Goal: Answer question/provide support: Share knowledge or assist other users

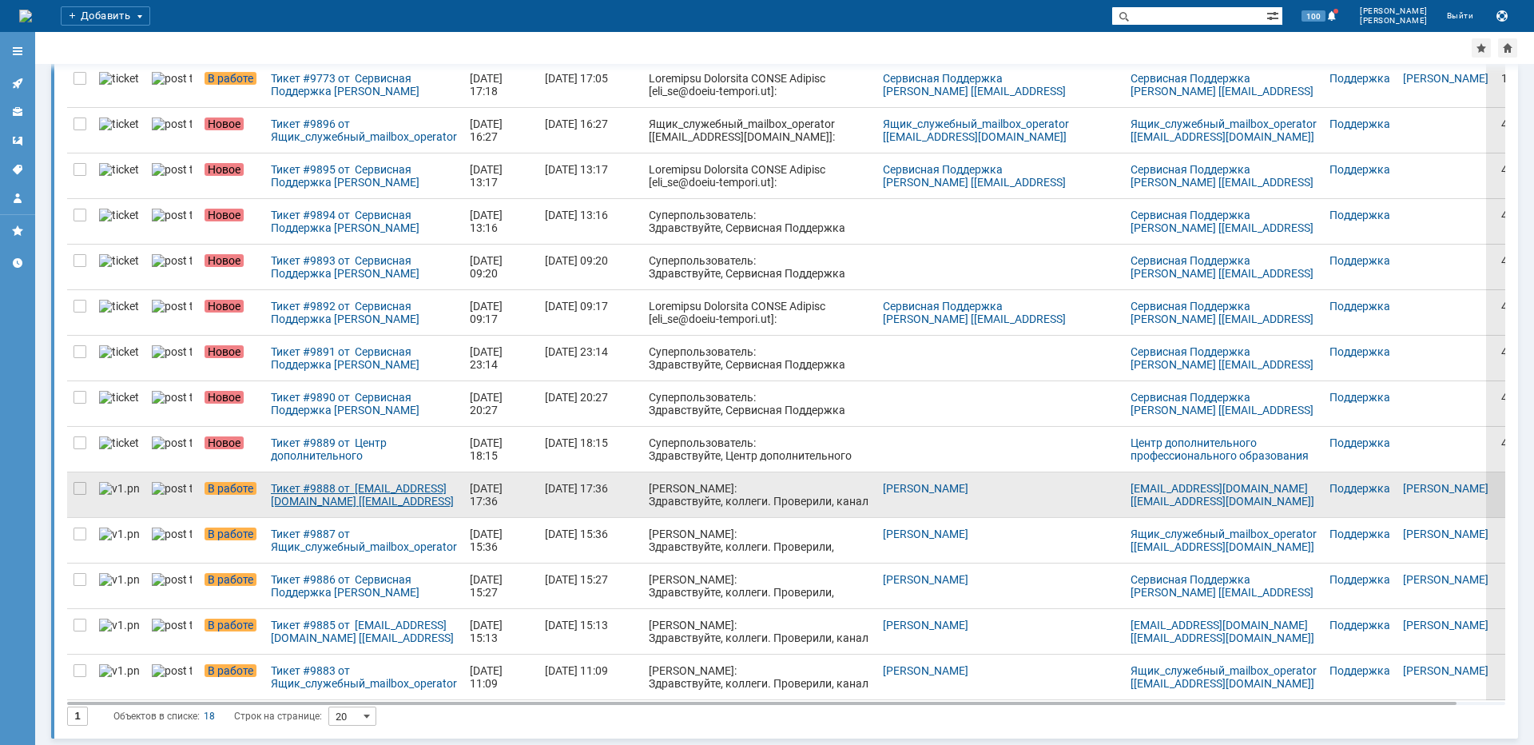
scroll to position [312, 0]
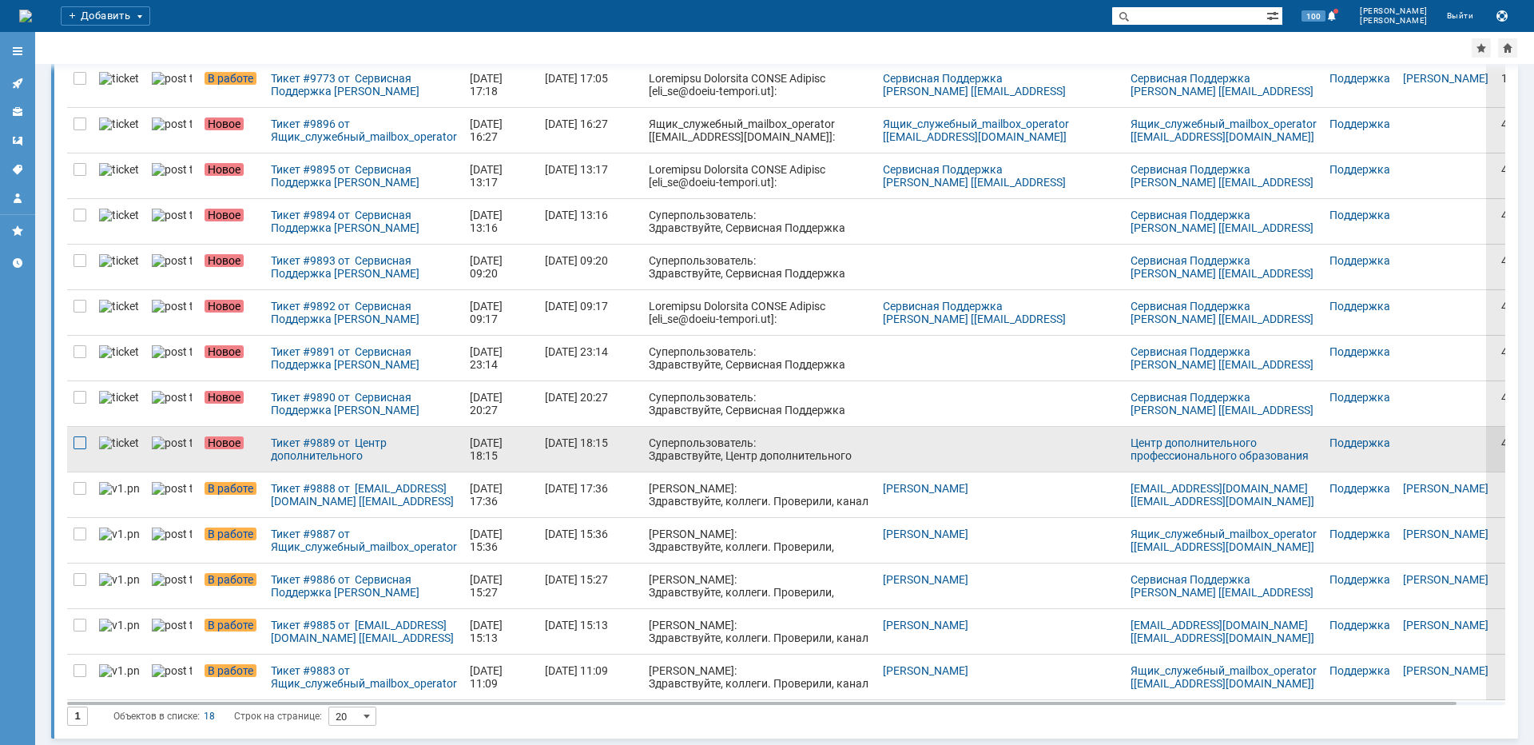
click at [78, 443] on div at bounding box center [79, 442] width 13 height 13
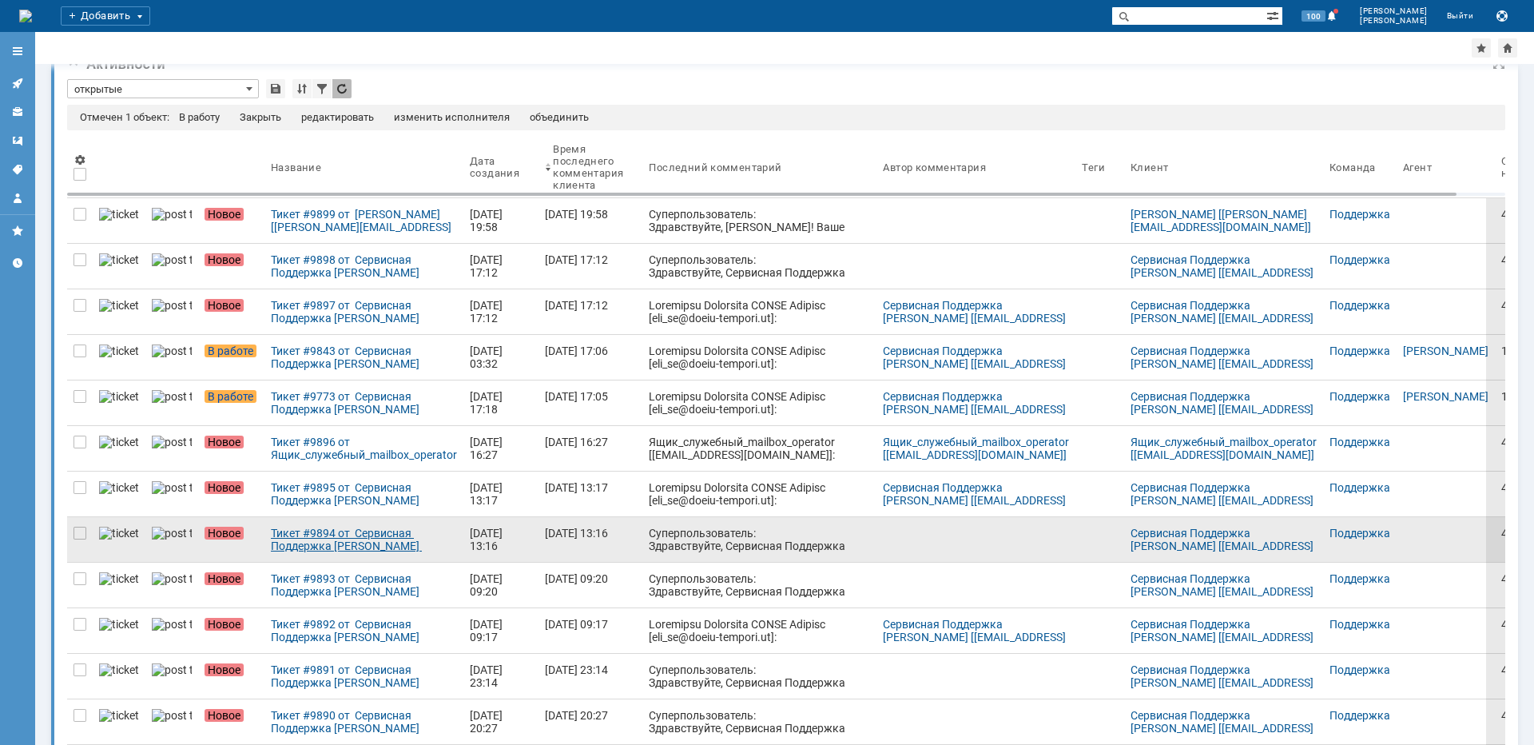
scroll to position [25, 0]
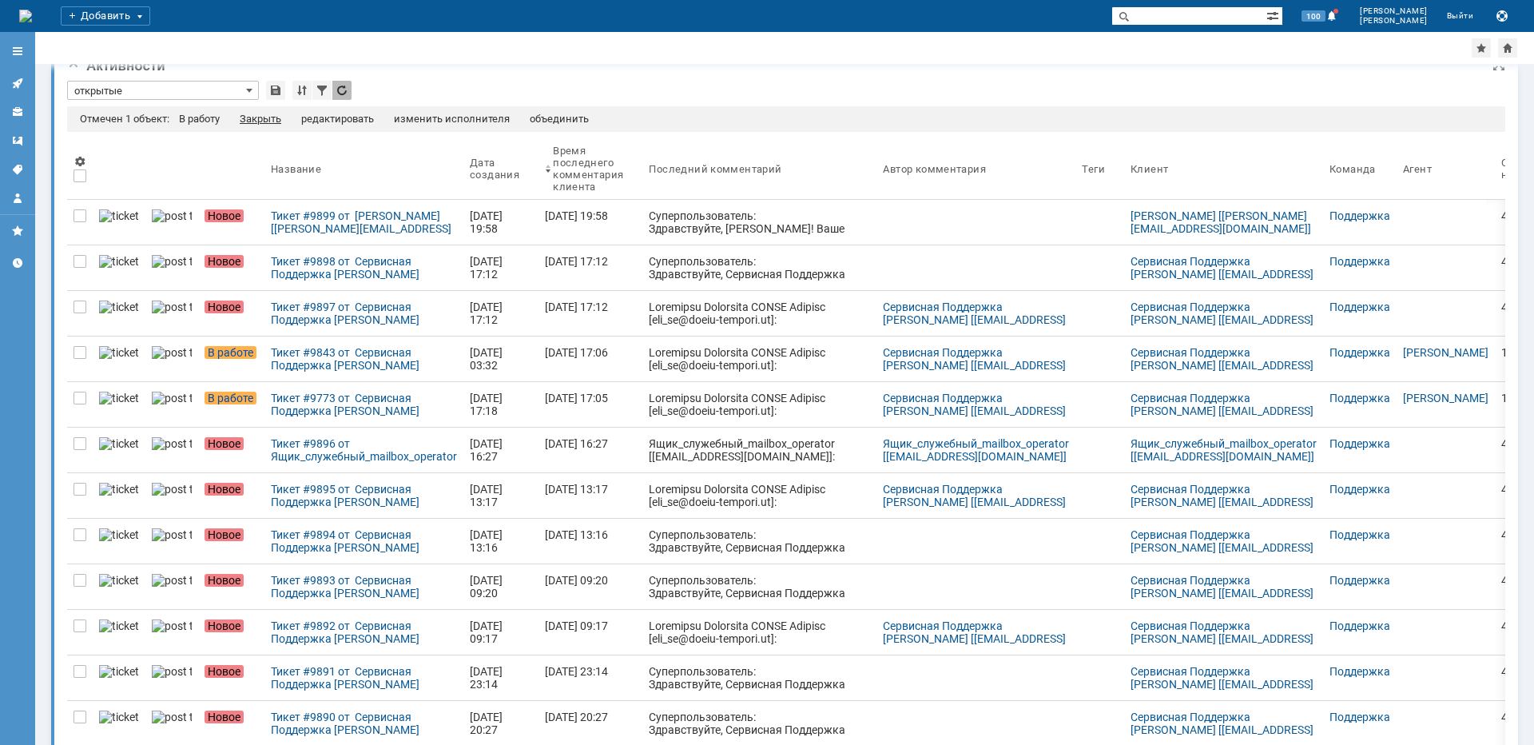
click at [268, 117] on div "Закрыть" at bounding box center [261, 119] width 42 height 13
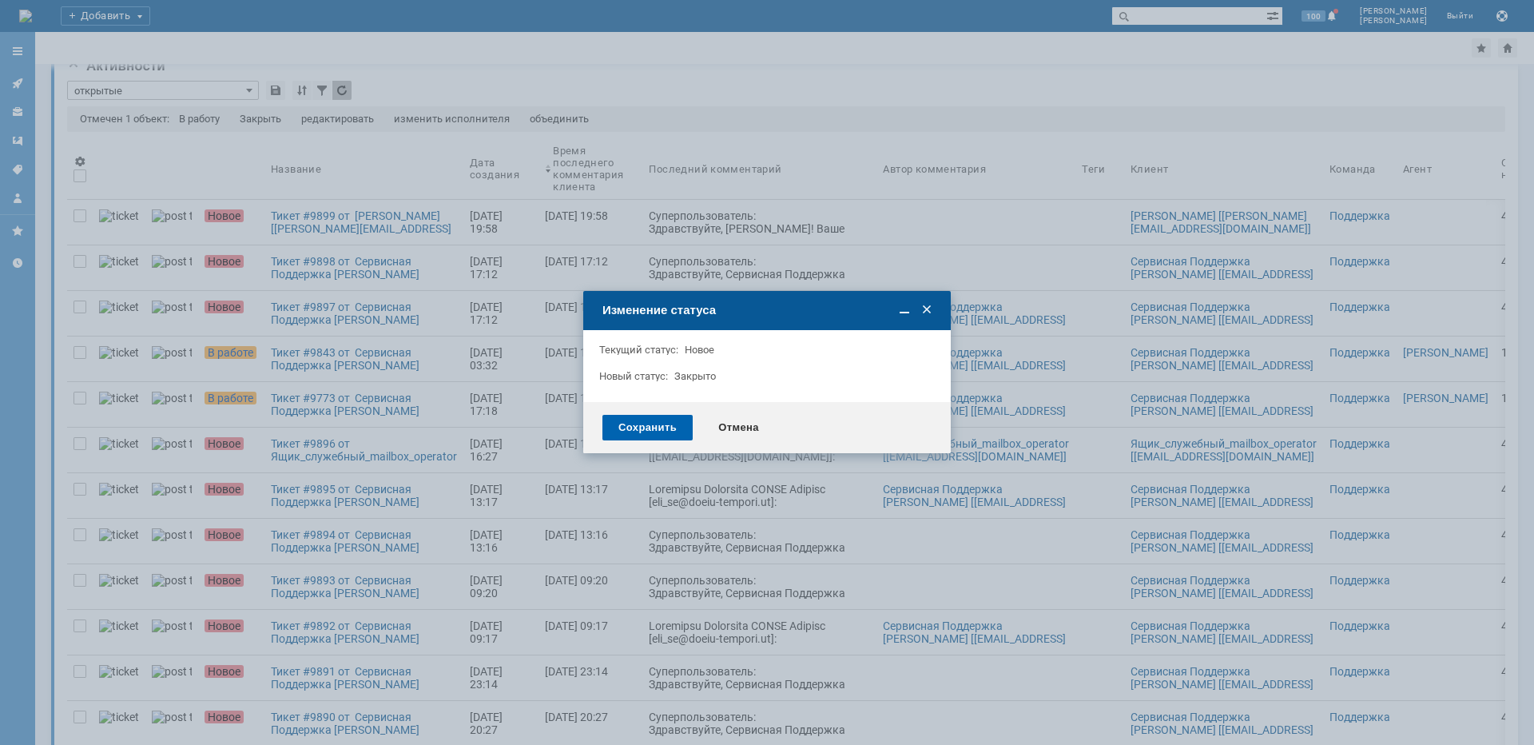
click at [650, 422] on div "Сохранить" at bounding box center [647, 428] width 90 height 26
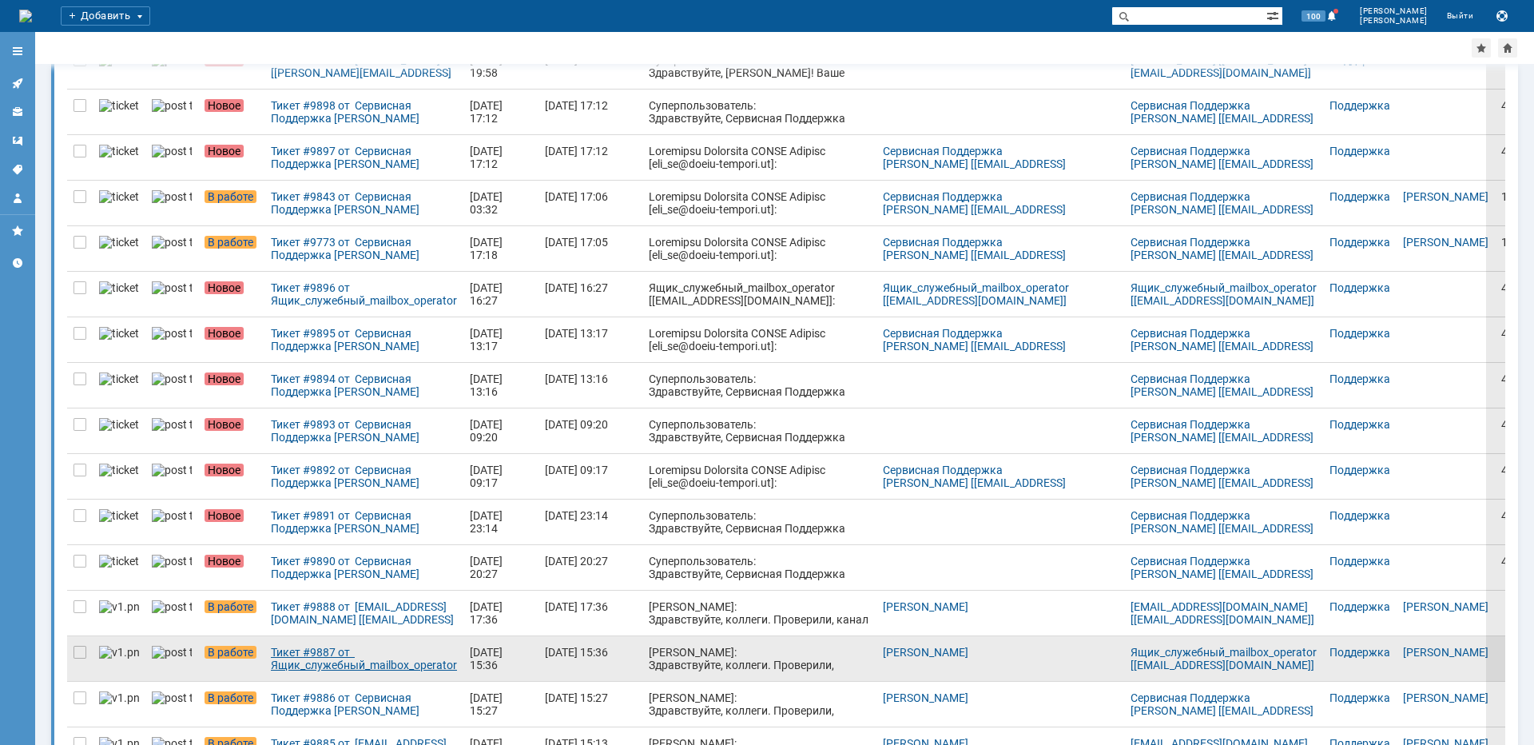
scroll to position [240, 0]
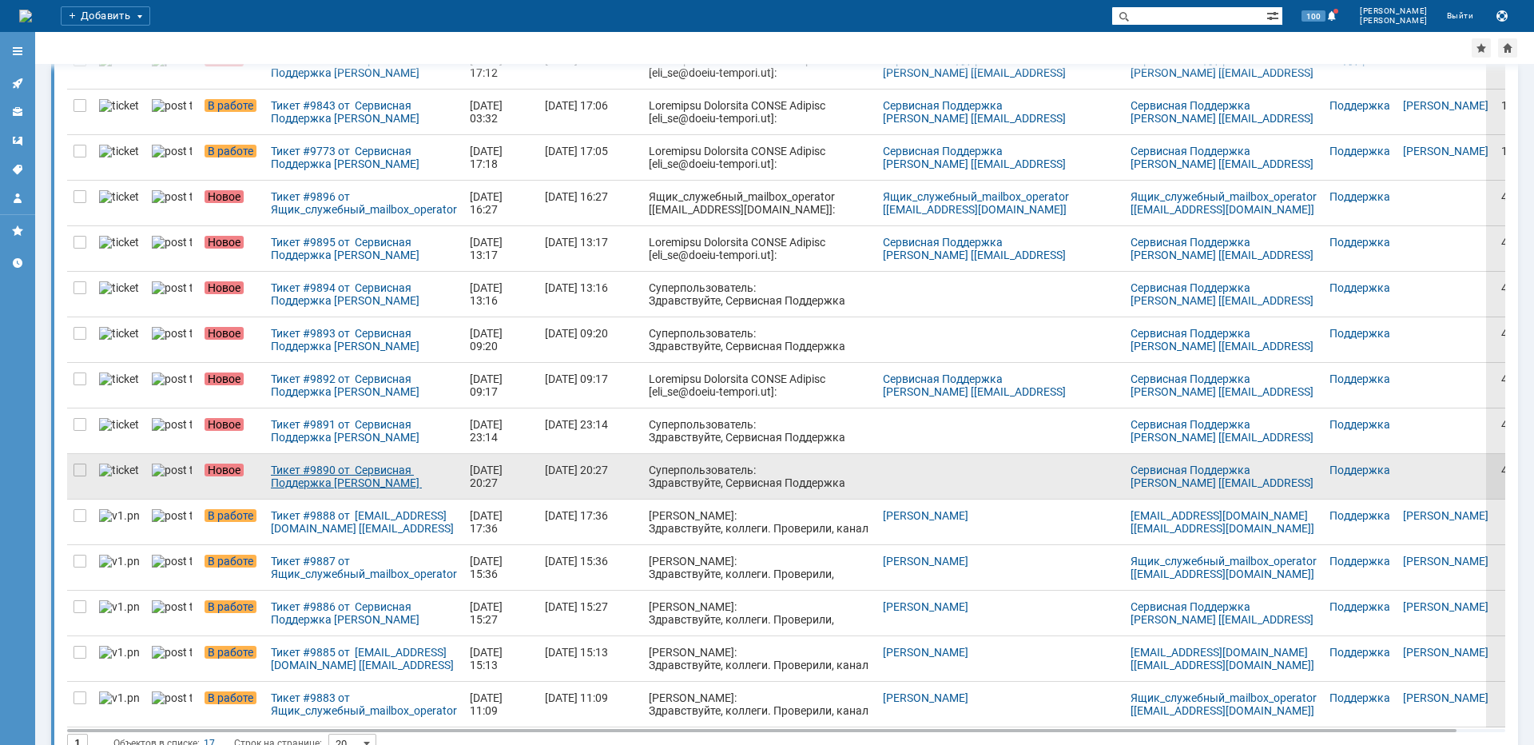
click at [331, 480] on div "Тикет #9890 от Сервисная Поддержка [PERSON_NAME] [[EMAIL_ADDRESS][DOMAIN_NAME]]…" at bounding box center [364, 476] width 186 height 26
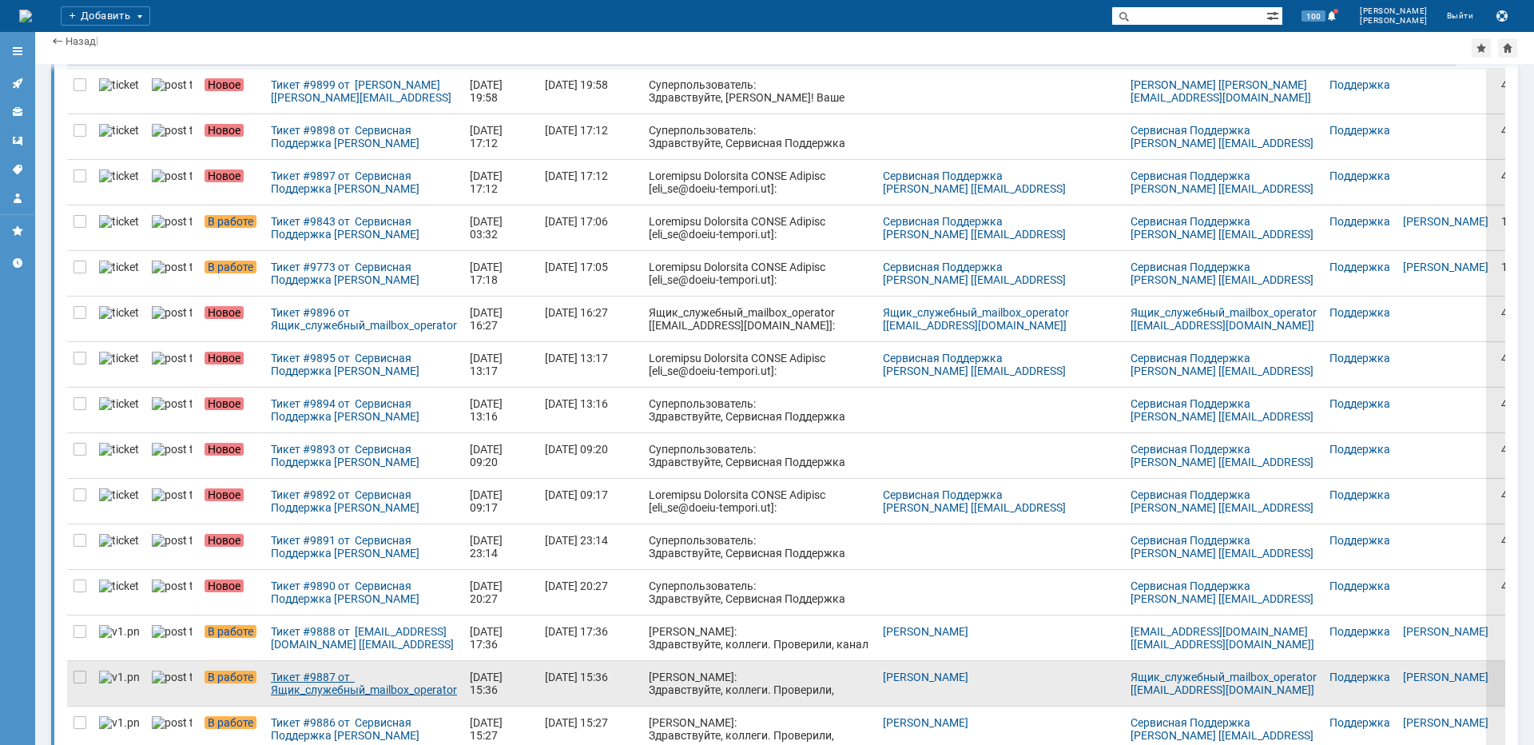
scroll to position [240, 0]
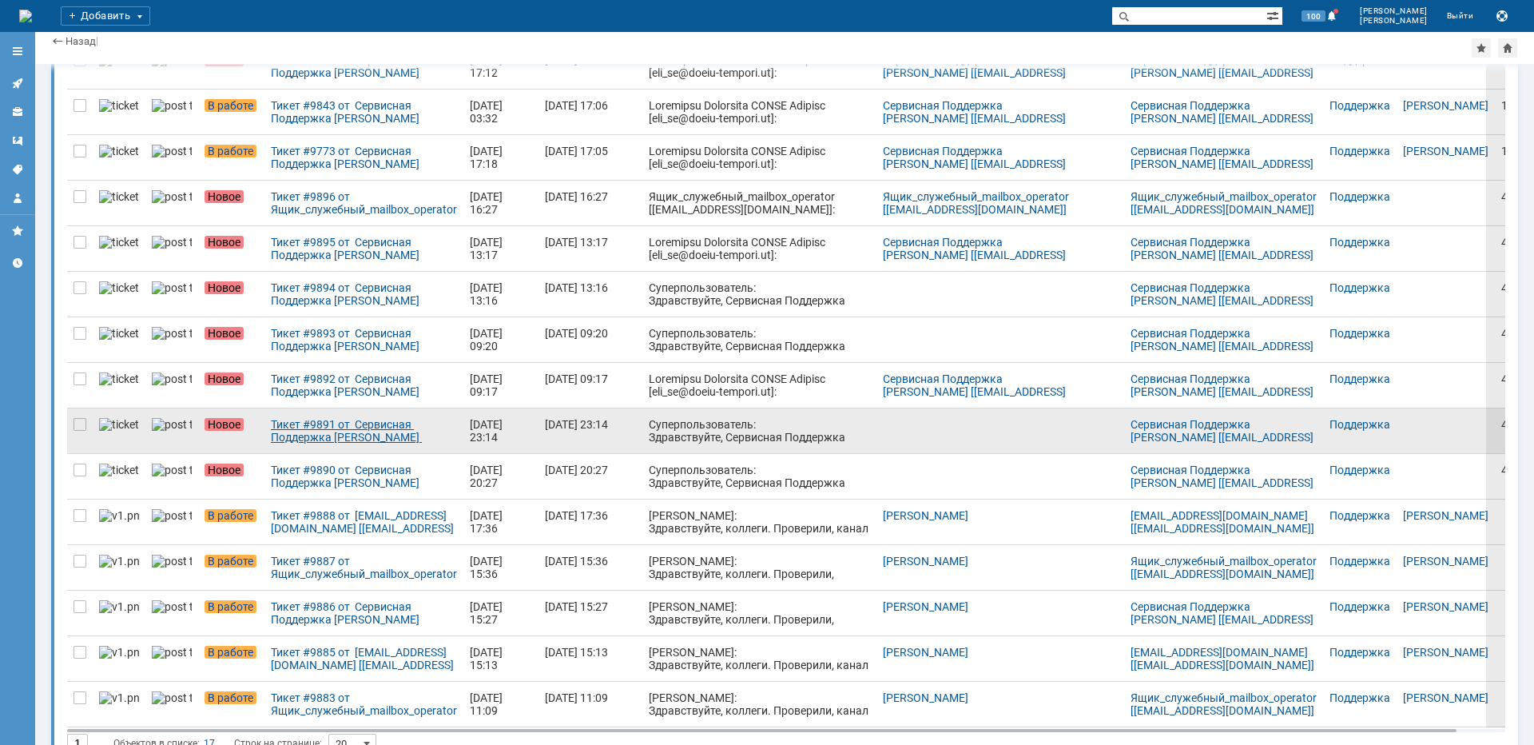
click at [307, 436] on div "Тикет #9891 от Сервисная Поддержка [PERSON_NAME] [[EMAIL_ADDRESS][DOMAIN_NAME]]…" at bounding box center [364, 431] width 186 height 26
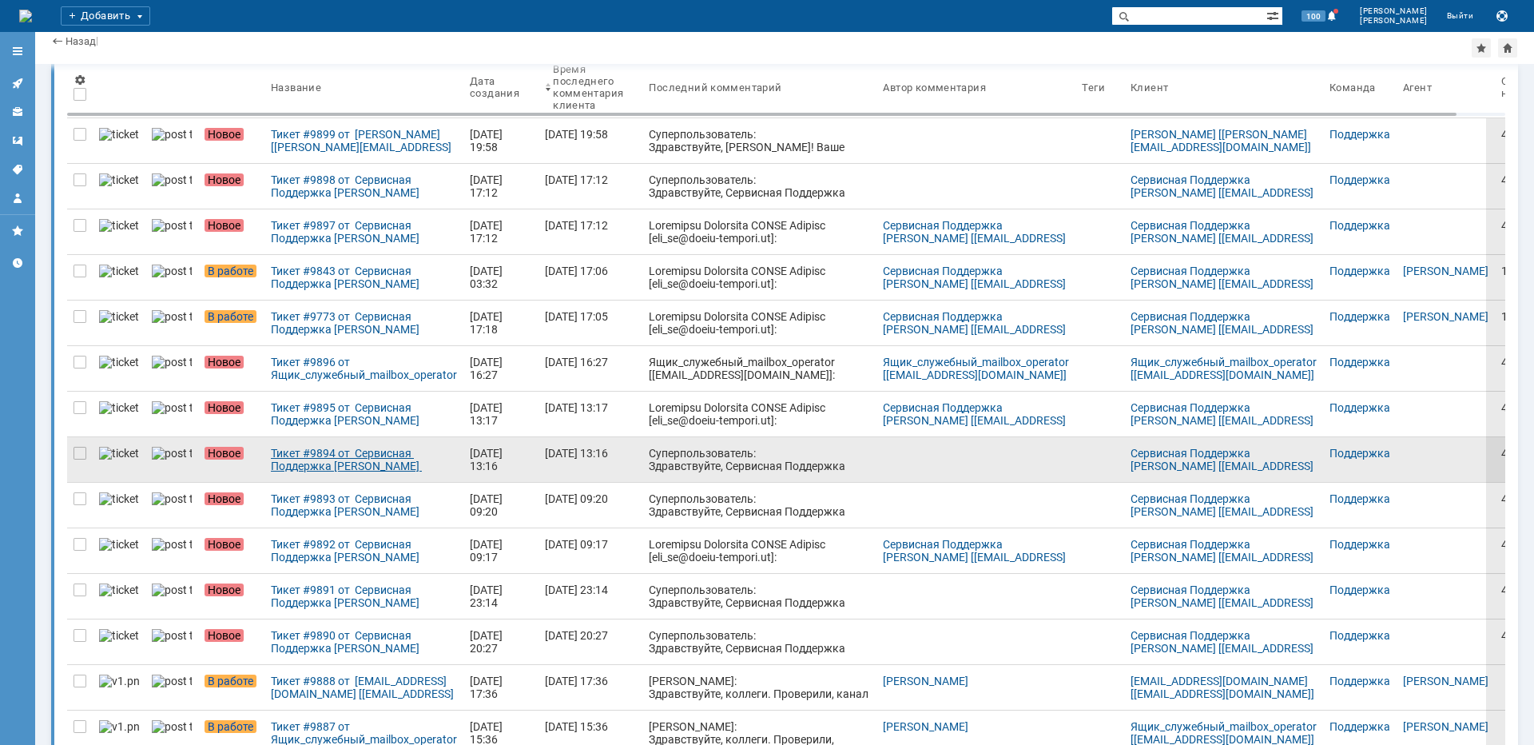
scroll to position [160, 0]
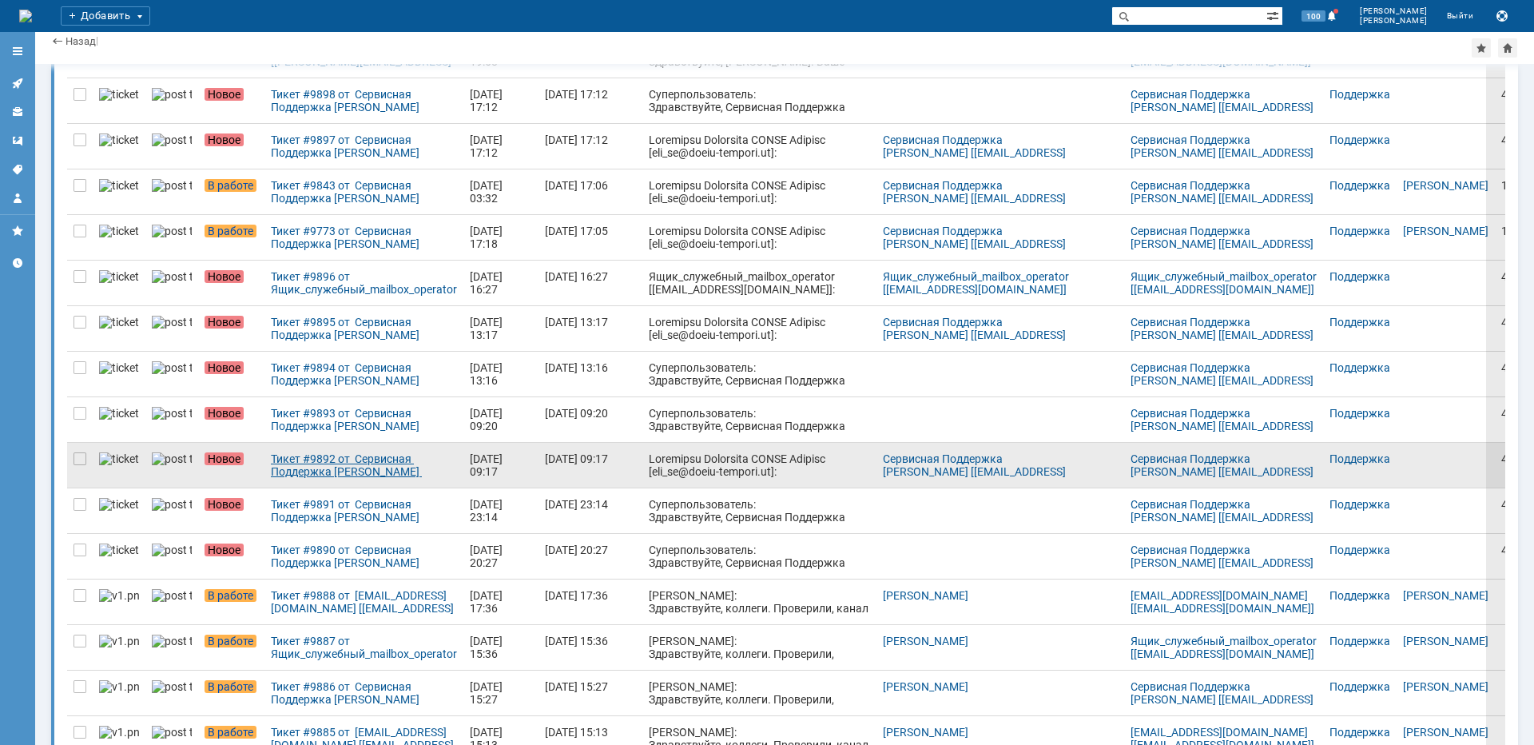
click at [349, 467] on div "Тикет #9892 от Сервисная Поддержка [PERSON_NAME] [[EMAIL_ADDRESS][DOMAIN_NAME]]…" at bounding box center [364, 465] width 186 height 26
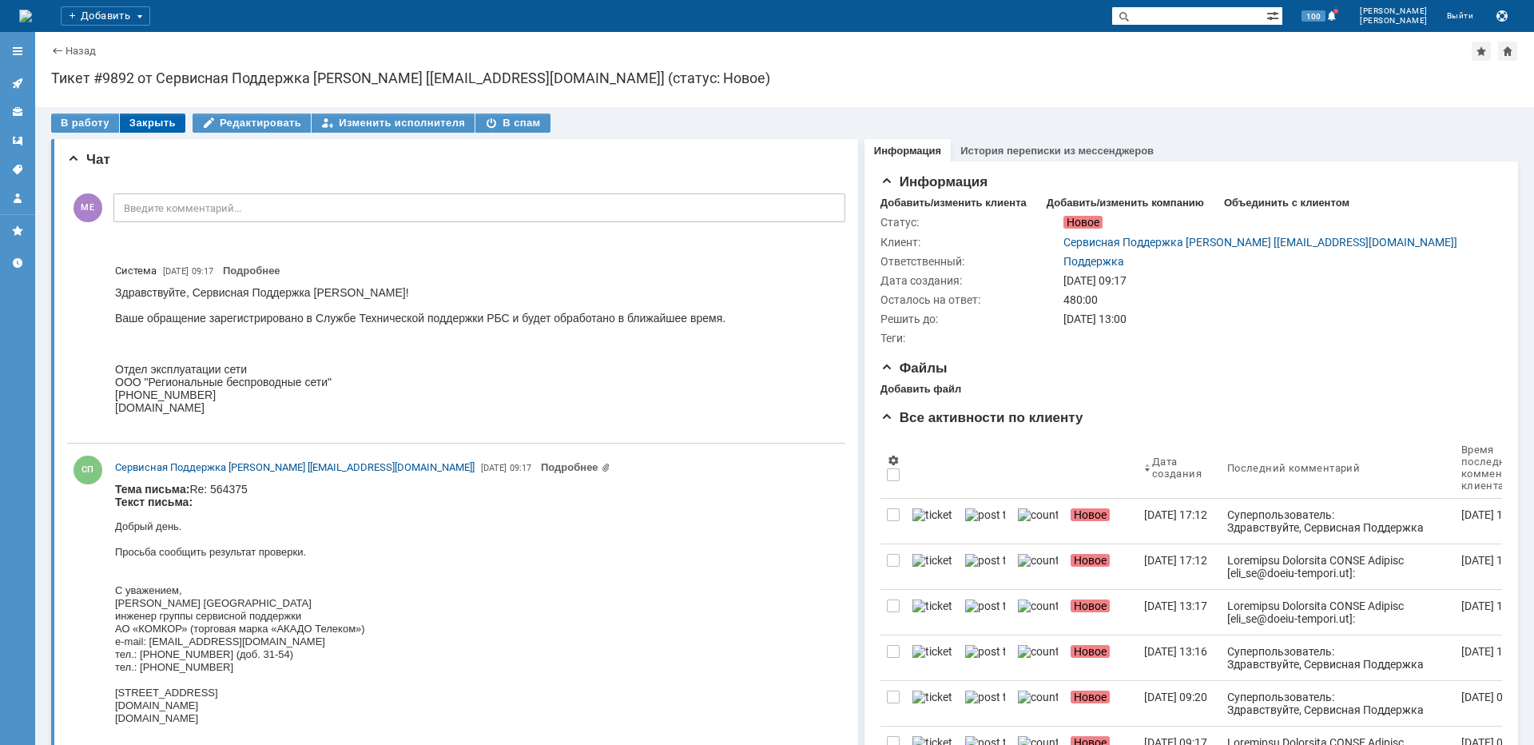
click at [160, 121] on div "Закрыть" at bounding box center [153, 122] width 66 height 19
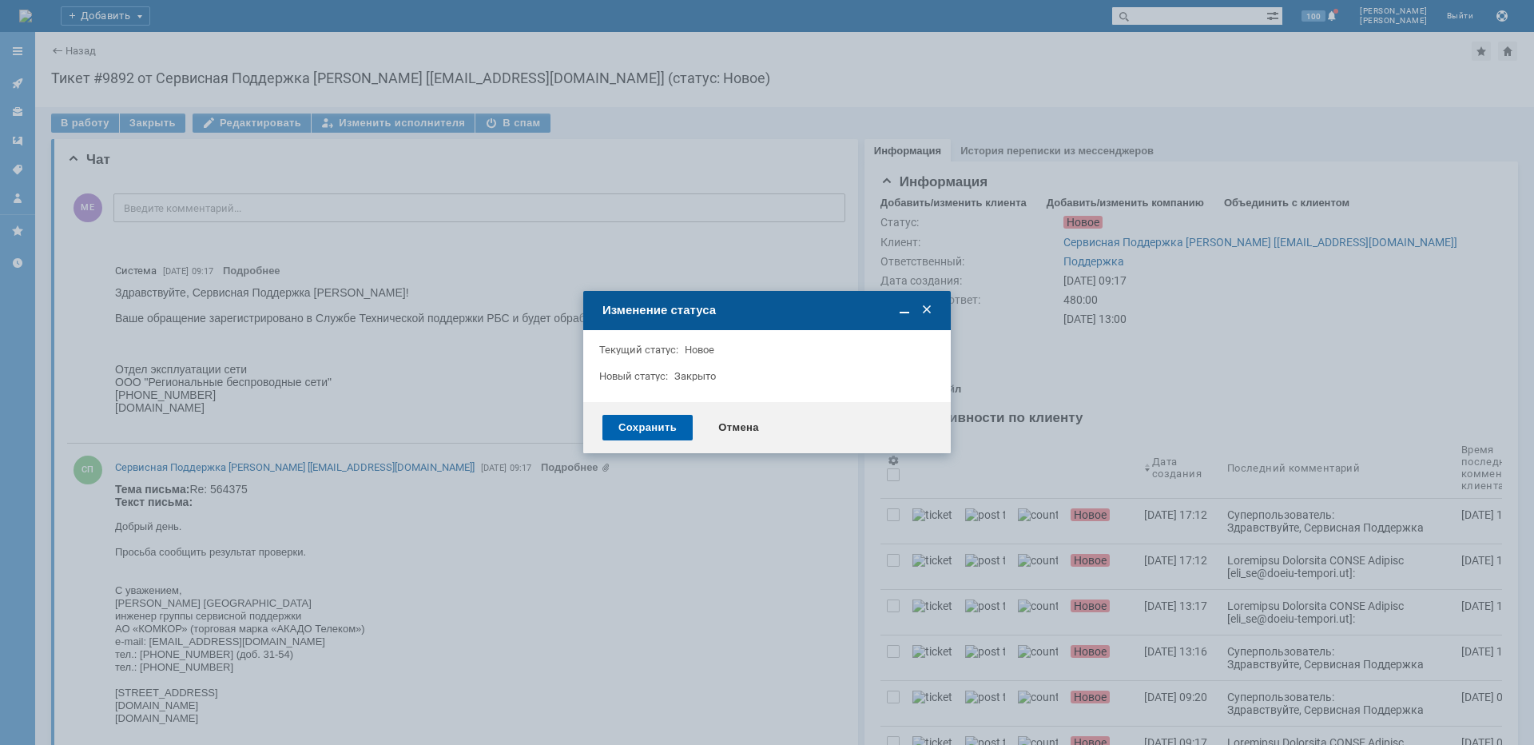
click at [640, 426] on div "Сохранить" at bounding box center [647, 428] width 90 height 26
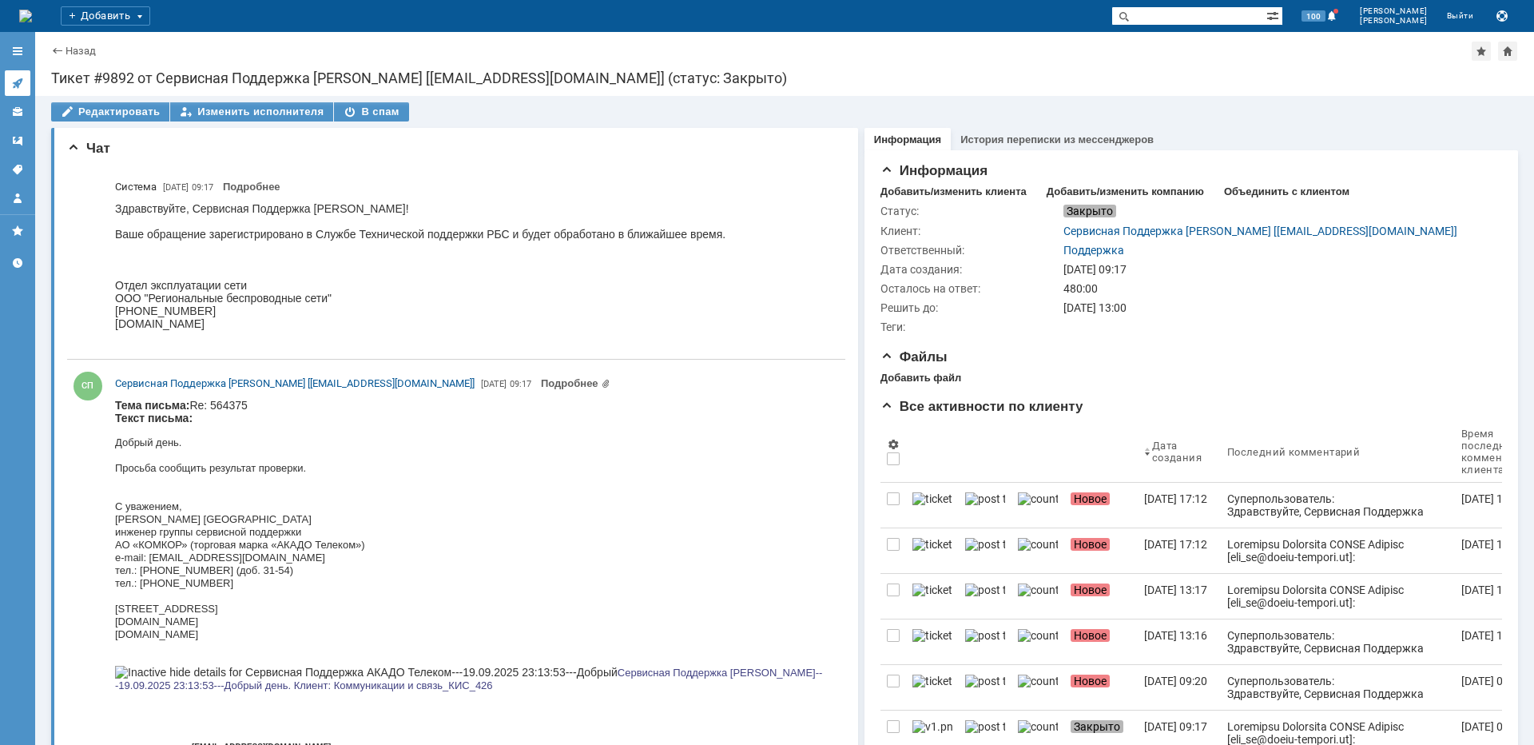
click at [25, 84] on link at bounding box center [18, 83] width 26 height 26
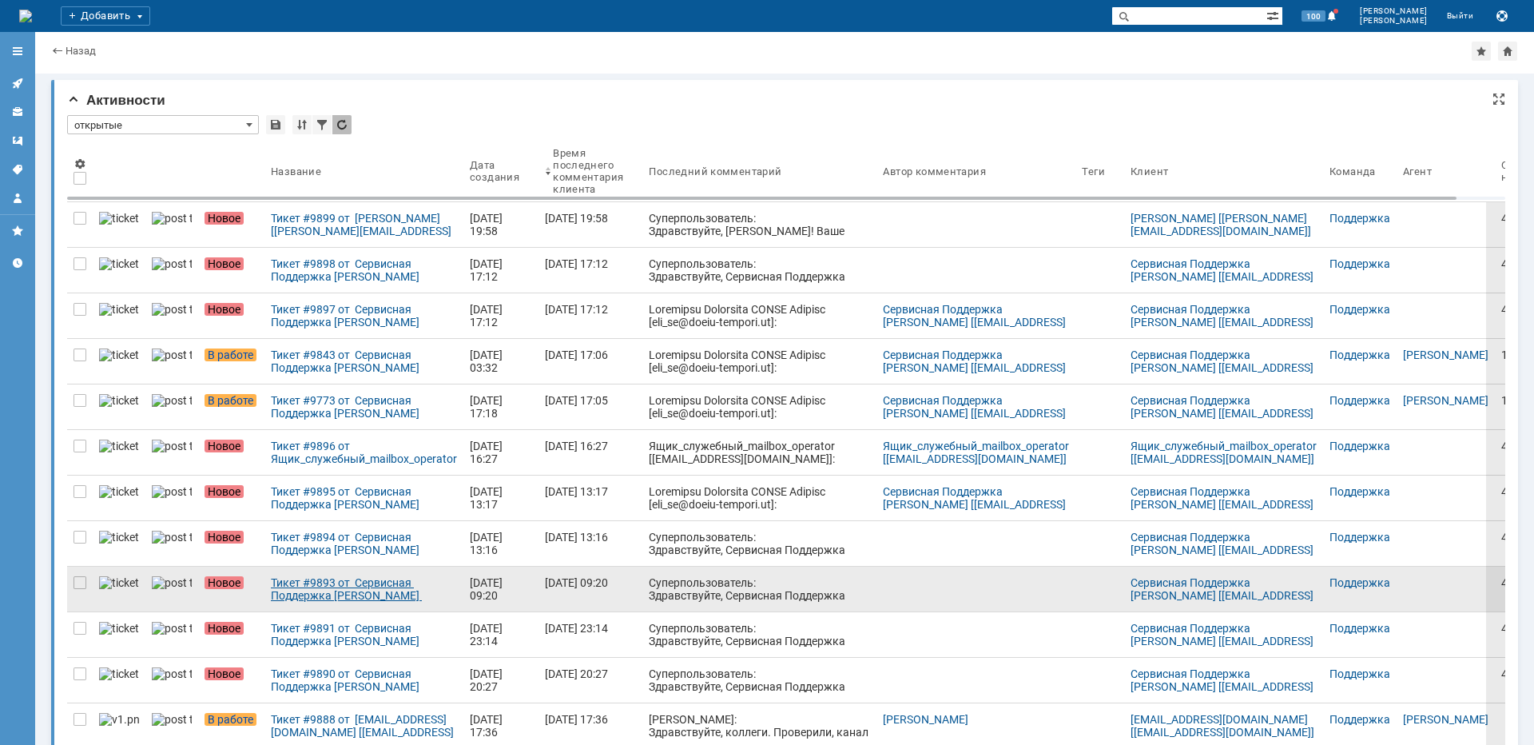
click at [356, 597] on div "Тикет #9893 от Сервисная Поддержка [PERSON_NAME] [[EMAIL_ADDRESS][DOMAIN_NAME]]…" at bounding box center [364, 589] width 186 height 26
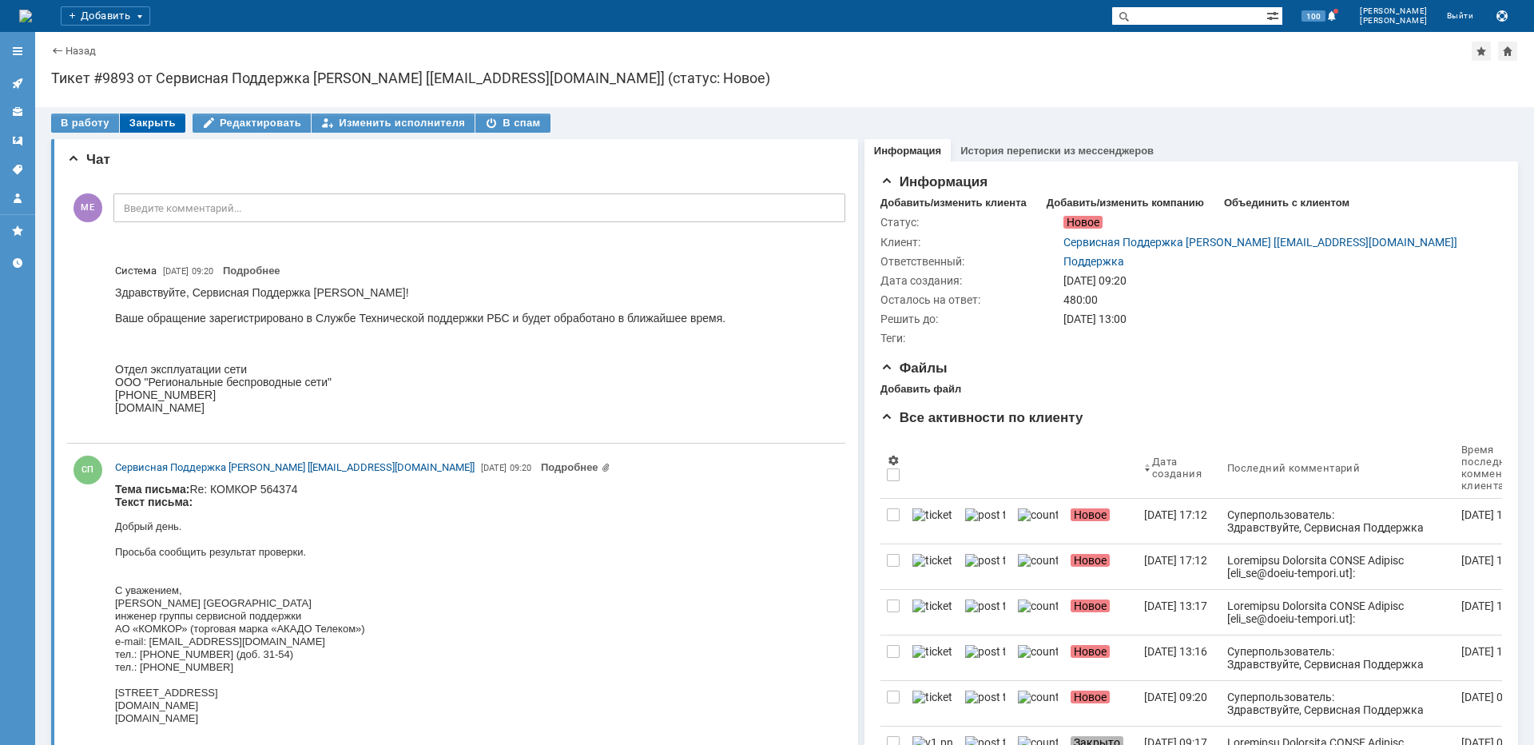
click at [139, 117] on div "Закрыть" at bounding box center [153, 122] width 66 height 19
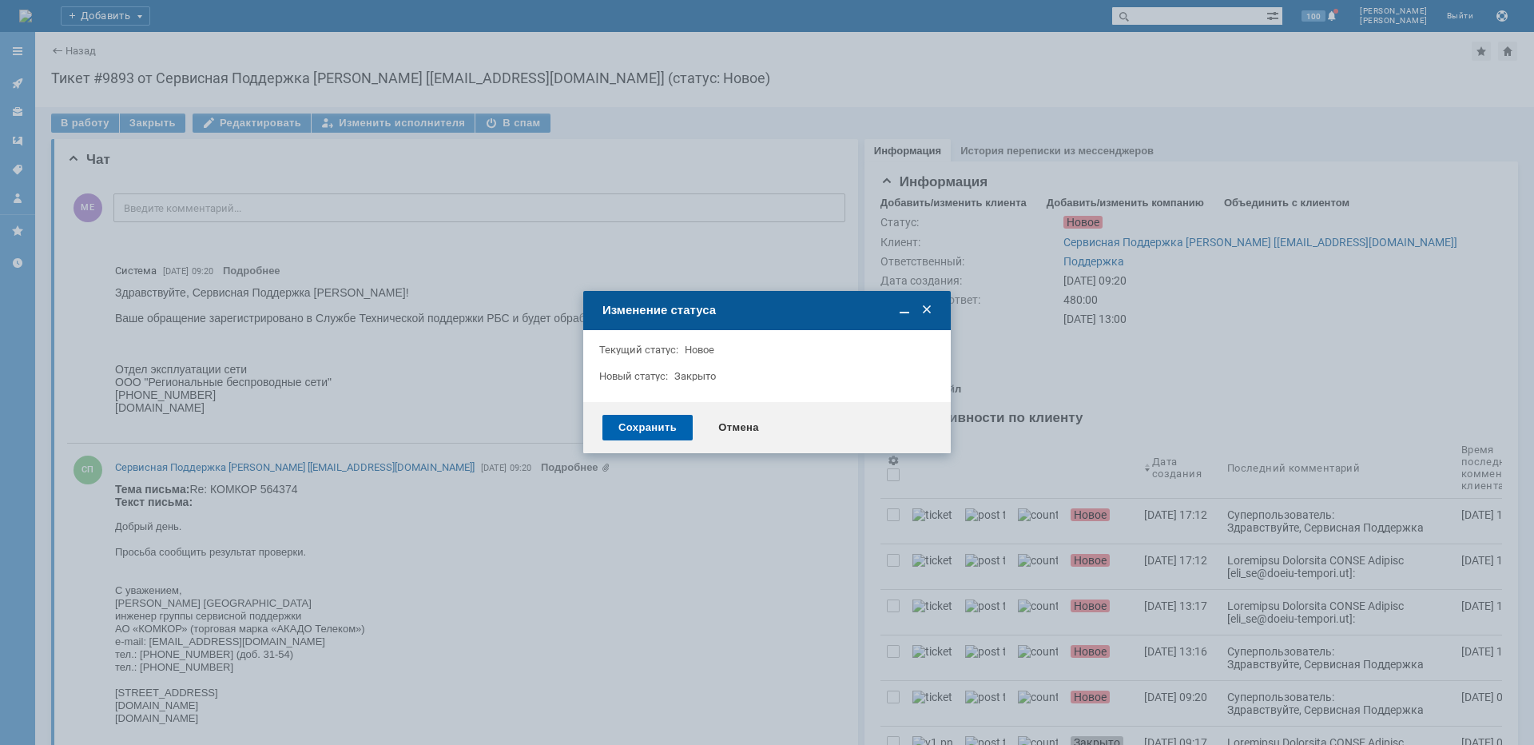
click at [654, 438] on div "Сохранить" at bounding box center [647, 428] width 90 height 26
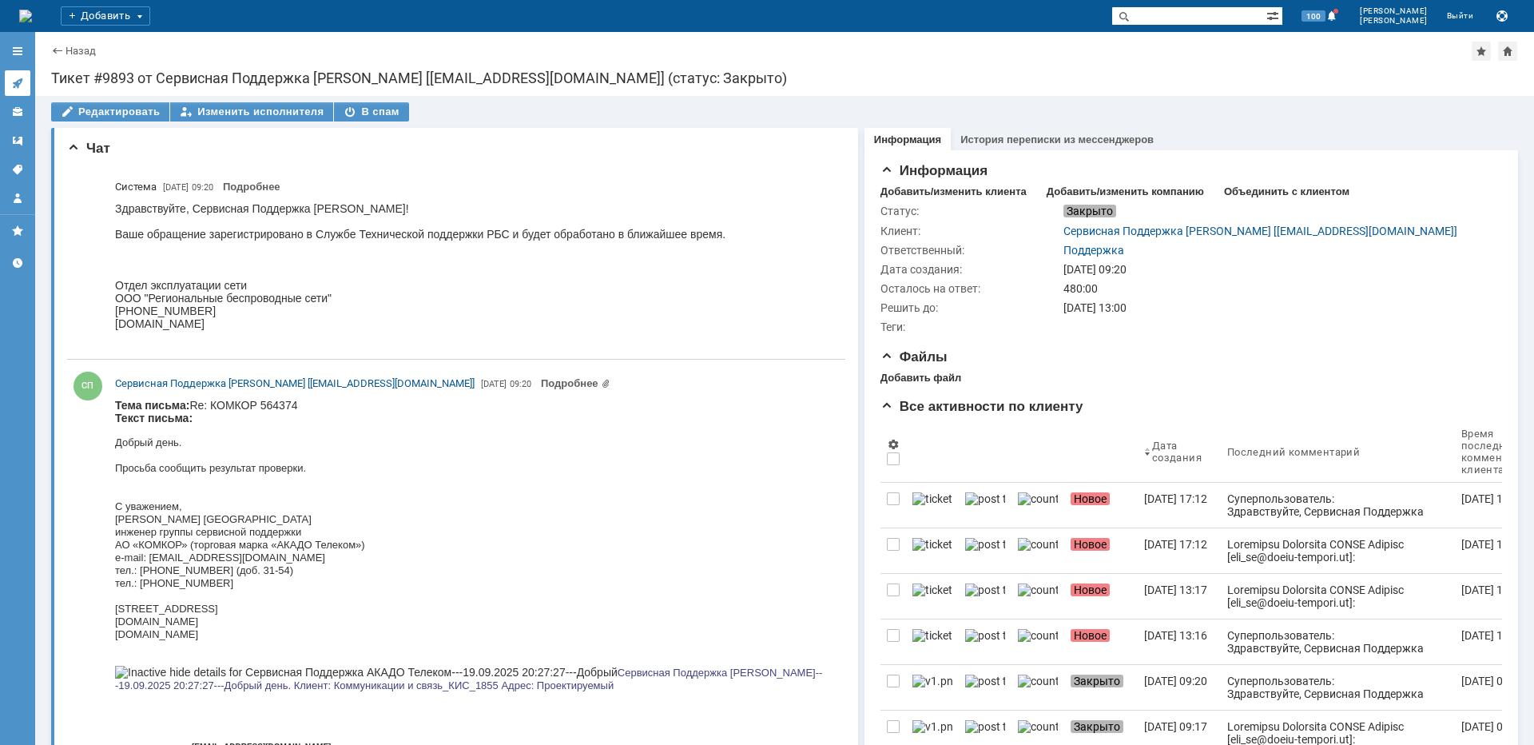
click at [20, 77] on icon at bounding box center [17, 83] width 13 height 13
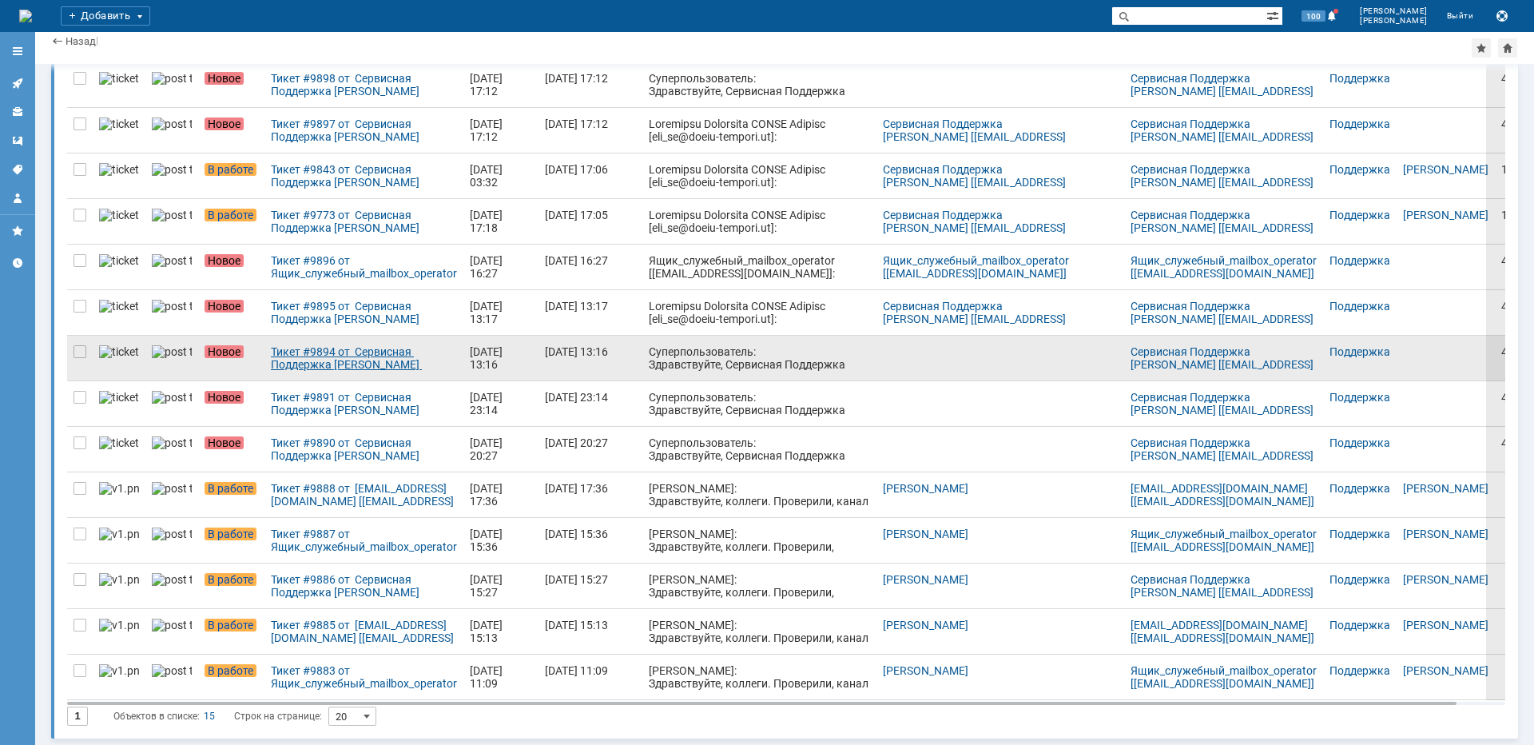
scroll to position [176, 0]
click at [320, 352] on div "Тикет #9894 от Сервисная Поддержка [PERSON_NAME] [[EMAIL_ADDRESS][DOMAIN_NAME]]…" at bounding box center [364, 358] width 186 height 26
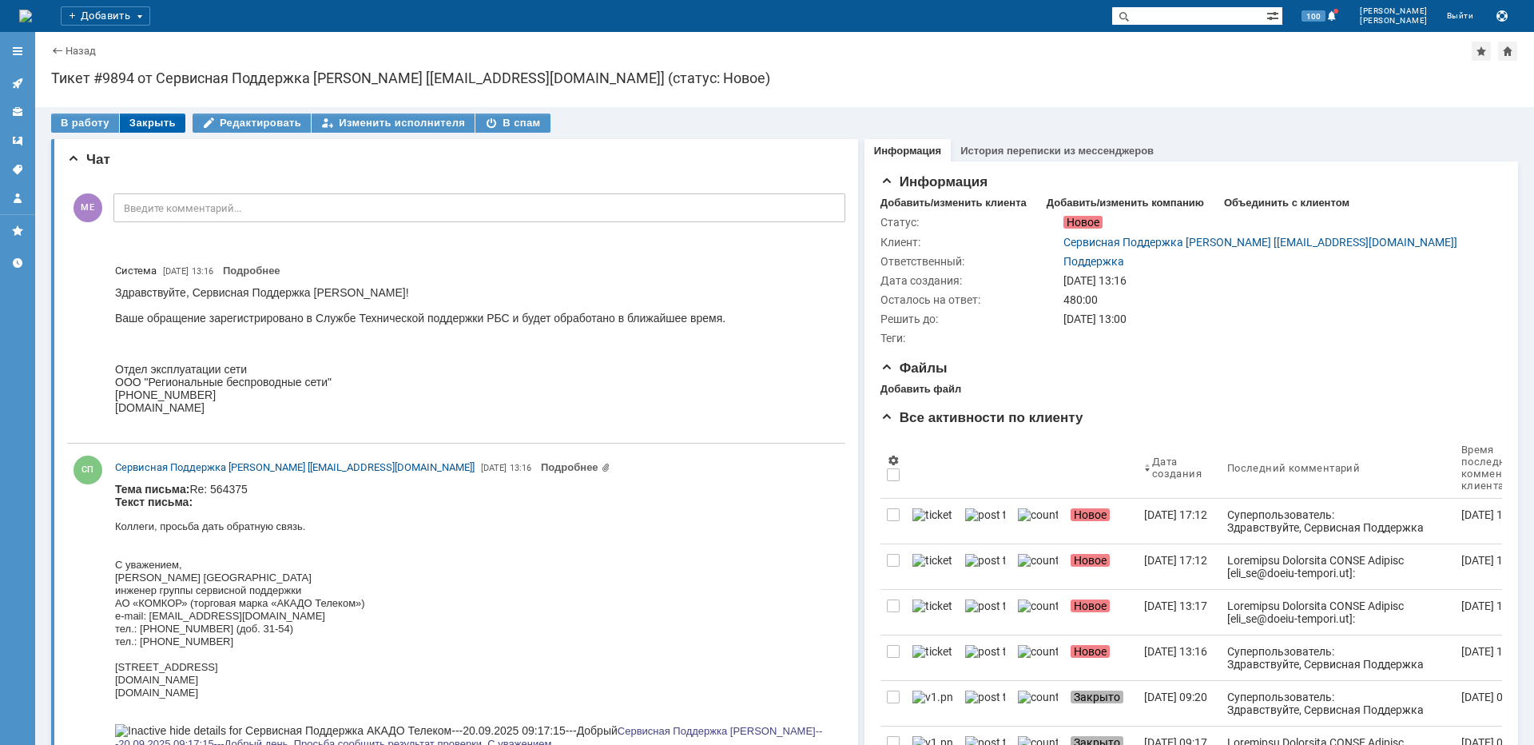
click at [139, 118] on div "Закрыть" at bounding box center [153, 122] width 66 height 19
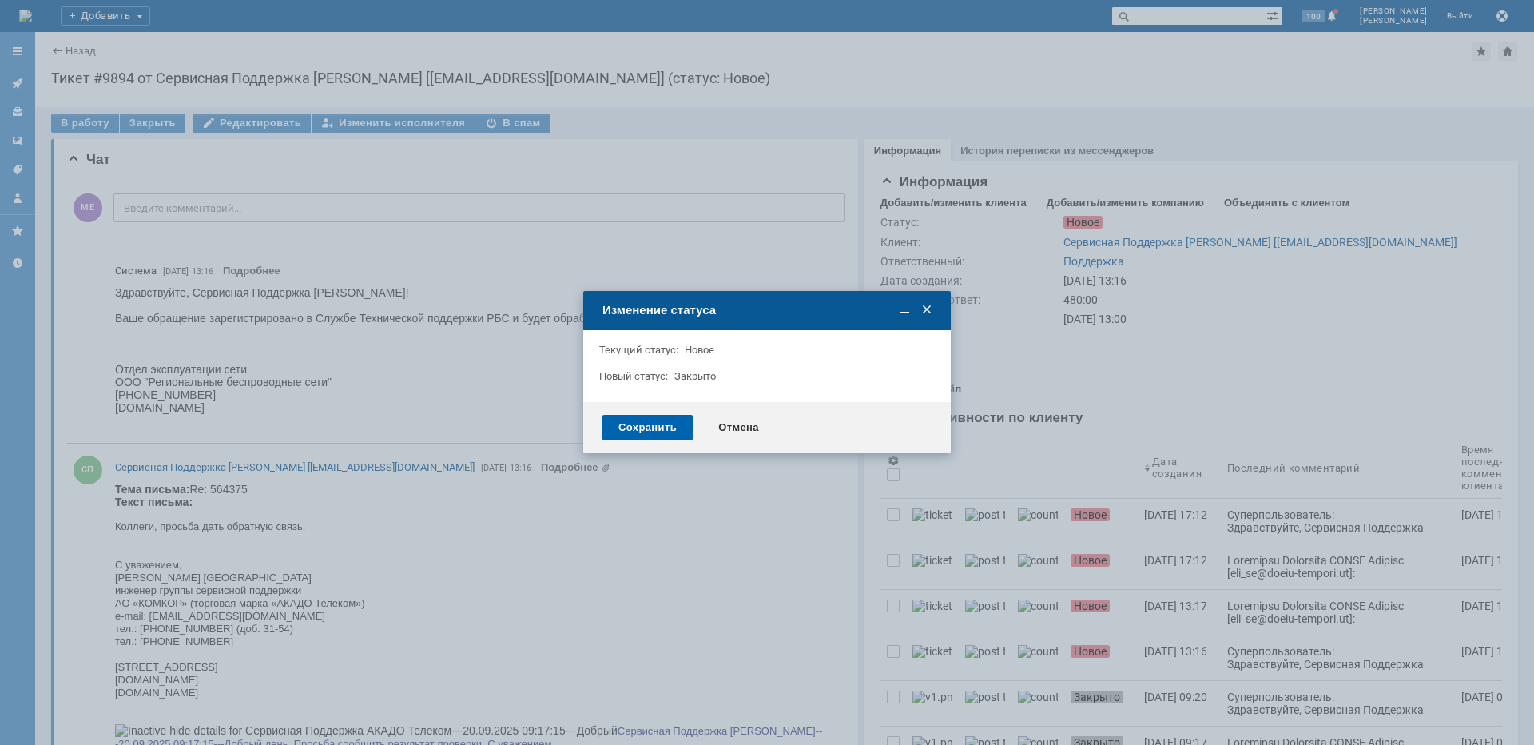
click at [641, 417] on div "Сохранить" at bounding box center [647, 428] width 90 height 26
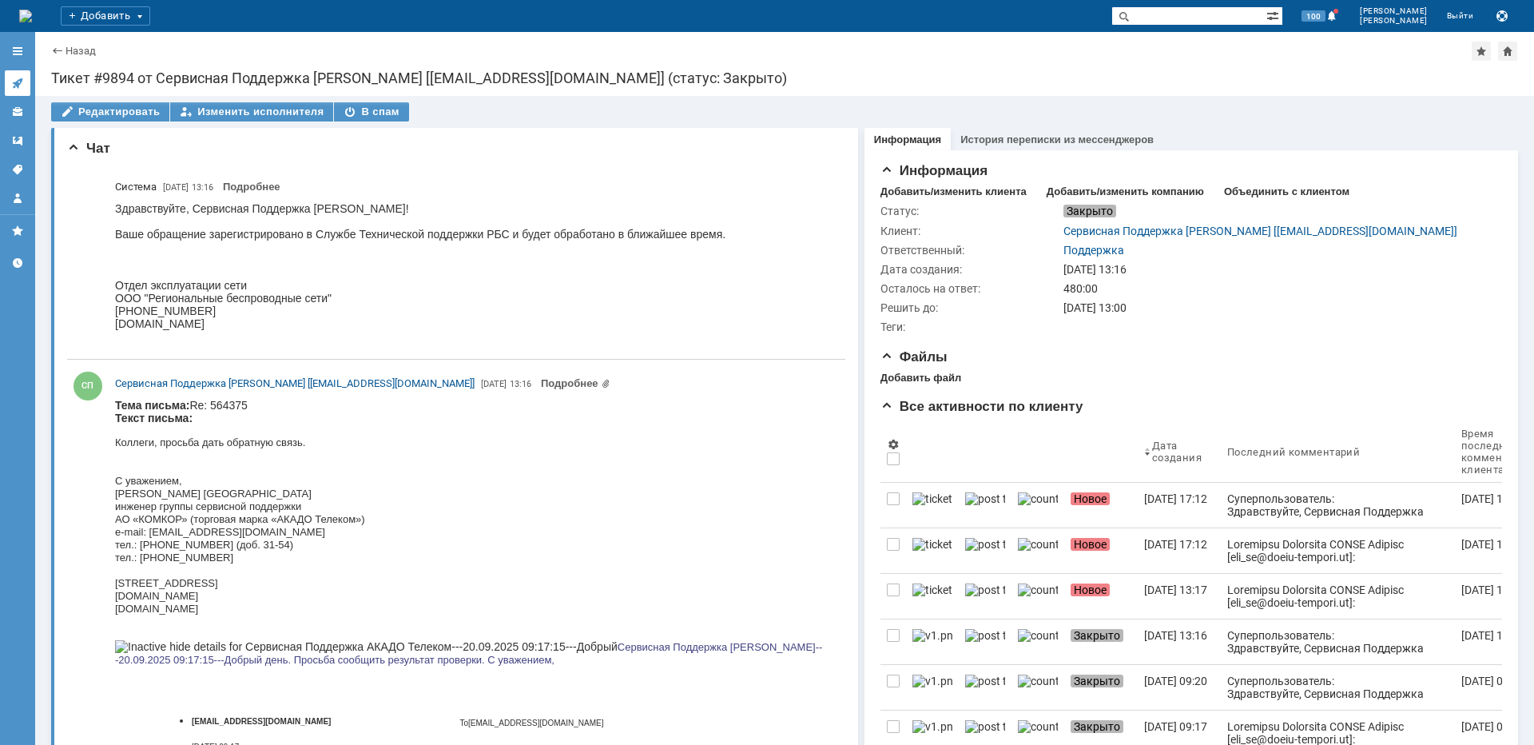
click at [27, 81] on link at bounding box center [18, 83] width 26 height 26
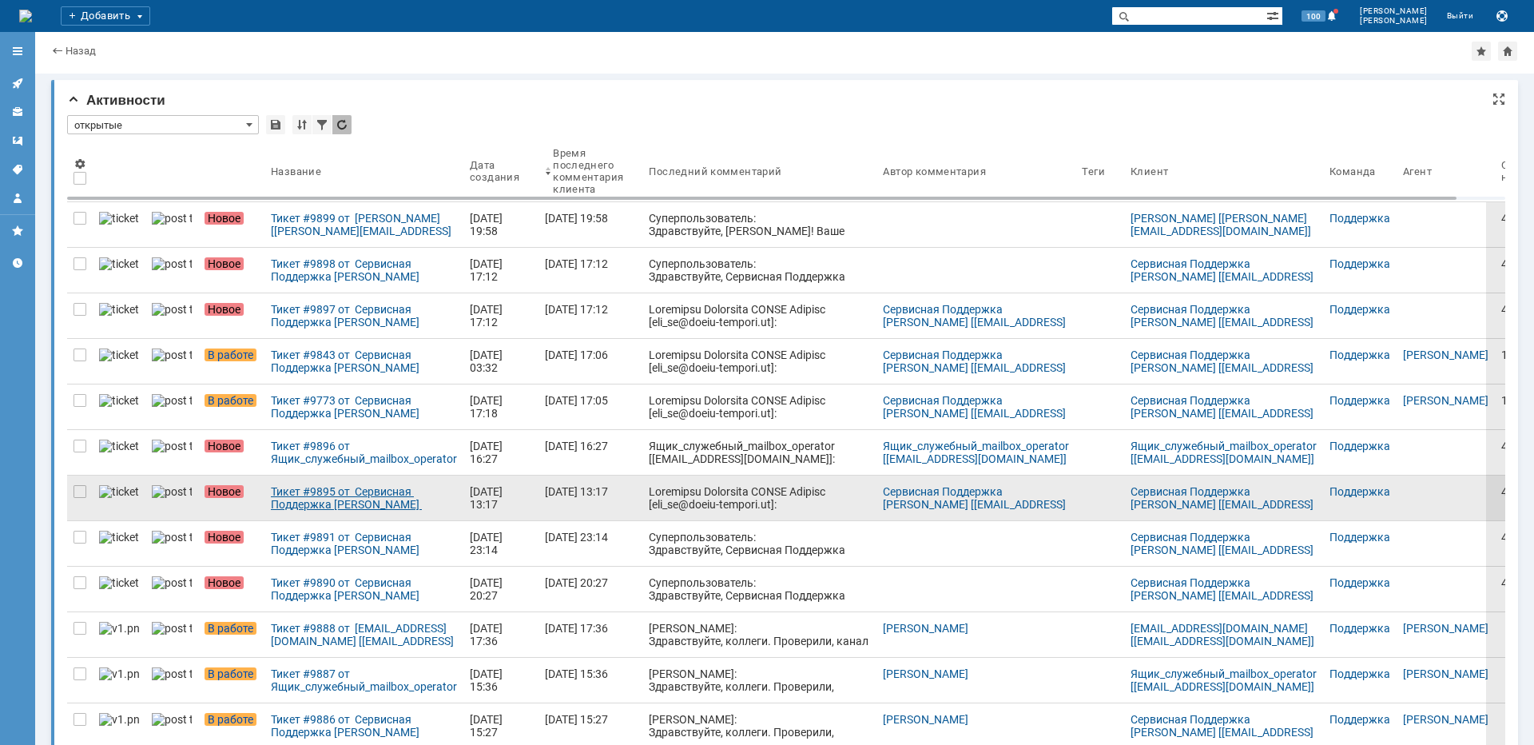
click at [361, 484] on link "Тикет #9895 от Сервисная Поддержка [PERSON_NAME] [[EMAIL_ADDRESS][DOMAIN_NAME]]…" at bounding box center [363, 497] width 199 height 45
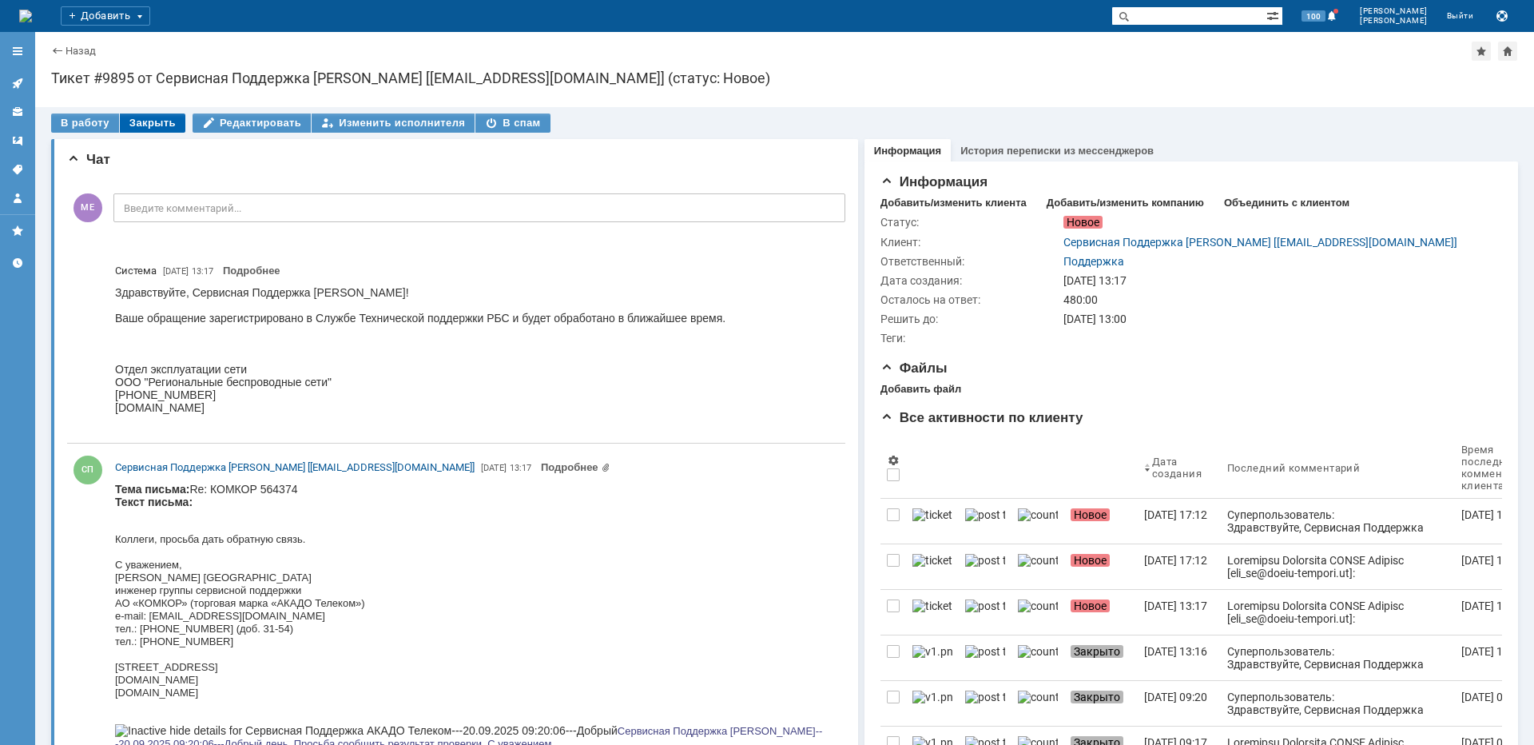
click at [133, 113] on div "Закрыть" at bounding box center [153, 122] width 66 height 19
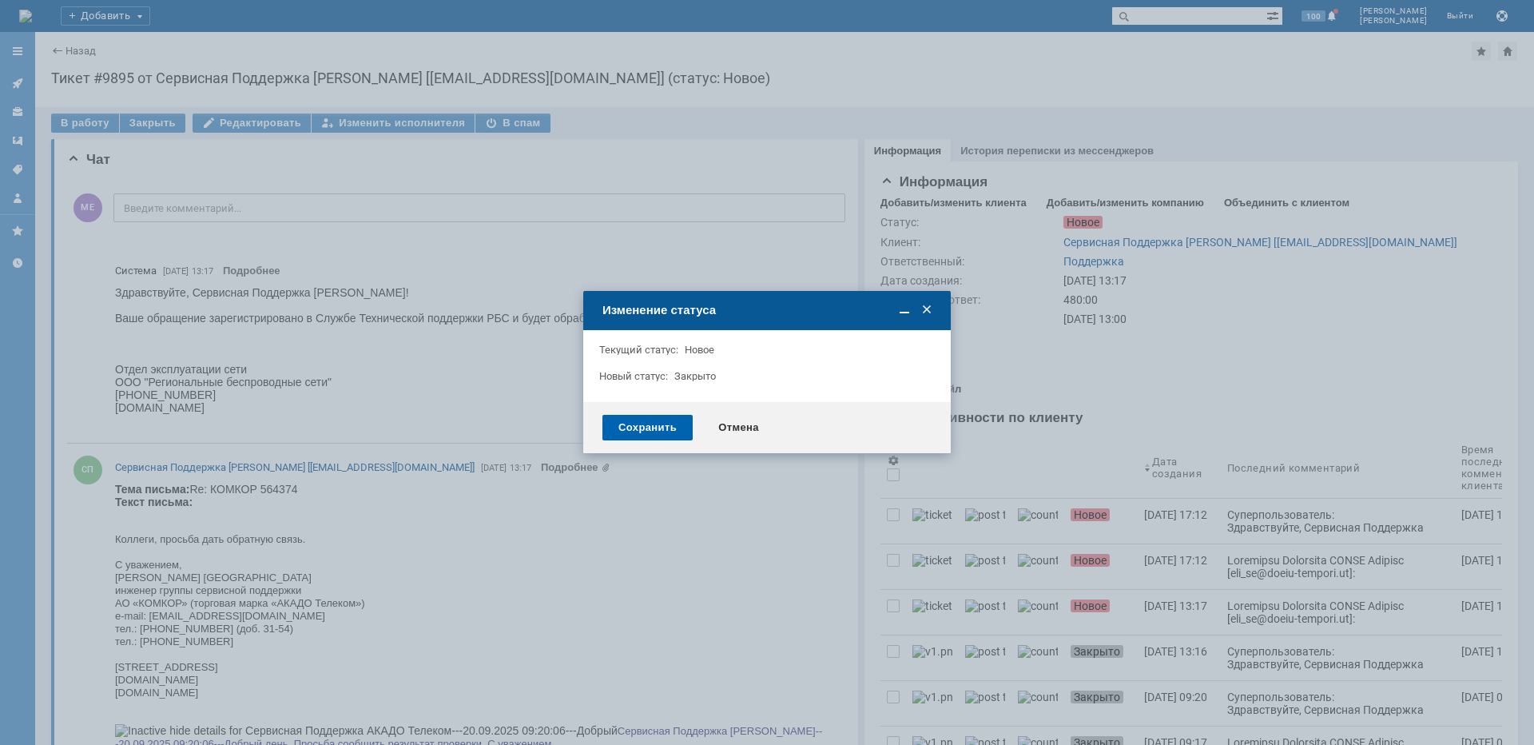
click at [626, 423] on div "Сохранить" at bounding box center [647, 428] width 90 height 26
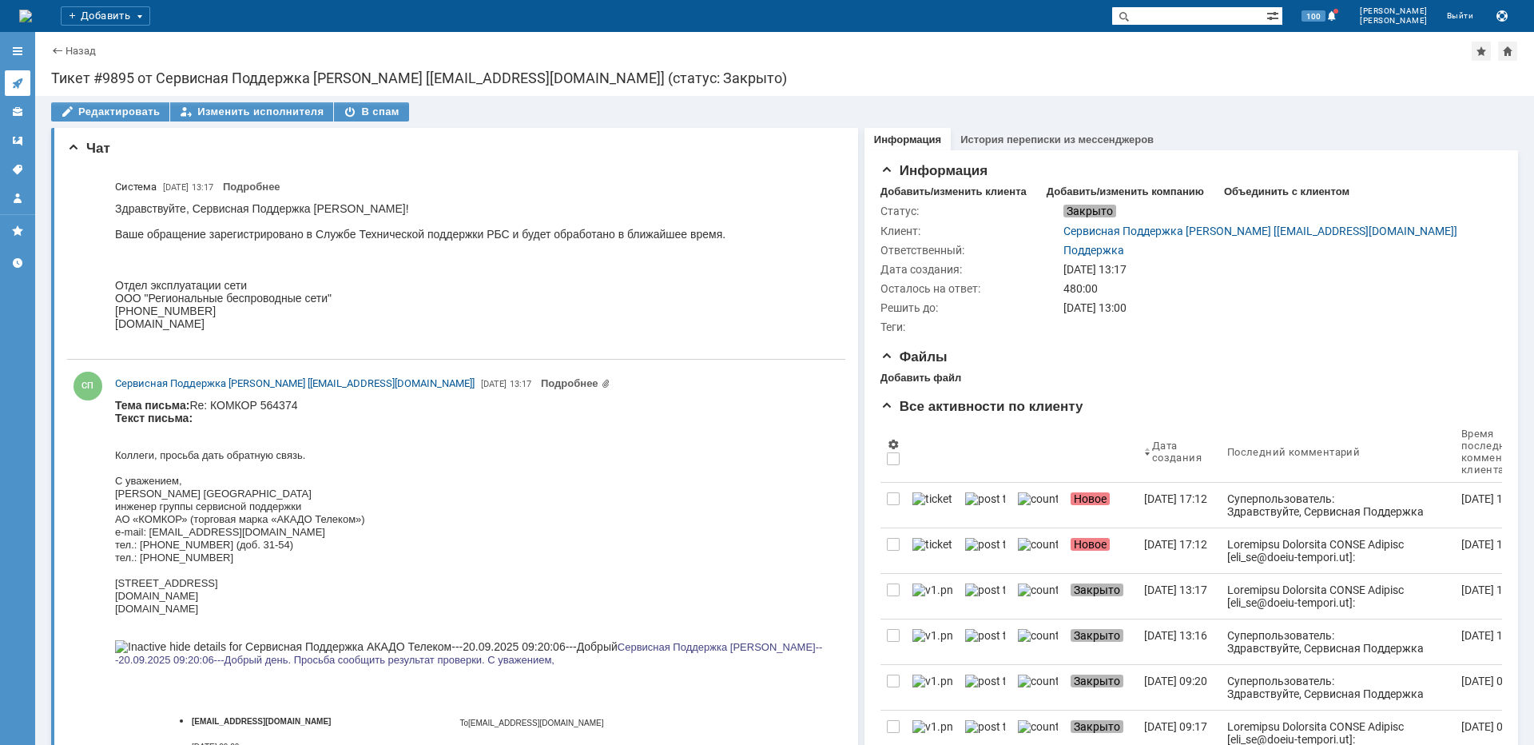
click at [26, 79] on link at bounding box center [18, 83] width 26 height 26
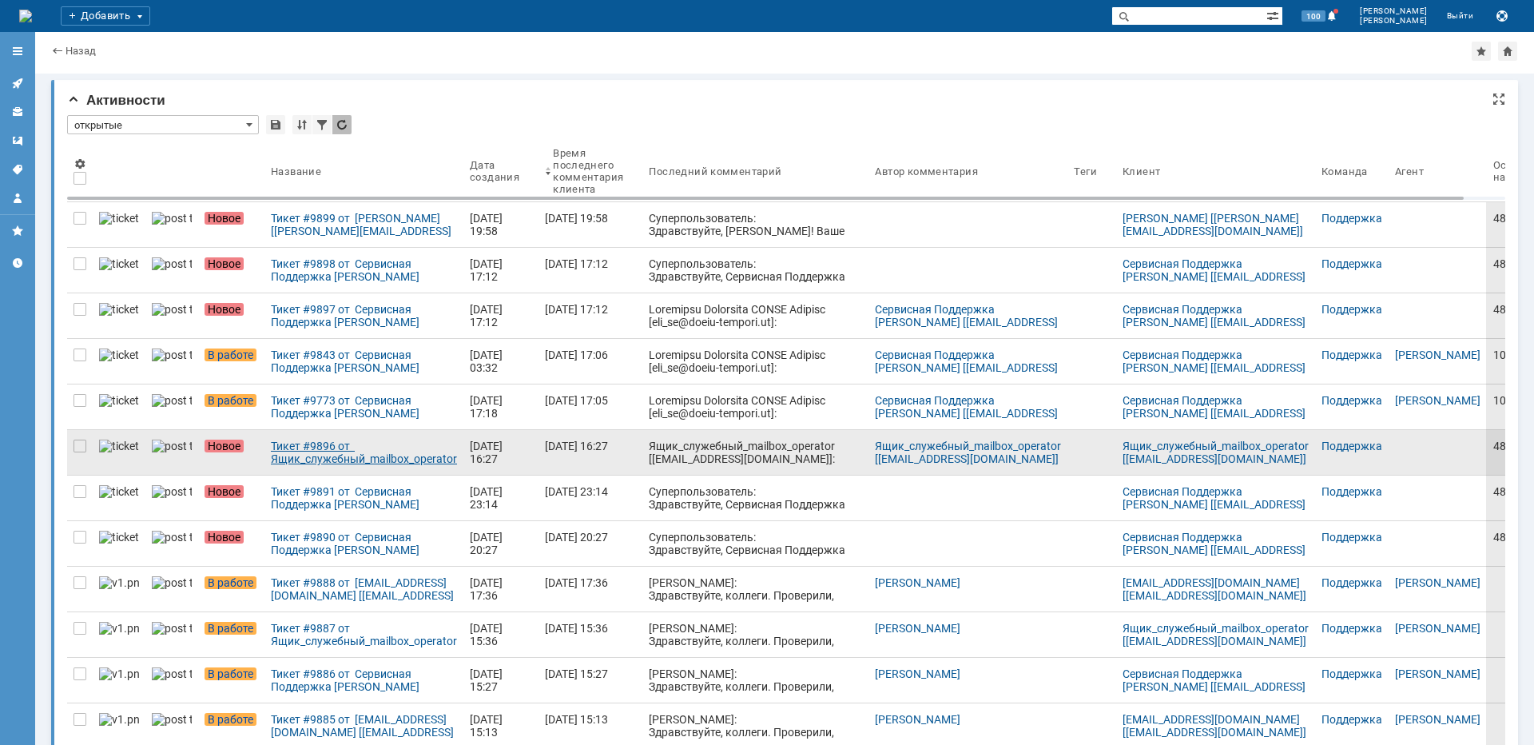
click at [363, 455] on div "Тикет #9896 от Ящик_служебный_mailbox_operator [[EMAIL_ADDRESS][DOMAIN_NAME]] (…" at bounding box center [364, 452] width 186 height 26
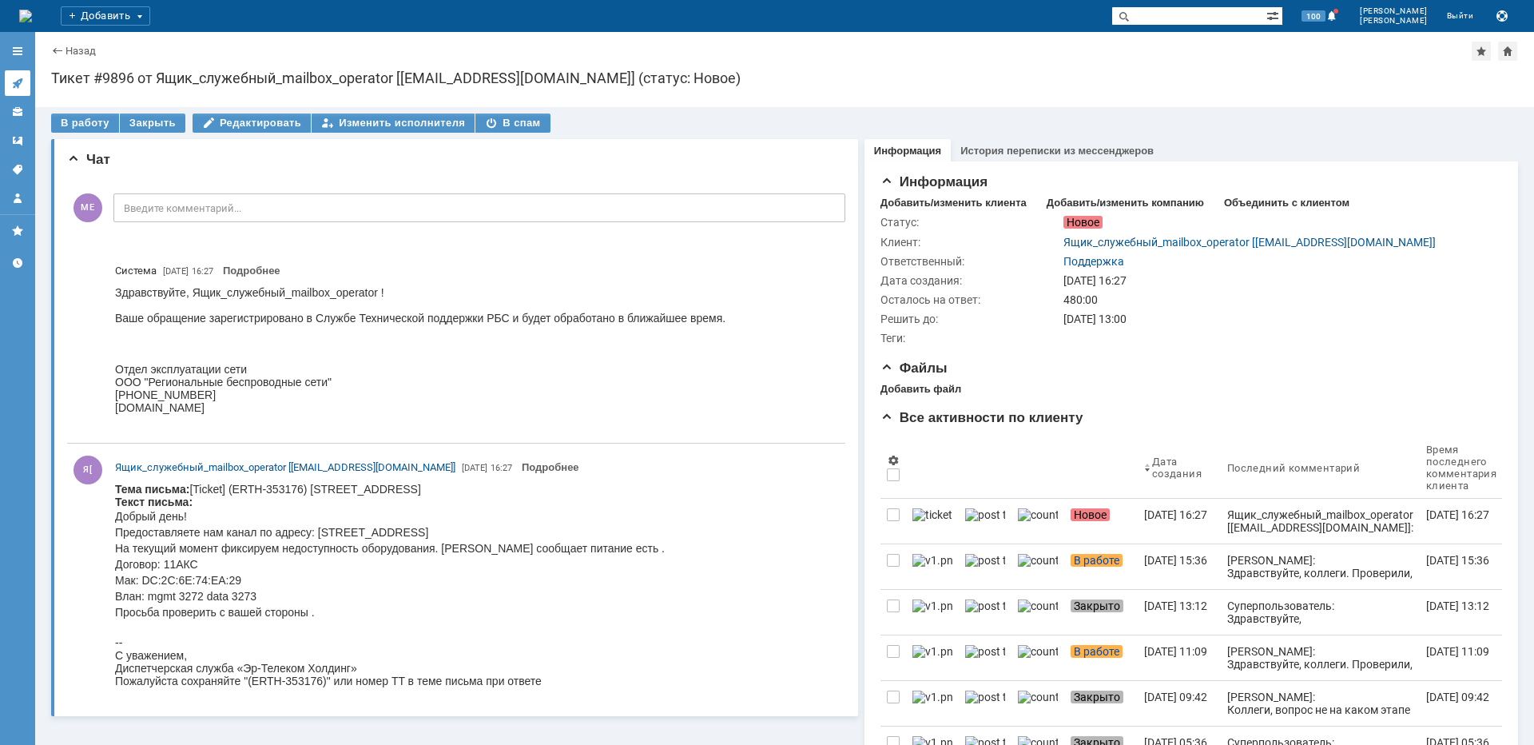
click at [14, 81] on icon at bounding box center [17, 83] width 13 height 13
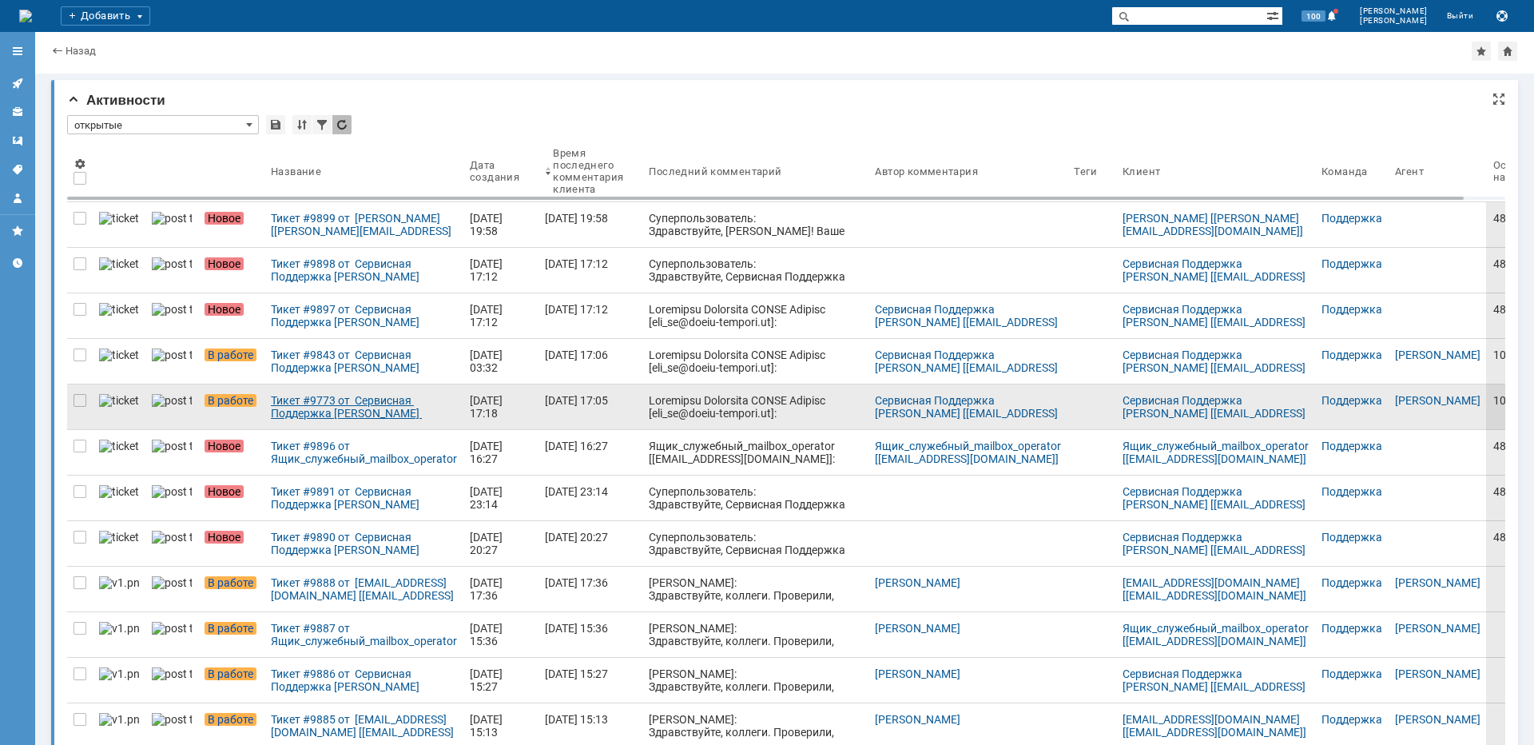
click at [307, 418] on div "Тикет #9773 от Сервисная Поддержка [PERSON_NAME] [[EMAIL_ADDRESS][DOMAIN_NAME]]…" at bounding box center [364, 407] width 186 height 26
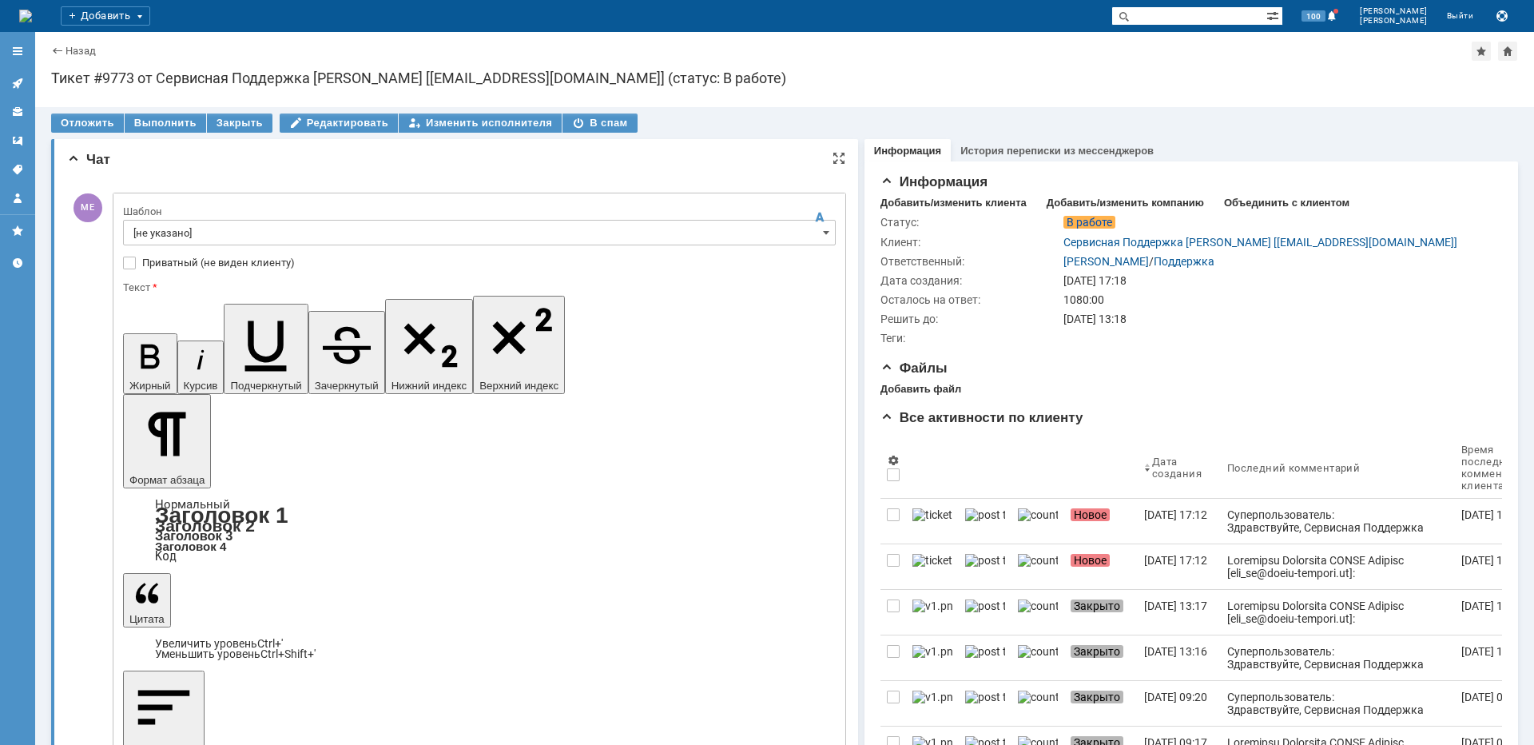
click at [168, 239] on input "[не указано]" at bounding box center [479, 233] width 713 height 26
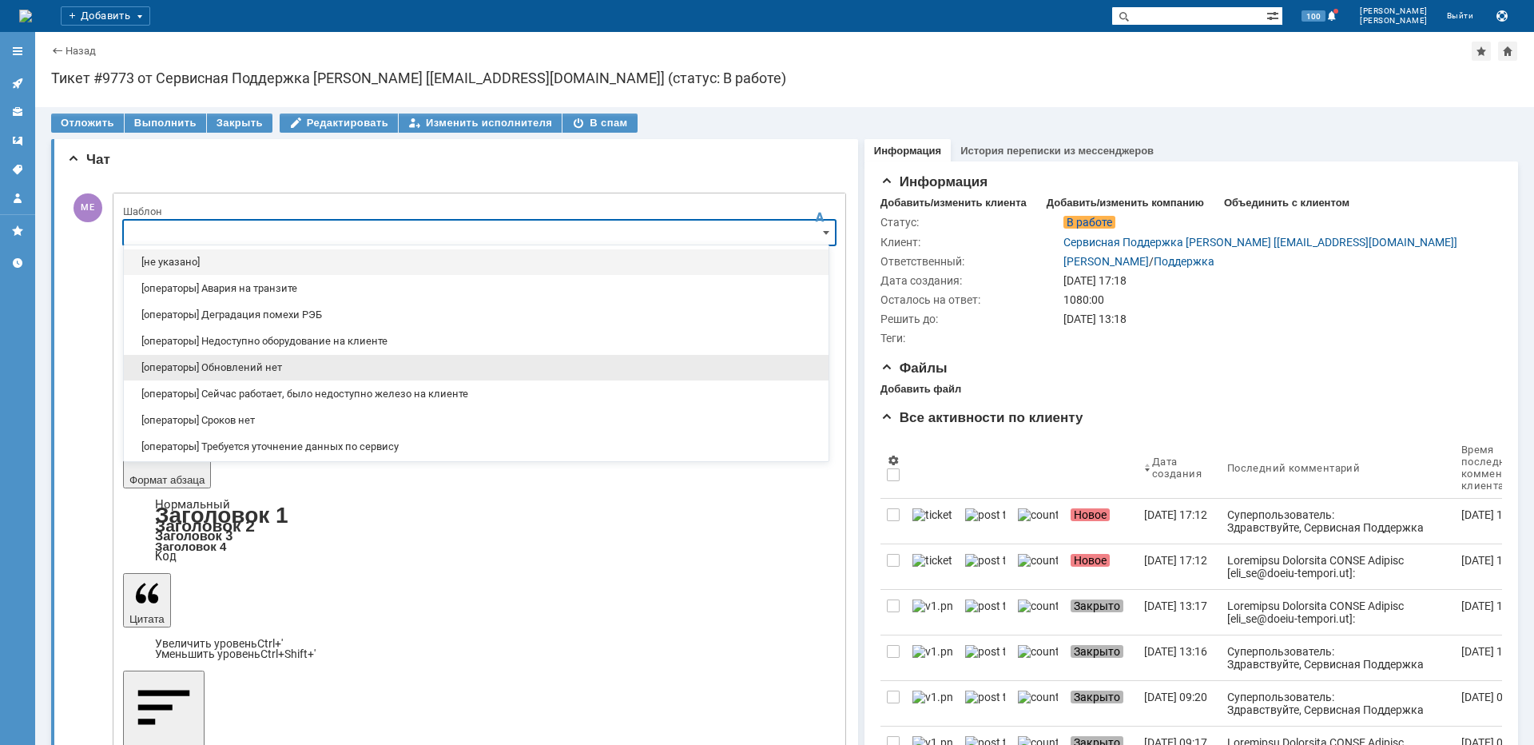
click at [248, 367] on span "[операторы] Обновлений нет" at bounding box center [475, 367] width 685 height 13
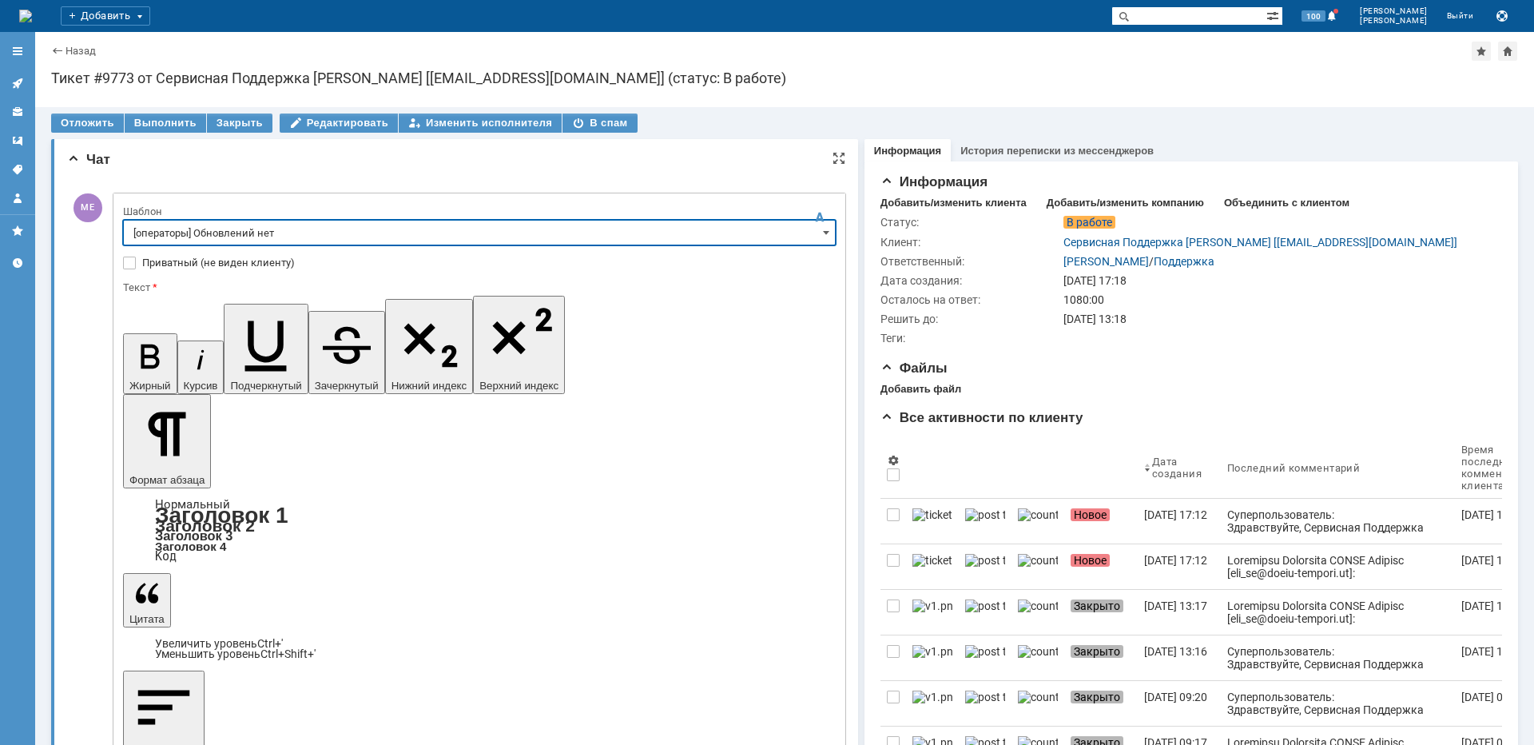
type input "[операторы] Обновлений нет"
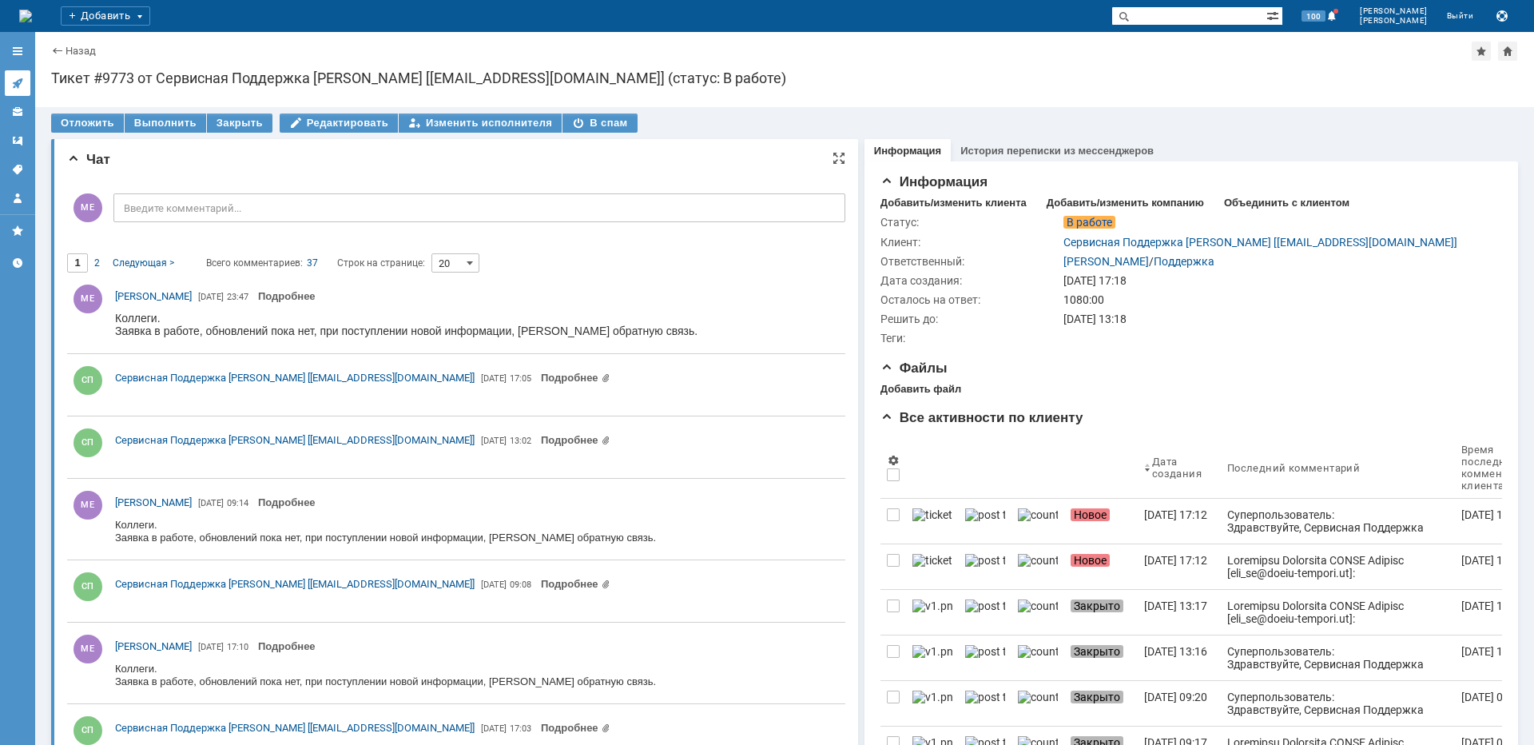
click at [22, 82] on icon at bounding box center [17, 83] width 13 height 13
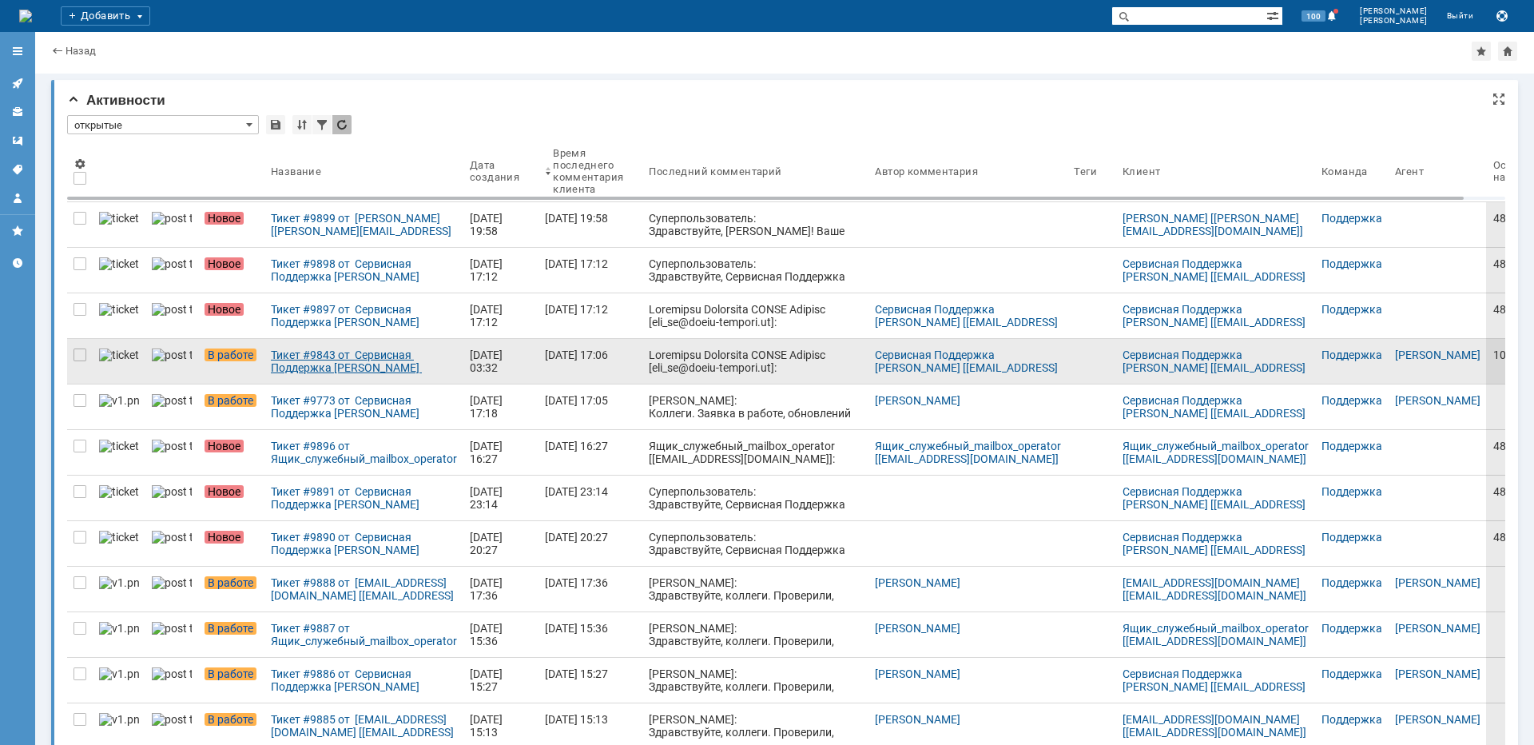
click at [324, 371] on div "Тикет #9843 от Сервисная Поддержка [PERSON_NAME] [[EMAIL_ADDRESS][DOMAIN_NAME]]…" at bounding box center [364, 361] width 186 height 26
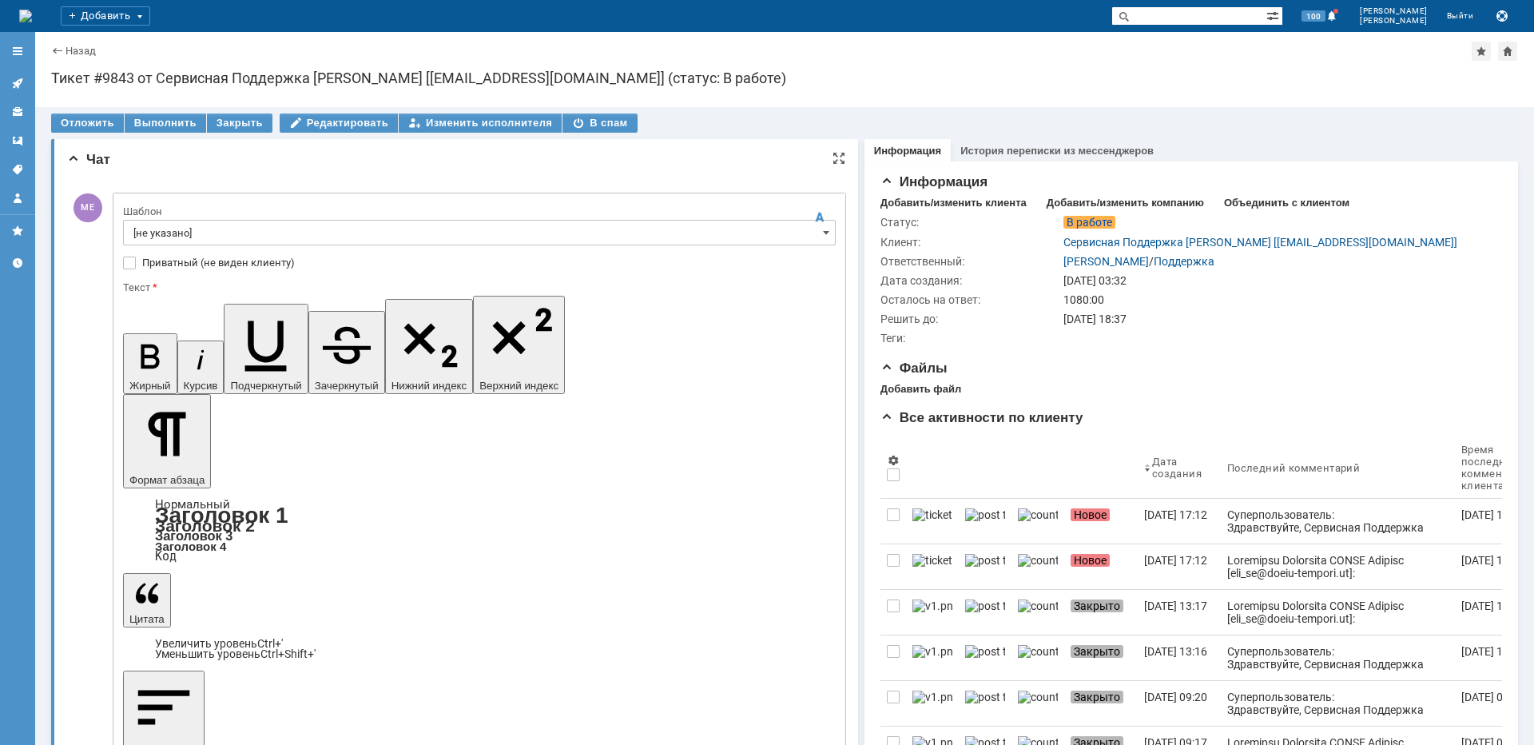
click at [226, 235] on input "[не указано]" at bounding box center [479, 233] width 713 height 26
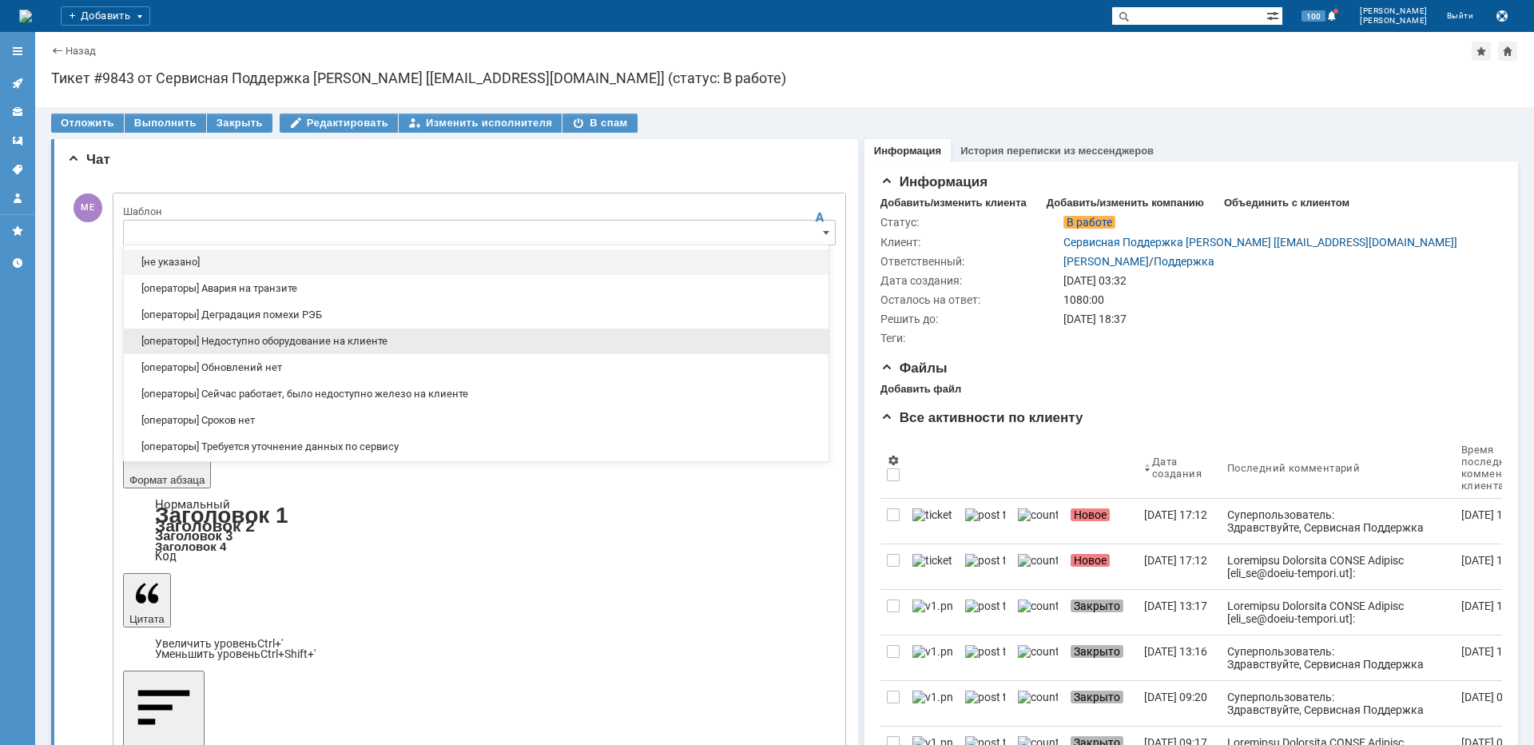
click at [278, 345] on span "[операторы] Недоступно оборудование на клиенте" at bounding box center [475, 341] width 685 height 13
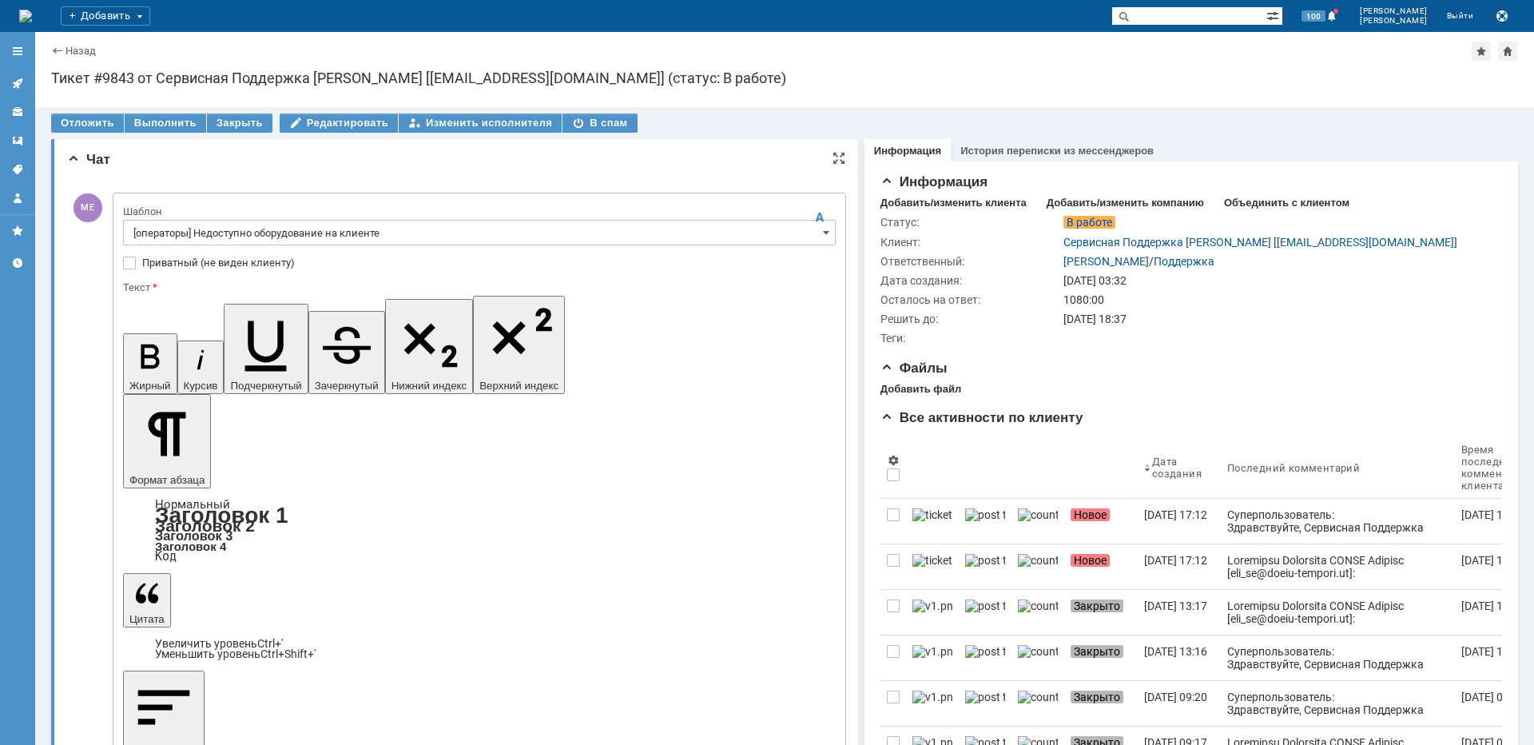
click at [255, 245] on div at bounding box center [479, 250] width 713 height 11
click at [256, 238] on input "[операторы] Недоступно оборудование на клиенте" at bounding box center [479, 233] width 713 height 26
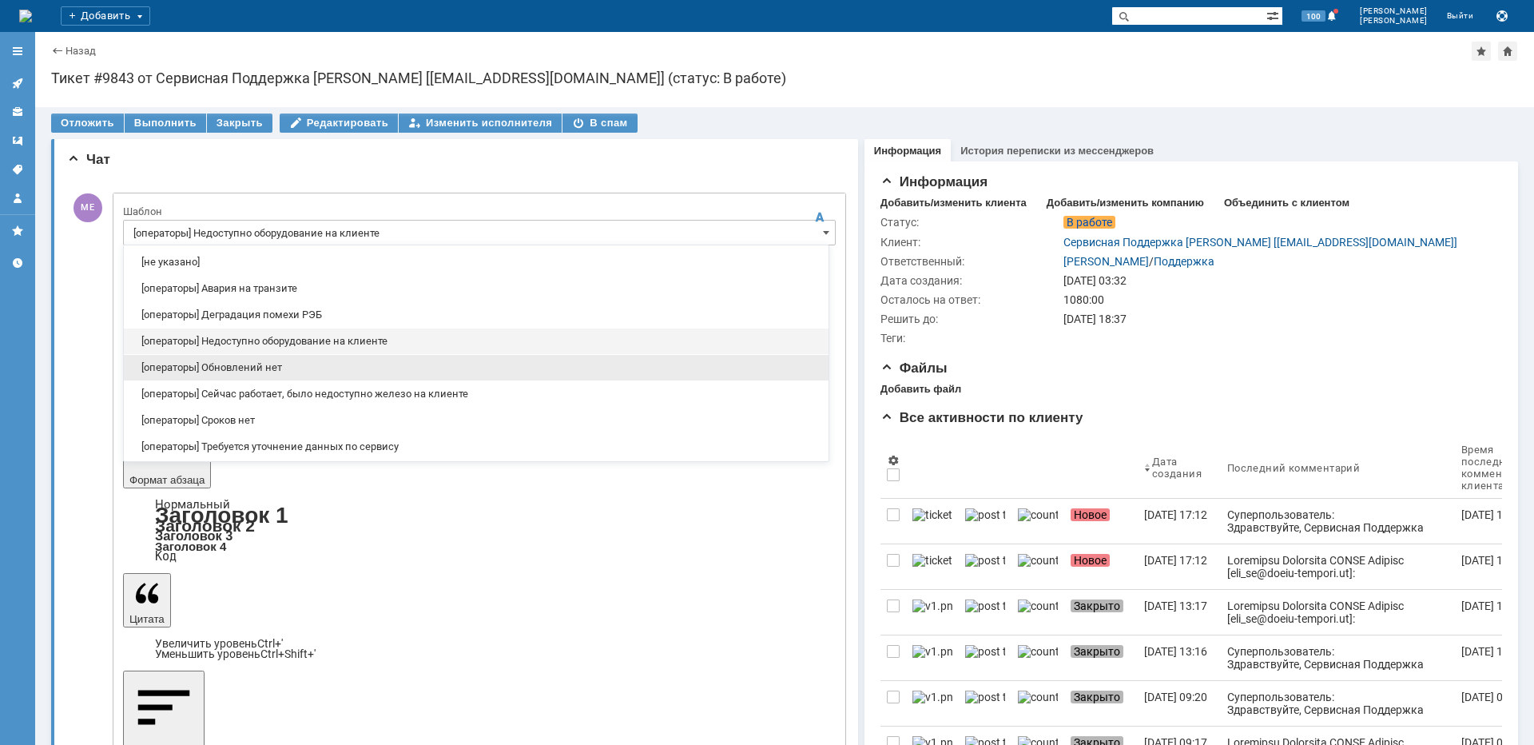
click at [255, 361] on div "[операторы] Обновлений нет" at bounding box center [476, 368] width 705 height 26
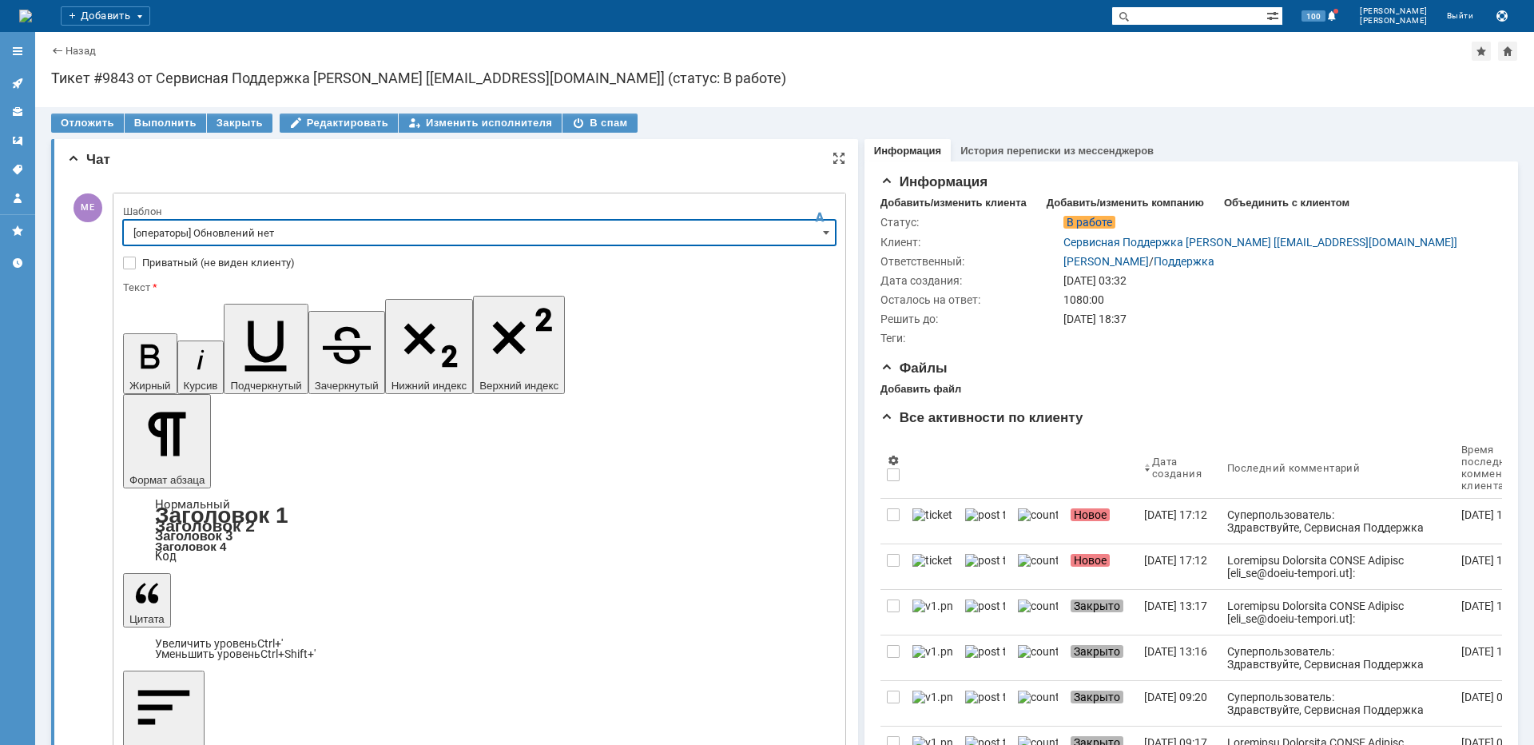
type input "[операторы] Обновлений нет"
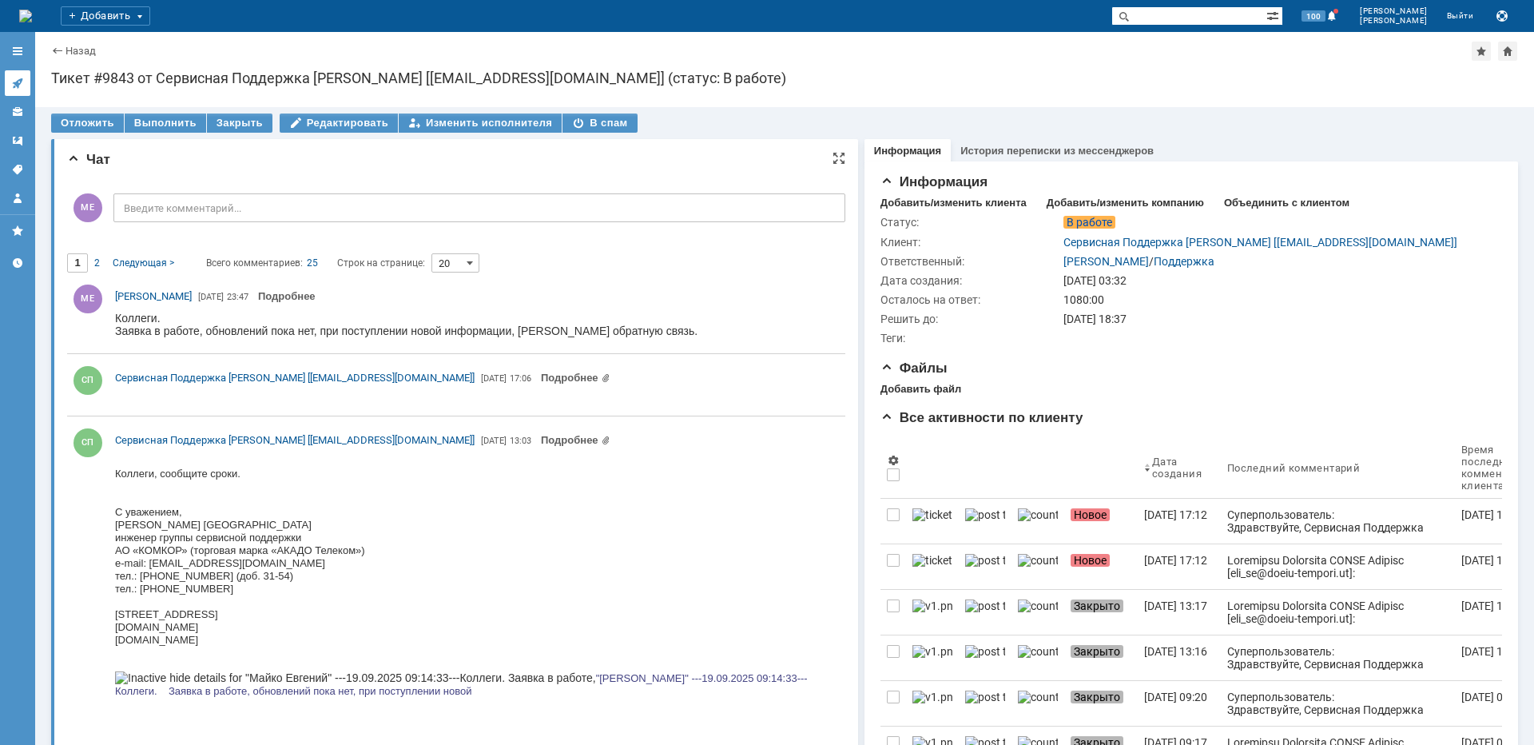
click at [14, 88] on icon at bounding box center [14, 86] width 2 height 2
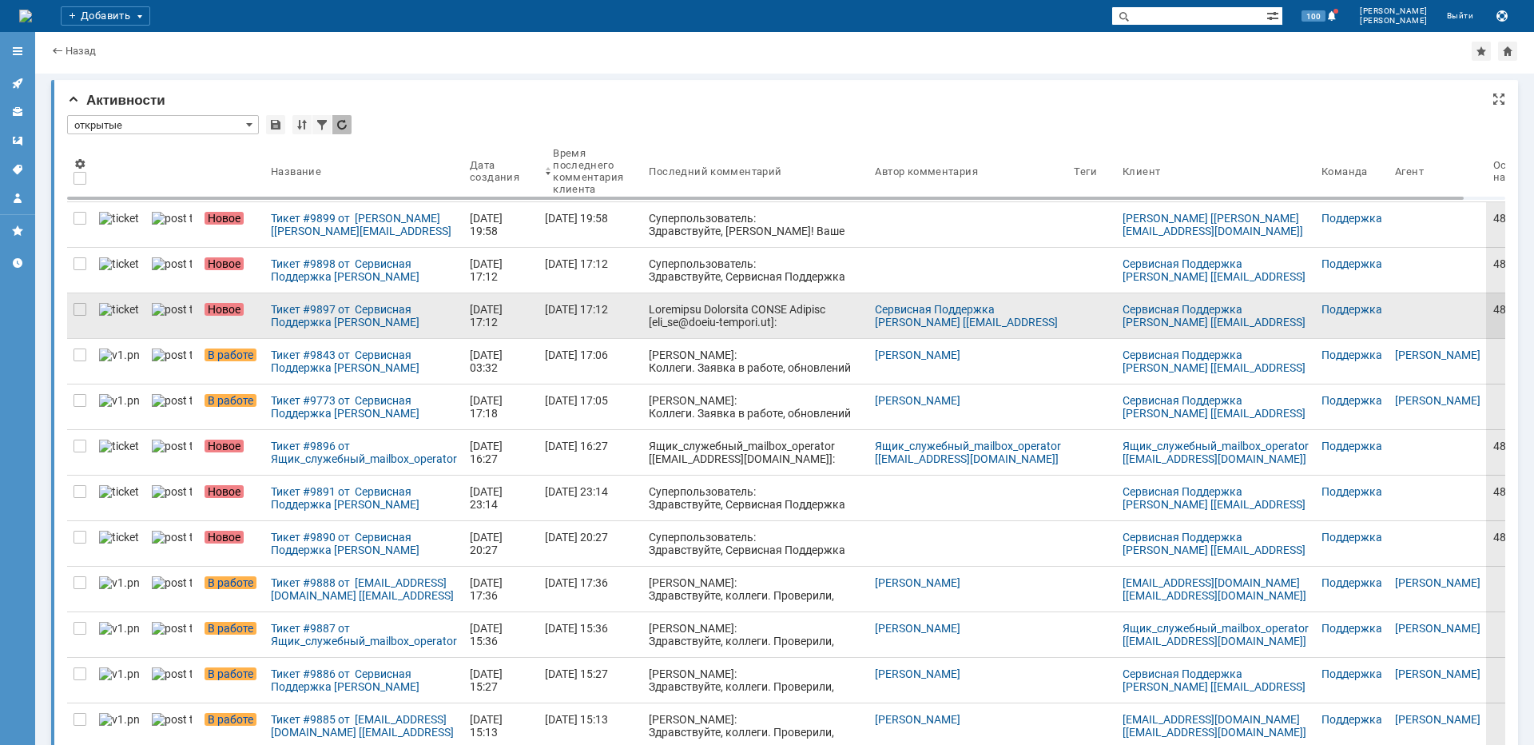
drag, startPoint x: 81, startPoint y: 399, endPoint x: 83, endPoint y: 359, distance: 40.0
click at [80, 399] on div at bounding box center [79, 400] width 13 height 13
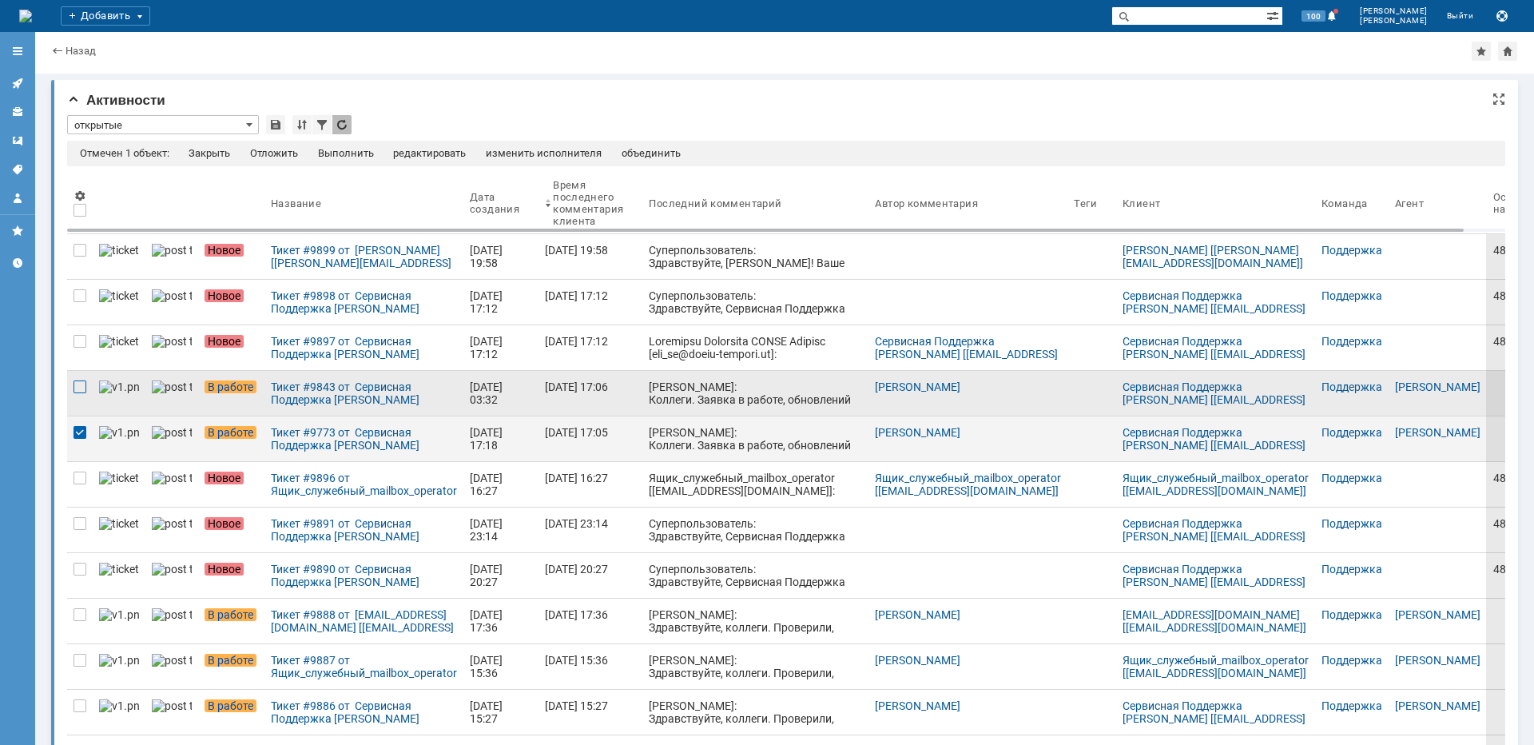
click at [75, 385] on div at bounding box center [79, 386] width 13 height 13
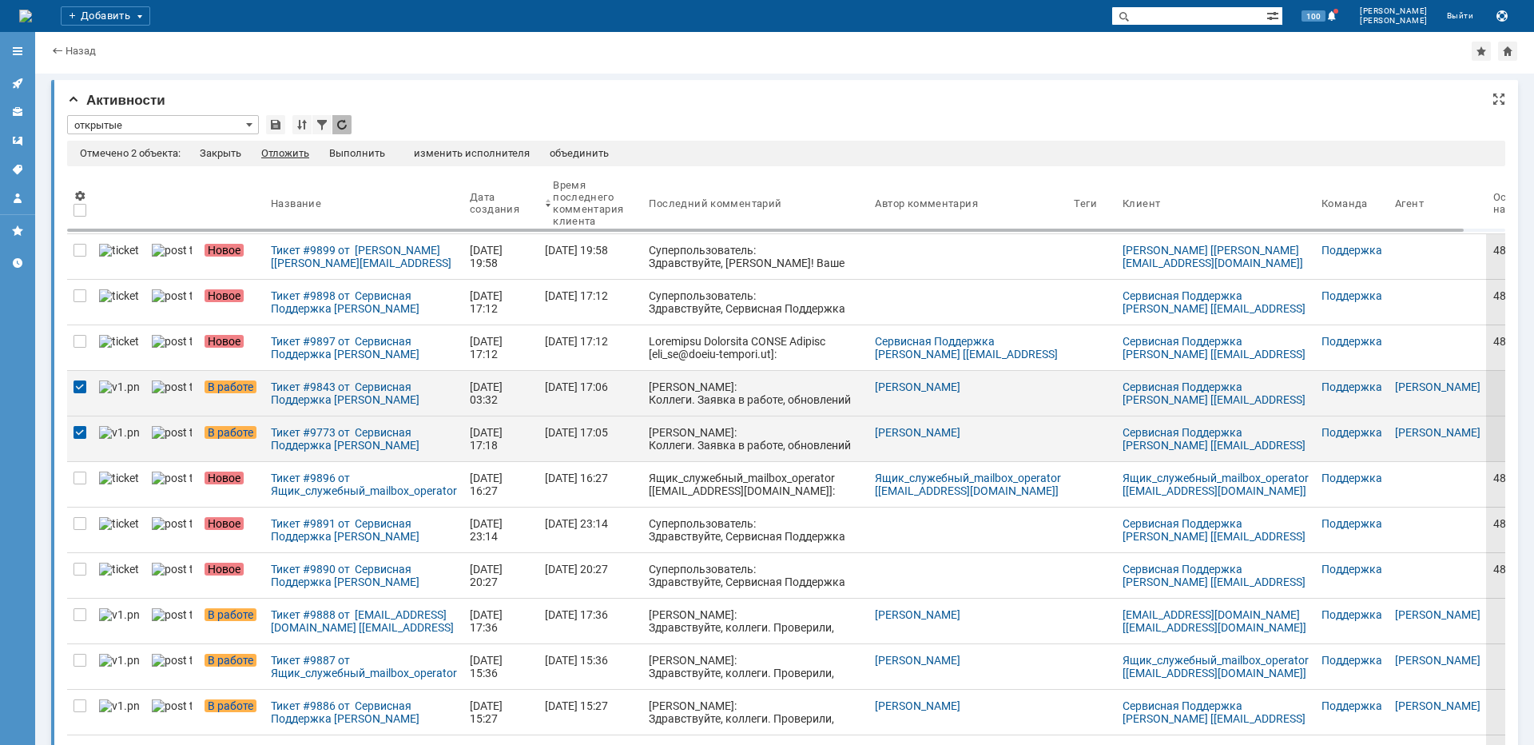
click at [288, 157] on div "Отложить" at bounding box center [285, 153] width 48 height 13
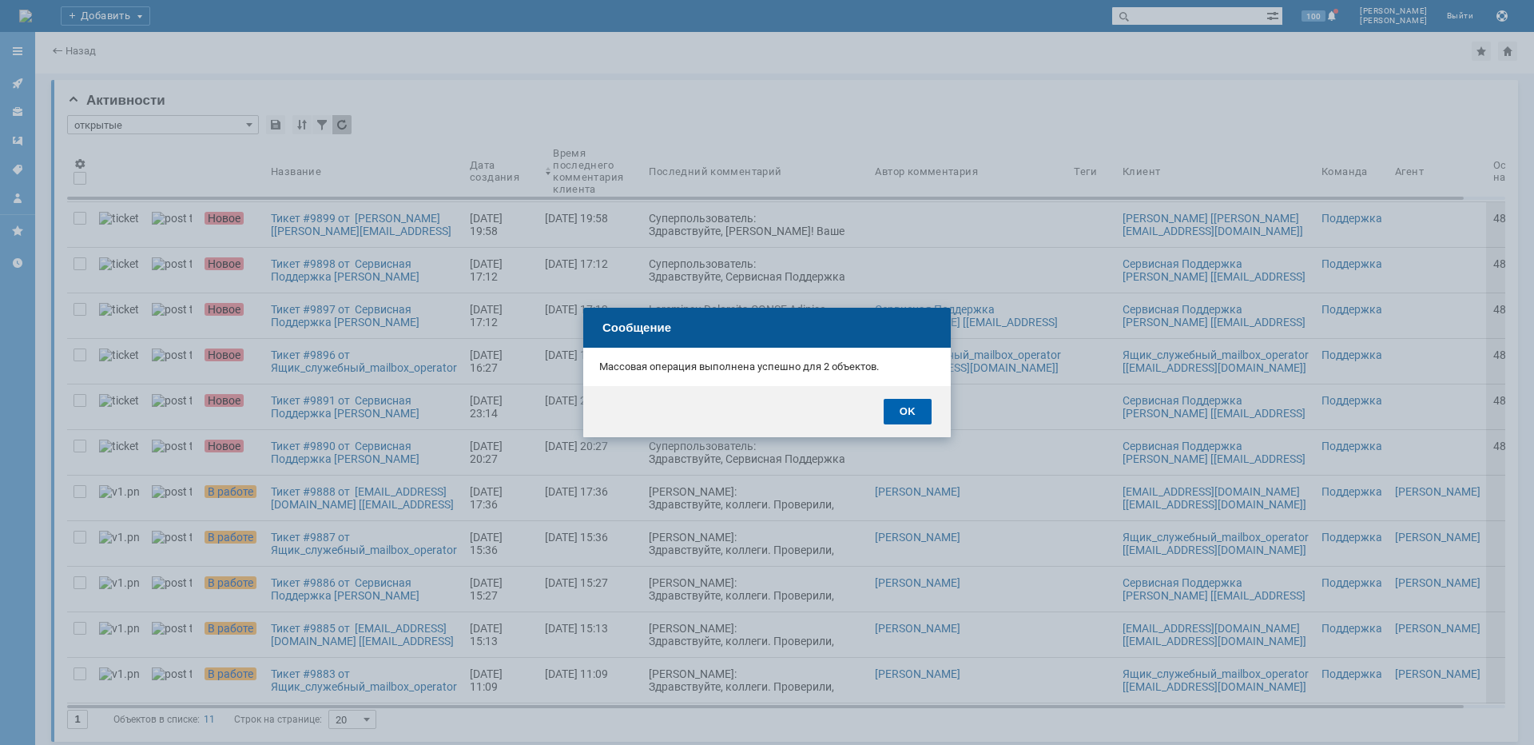
click at [911, 411] on div "OK" at bounding box center [908, 412] width 48 height 26
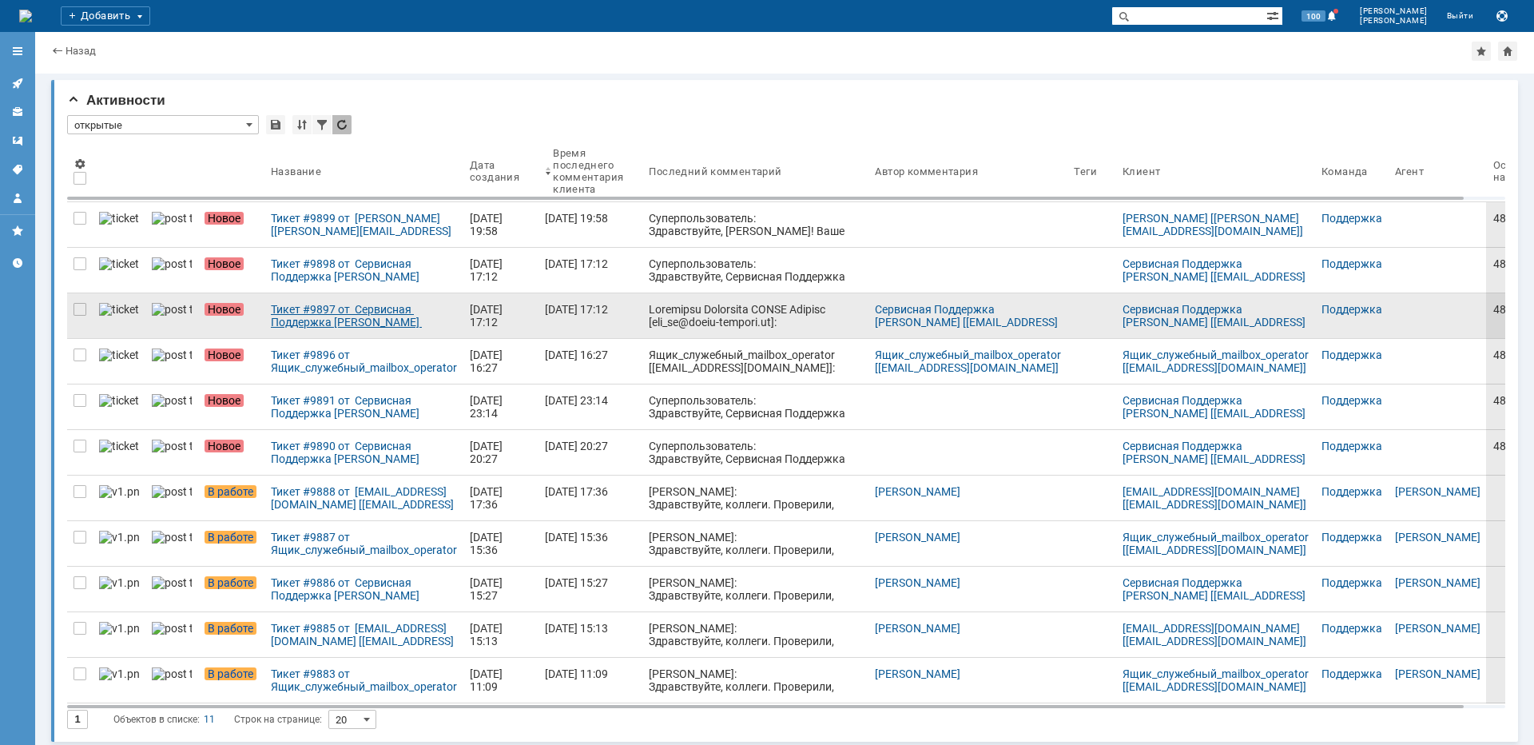
click at [344, 306] on div "Тикет #9897 от Сервисная Поддержка [PERSON_NAME] [[EMAIL_ADDRESS][DOMAIN_NAME]]…" at bounding box center [364, 316] width 186 height 26
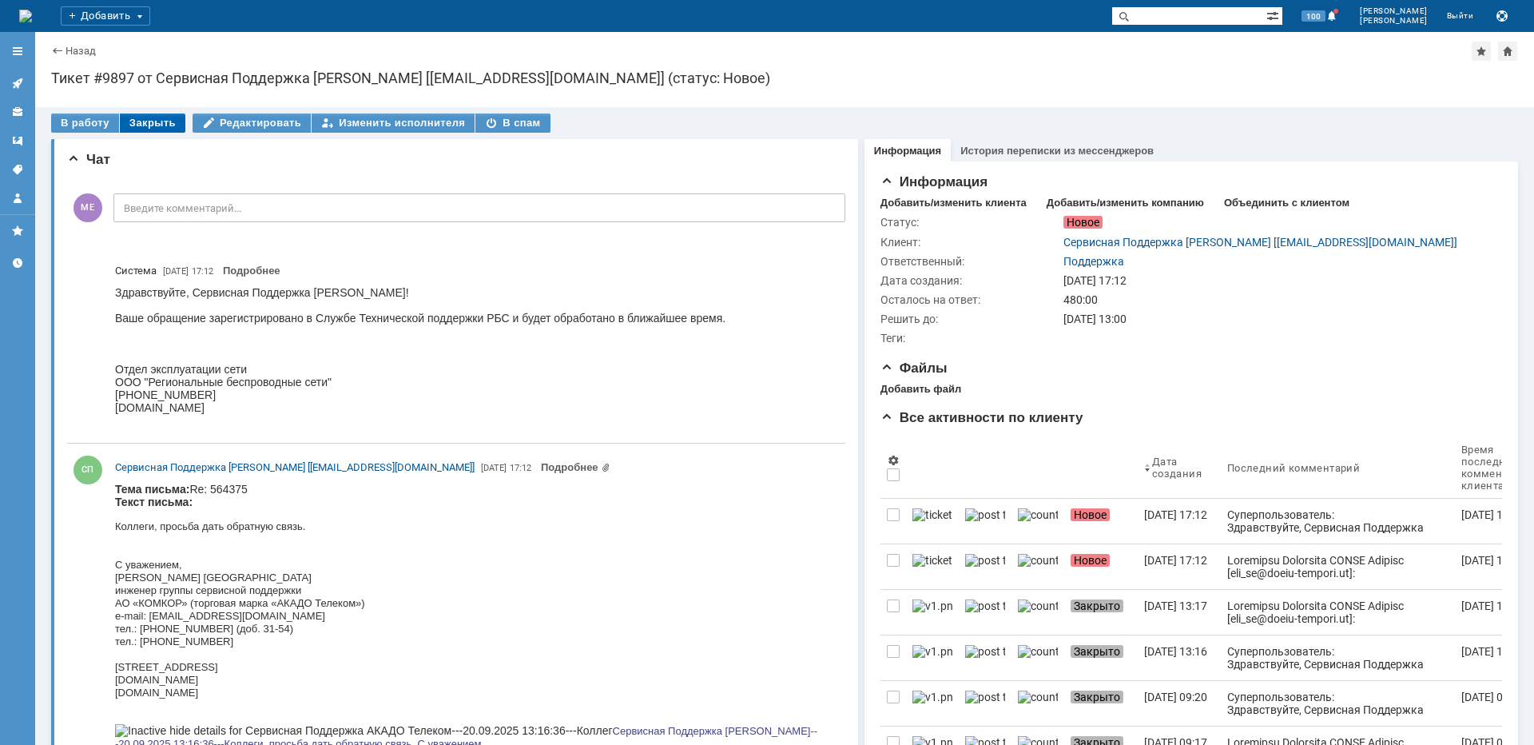
click at [154, 125] on div "Закрыть" at bounding box center [153, 122] width 66 height 19
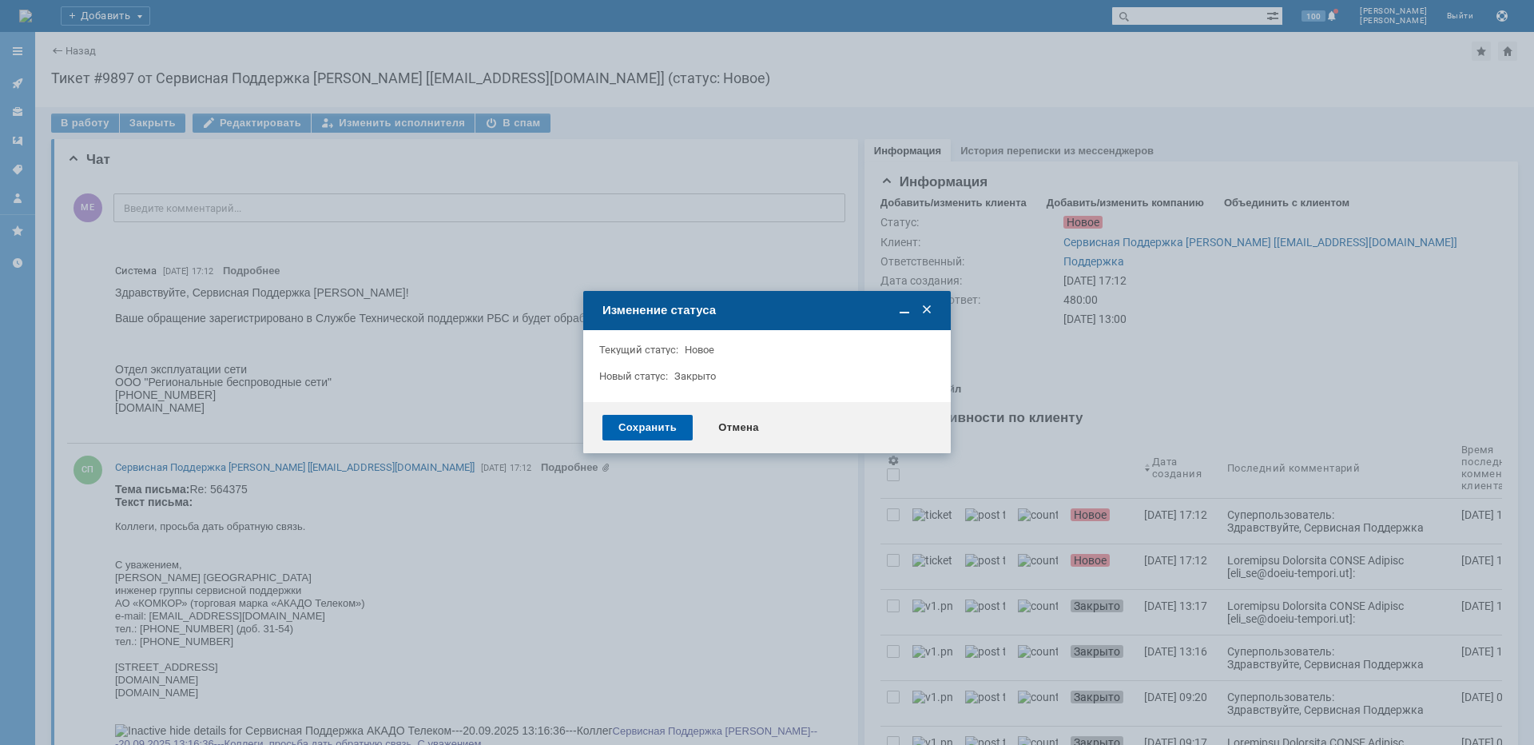
click at [657, 427] on div "Сохранить" at bounding box center [647, 428] width 90 height 26
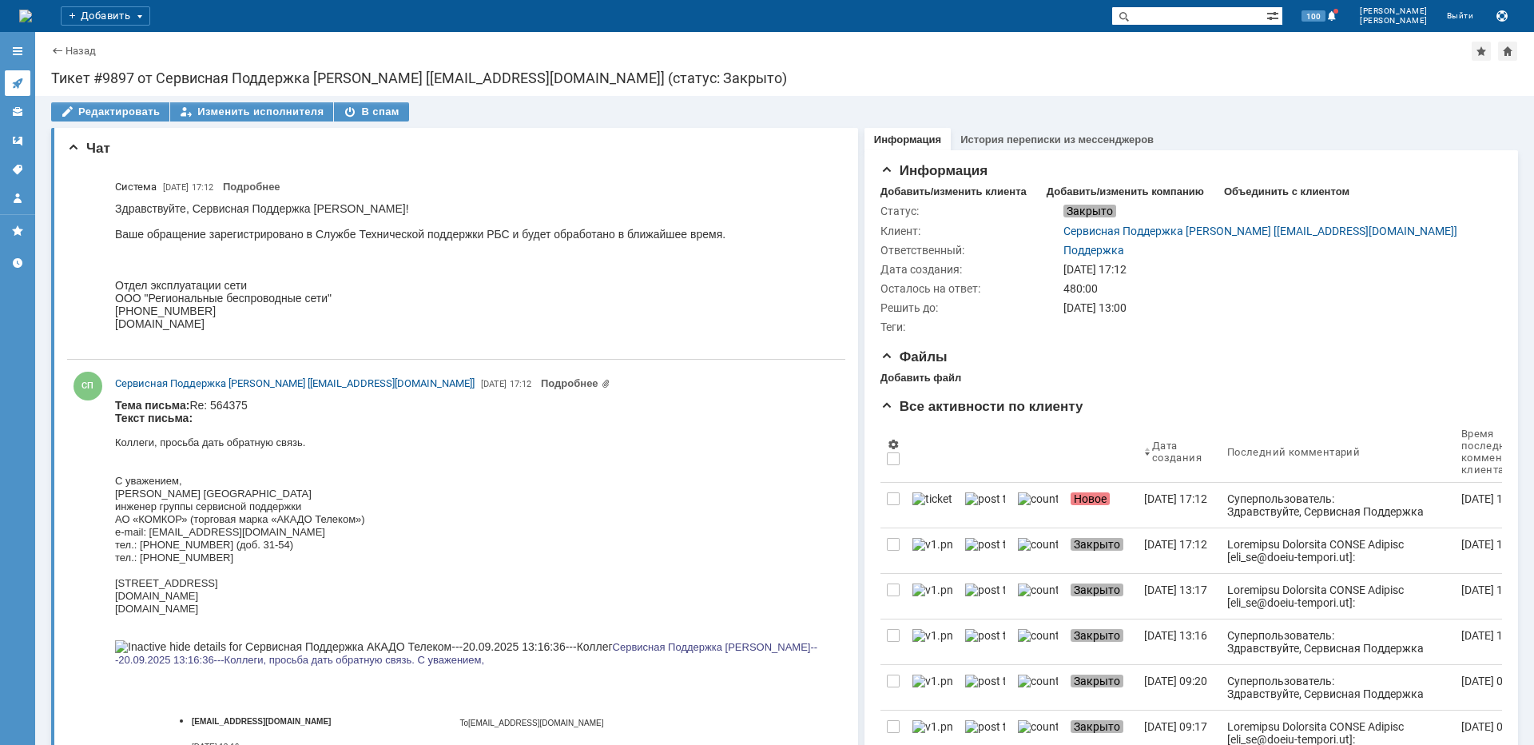
click at [23, 87] on icon at bounding box center [17, 83] width 13 height 13
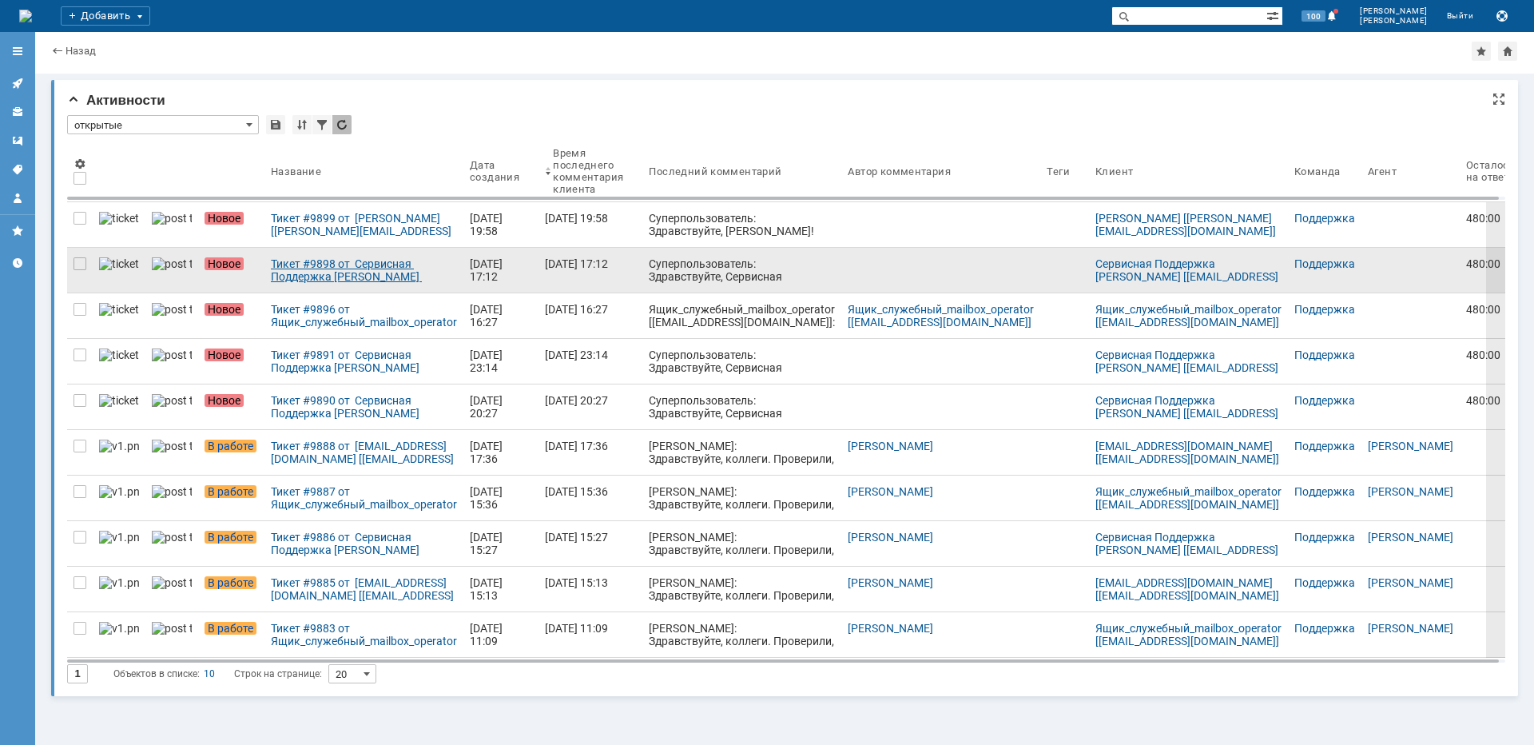
click at [338, 271] on div "Тикет #9898 от Сервисная Поддержка [PERSON_NAME] [[EMAIL_ADDRESS][DOMAIN_NAME]]…" at bounding box center [364, 270] width 186 height 26
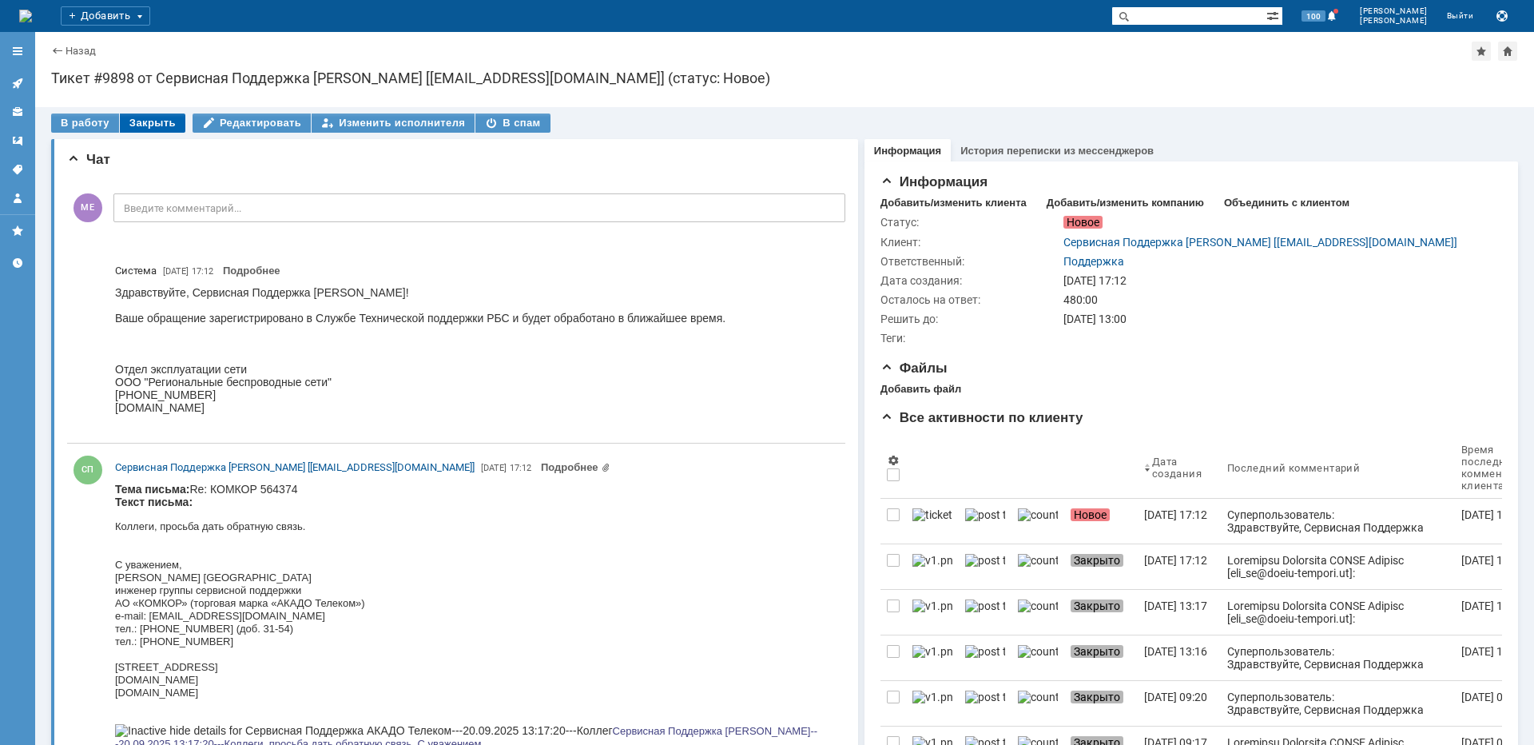
click at [165, 129] on div "Закрыть" at bounding box center [153, 122] width 66 height 19
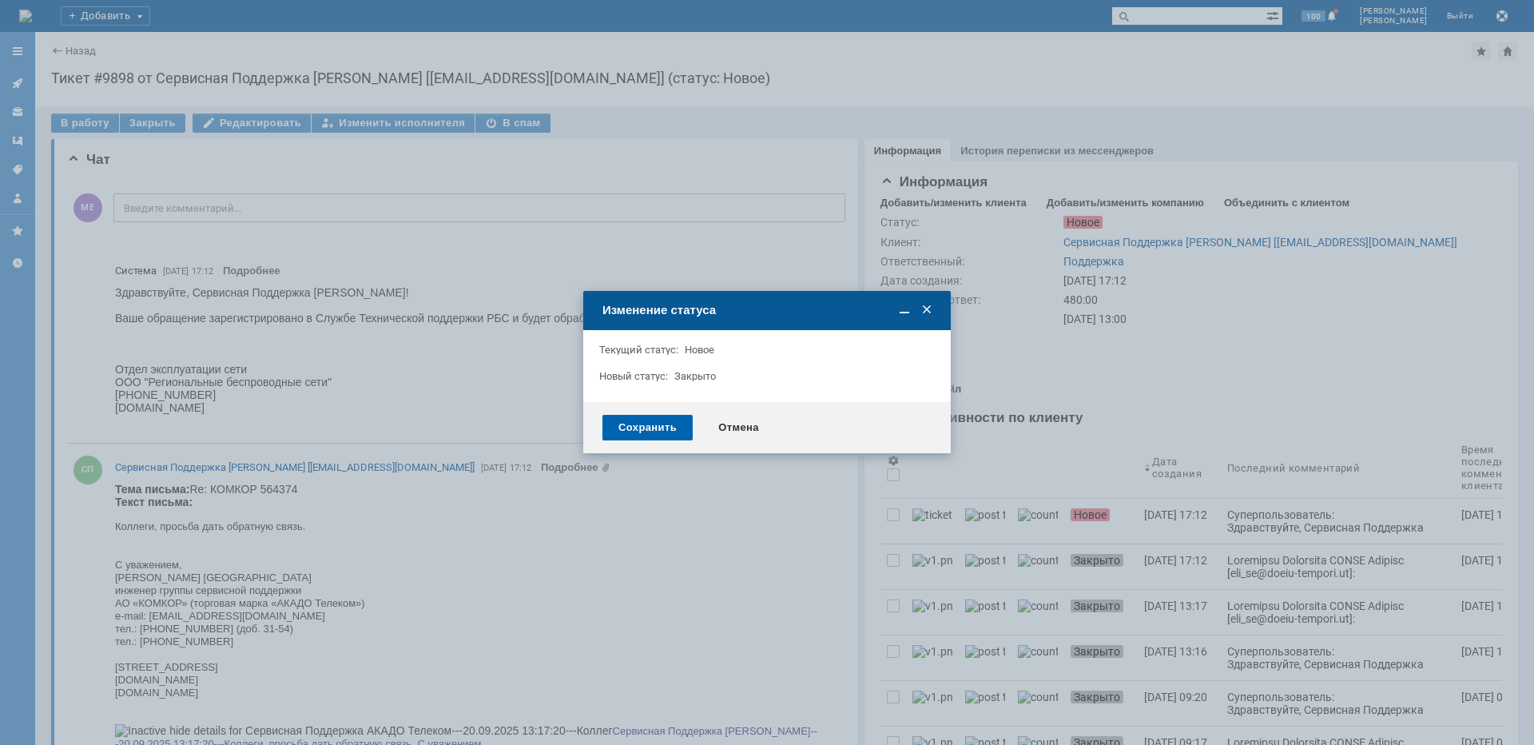
click at [655, 425] on div "Сохранить" at bounding box center [647, 428] width 90 height 26
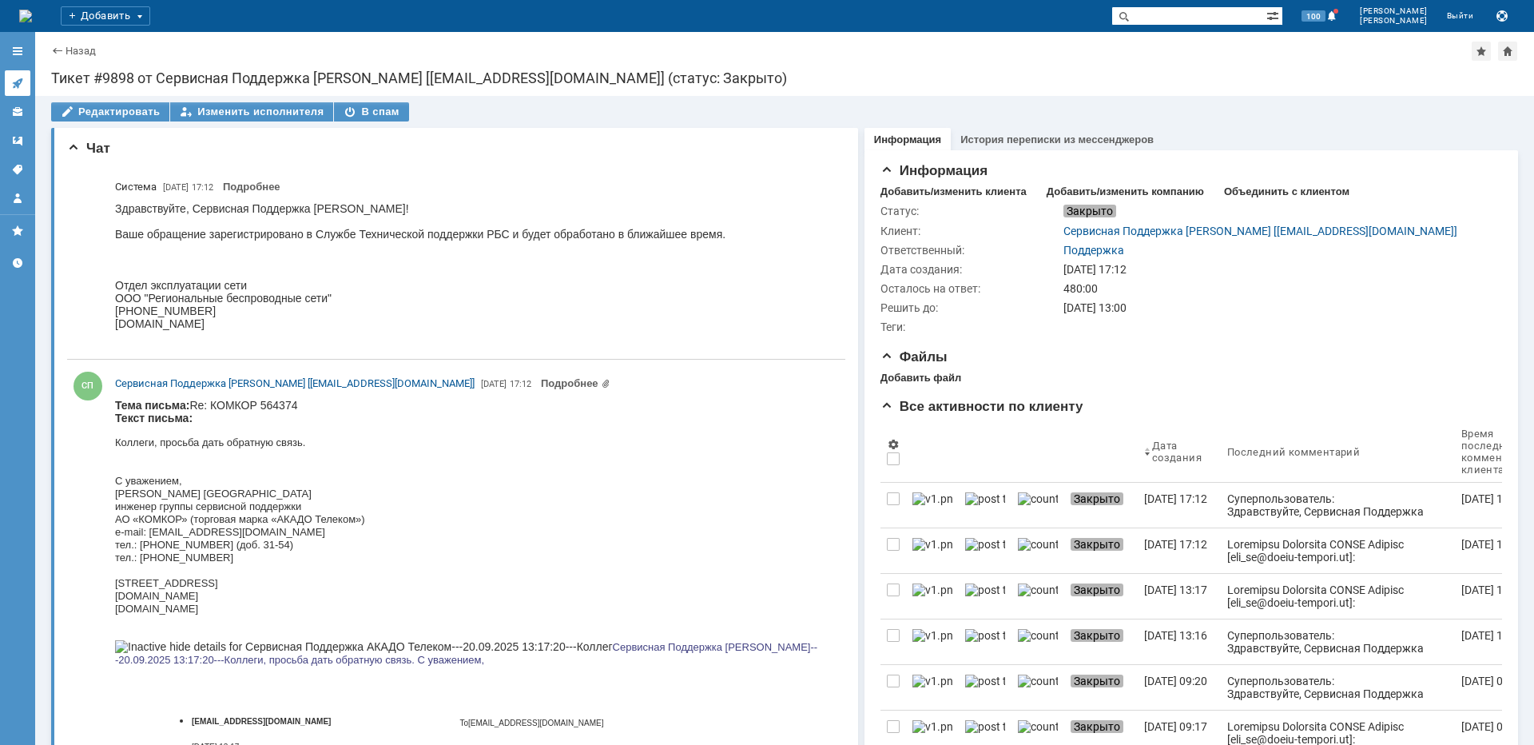
click at [22, 88] on icon at bounding box center [17, 83] width 13 height 13
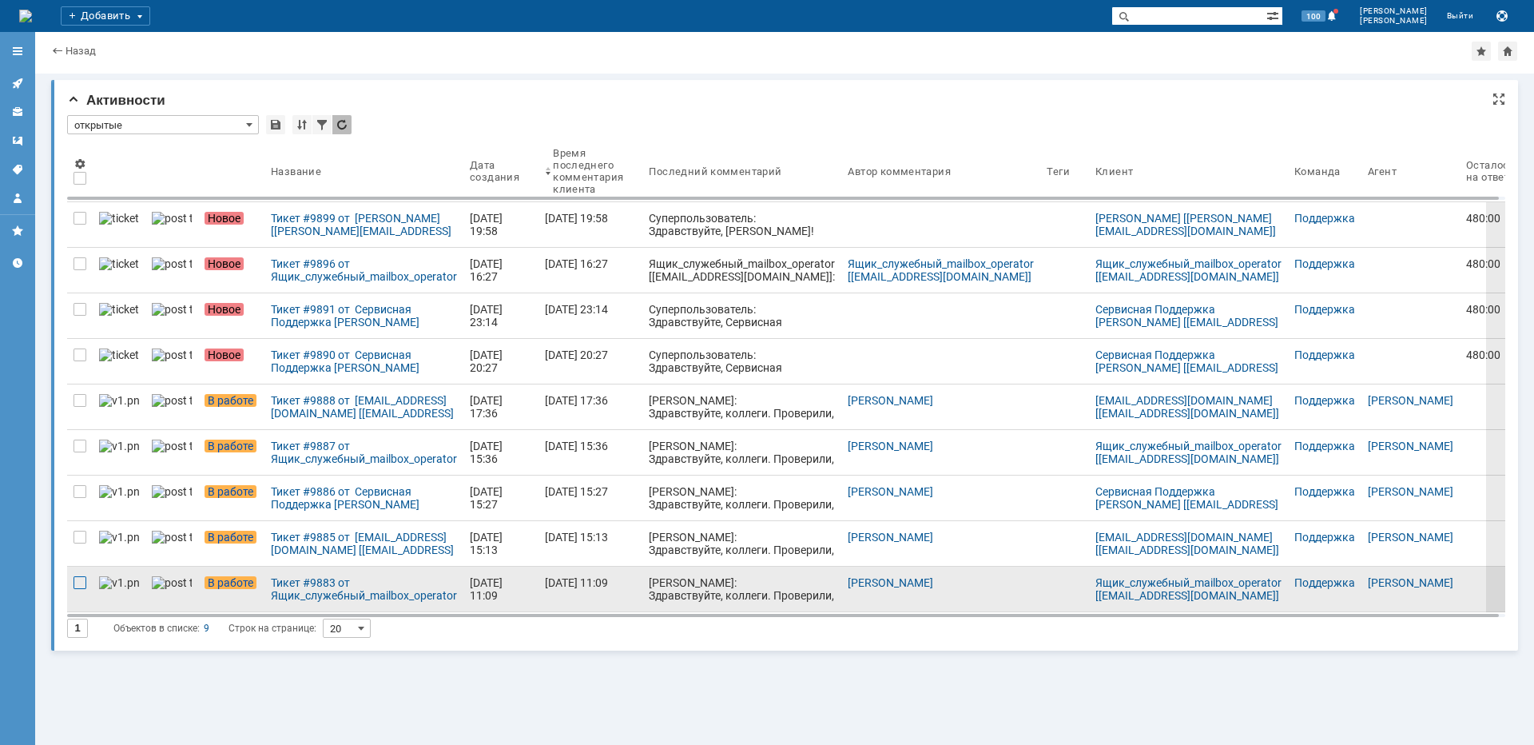
click at [76, 581] on div at bounding box center [79, 582] width 13 height 13
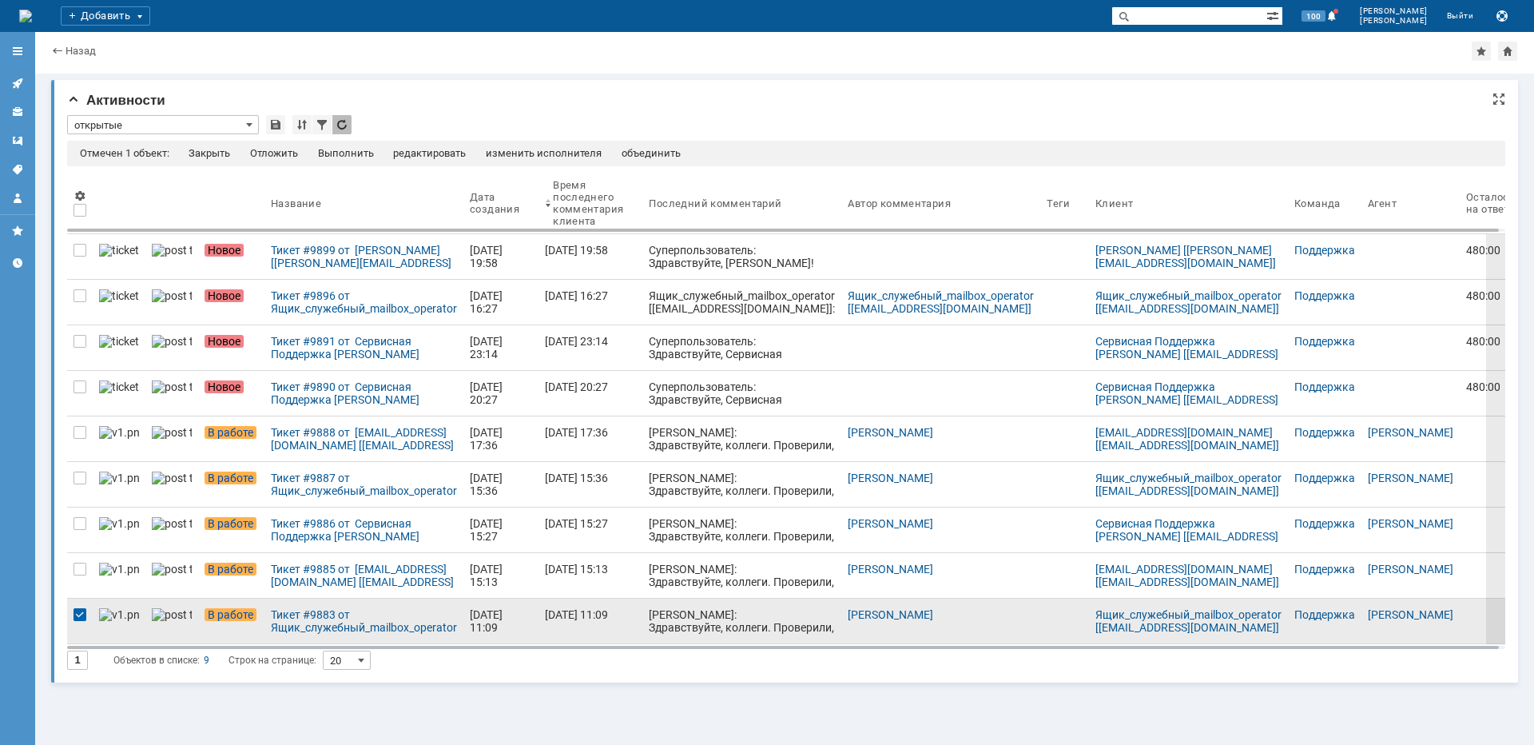
click at [77, 610] on div at bounding box center [79, 614] width 13 height 13
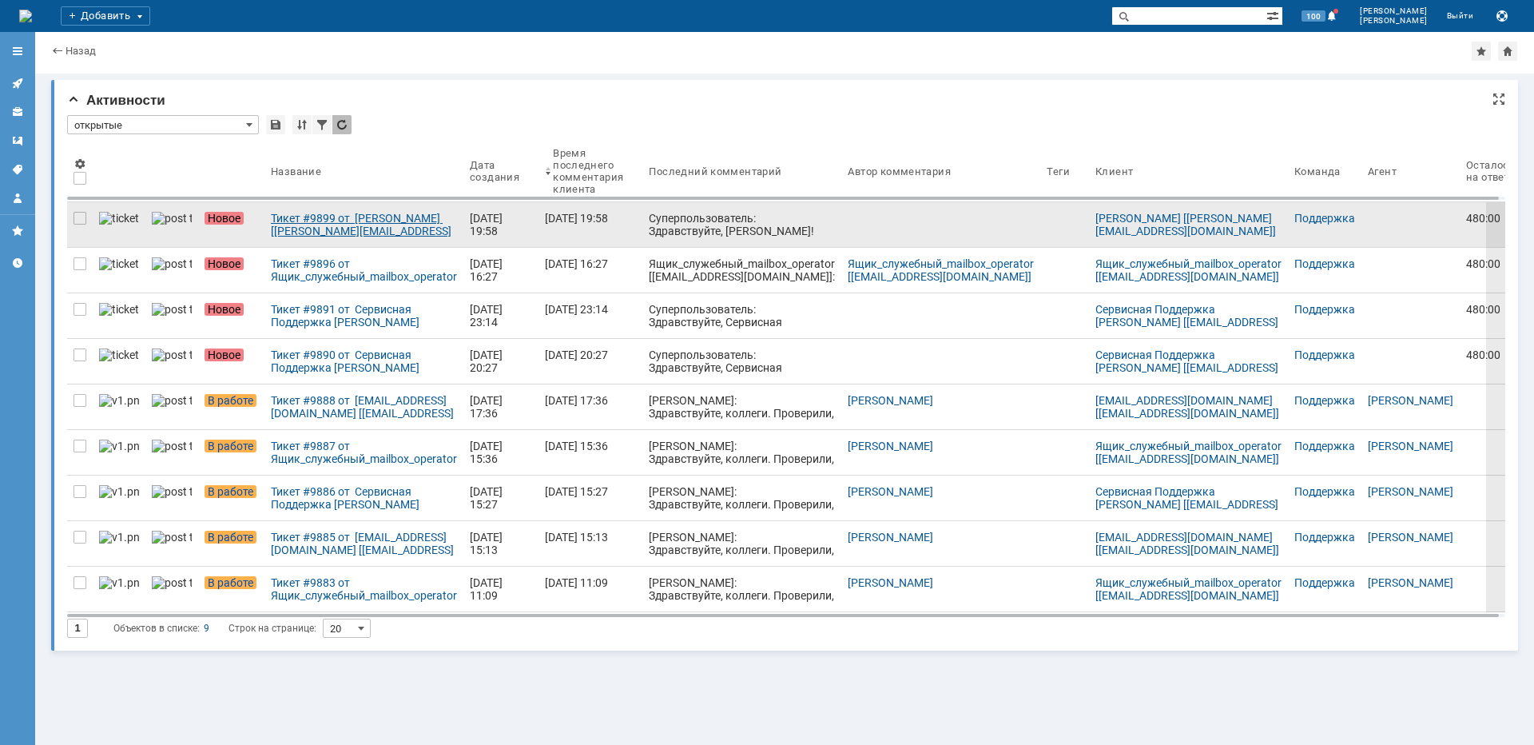
click at [373, 228] on div "Тикет #9899 от [PERSON_NAME] [[PERSON_NAME][EMAIL_ADDRESS][DOMAIN_NAME]] (стату…" at bounding box center [364, 225] width 186 height 26
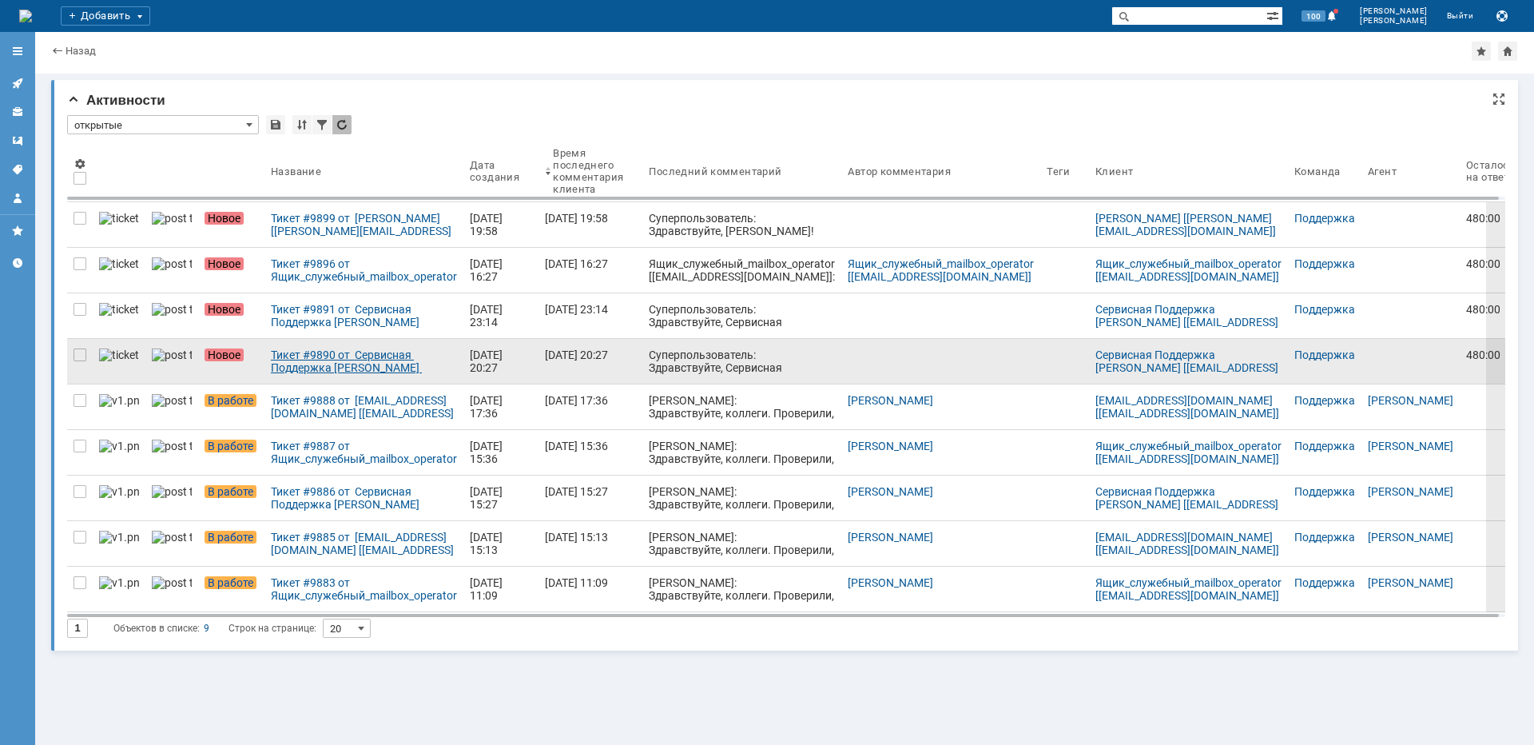
click at [313, 366] on div "Тикет #9890 от Сервисная Поддержка [PERSON_NAME] [[EMAIL_ADDRESS][DOMAIN_NAME]]…" at bounding box center [364, 361] width 186 height 26
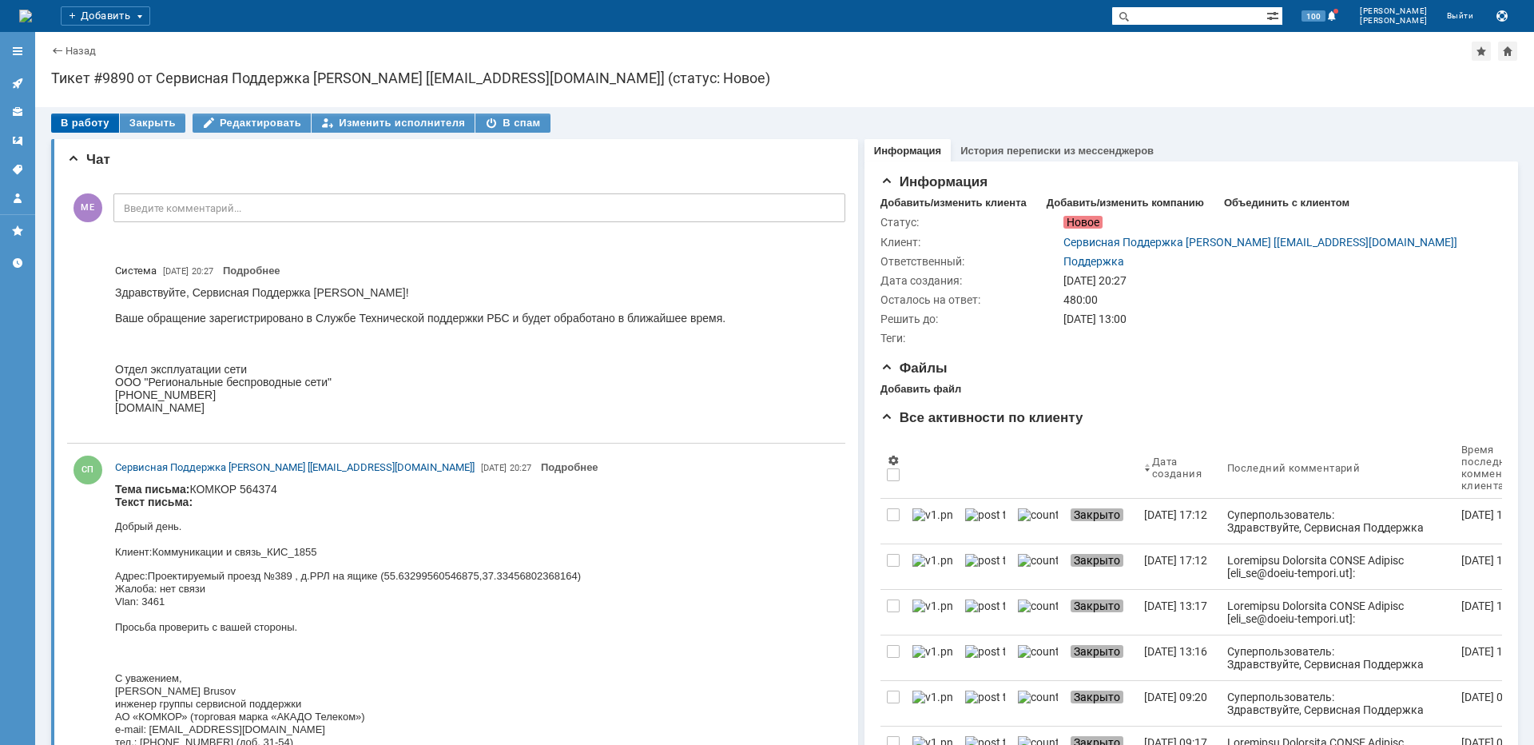
click at [77, 121] on div "В работу" at bounding box center [85, 122] width 68 height 19
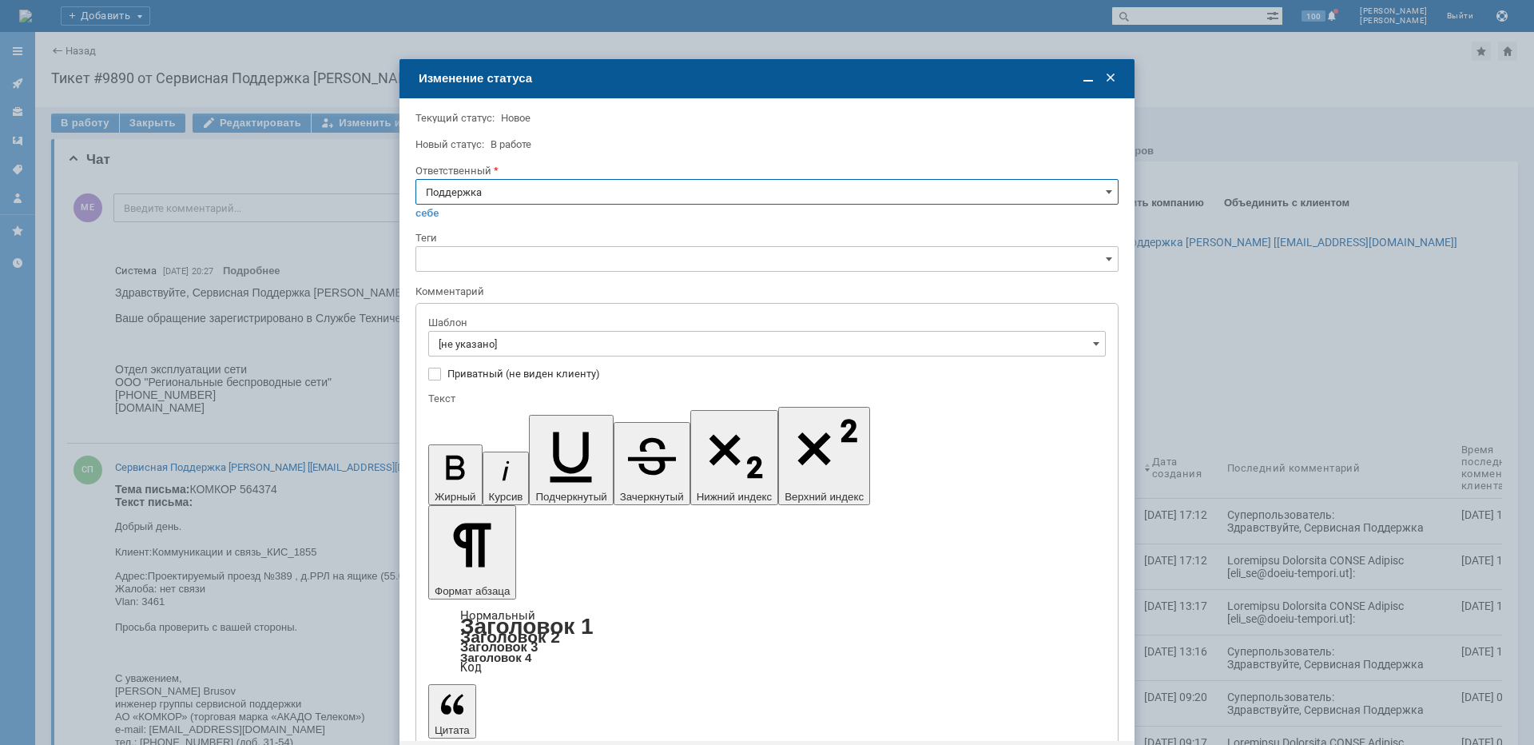
click at [509, 185] on input "Поддержка" at bounding box center [766, 192] width 703 height 26
click at [482, 360] on div "[PERSON_NAME]" at bounding box center [766, 353] width 701 height 26
type input "[PERSON_NAME]"
click at [499, 343] on input "[не указано]" at bounding box center [766, 344] width 677 height 26
type input "[PERSON_NAME]"
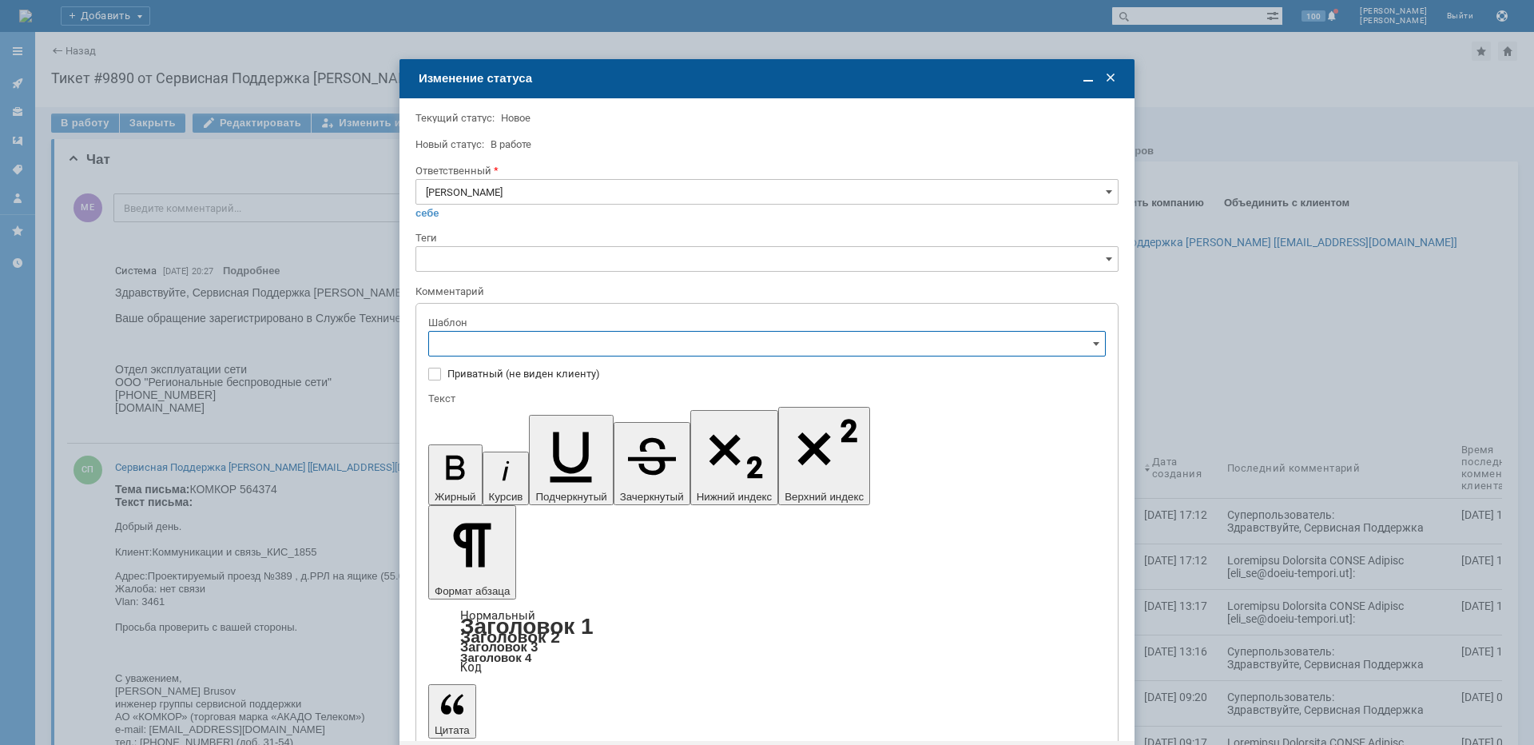
scroll to position [160, 0]
click at [571, 478] on span "[операторы] штатно маки" at bounding box center [767, 477] width 657 height 13
type input "[операторы] штатно маки"
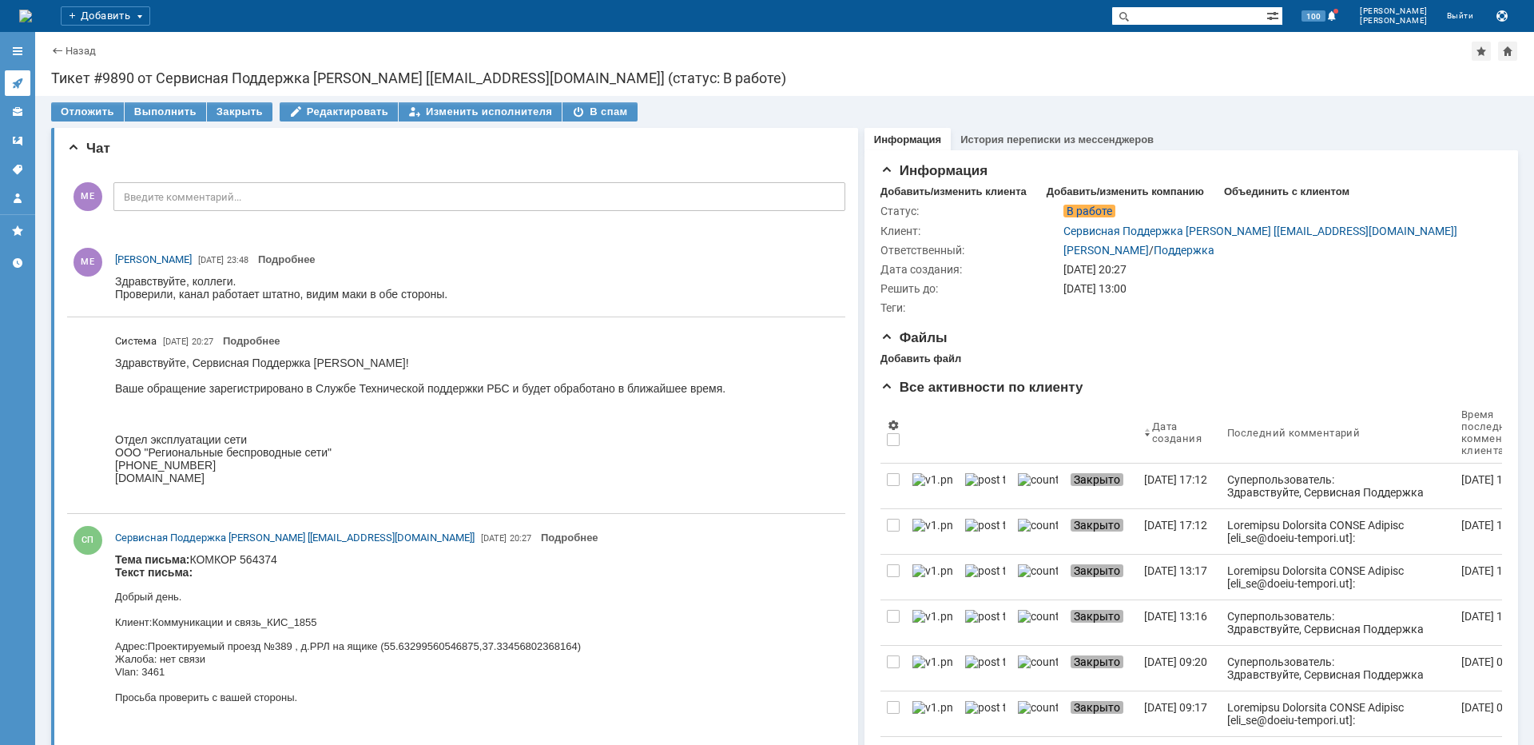
scroll to position [0, 0]
click at [24, 80] on link at bounding box center [18, 83] width 26 height 26
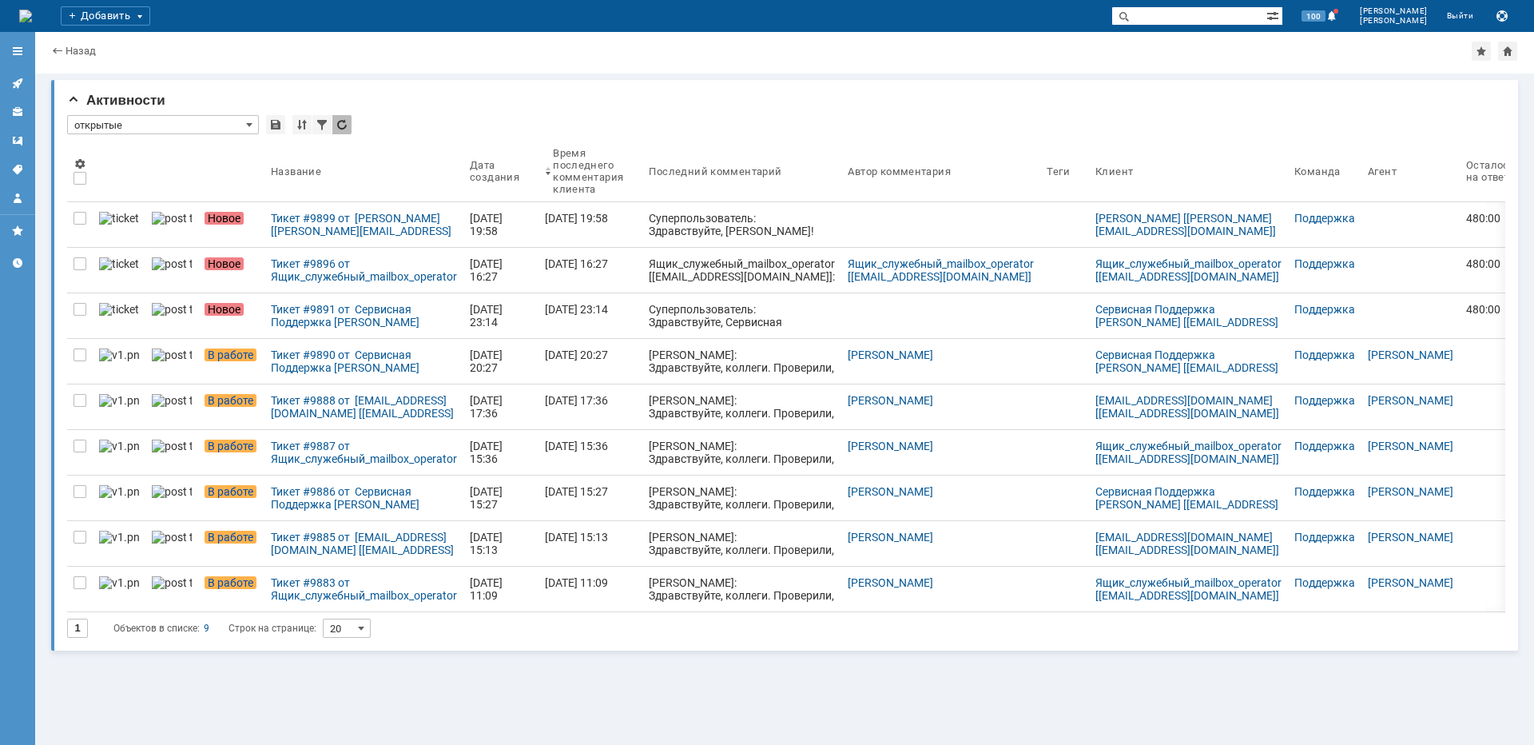
click at [330, 321] on div "Тикет #9891 от Сервисная Поддержка [PERSON_NAME] [[EMAIL_ADDRESS][DOMAIN_NAME]]…" at bounding box center [364, 316] width 186 height 26
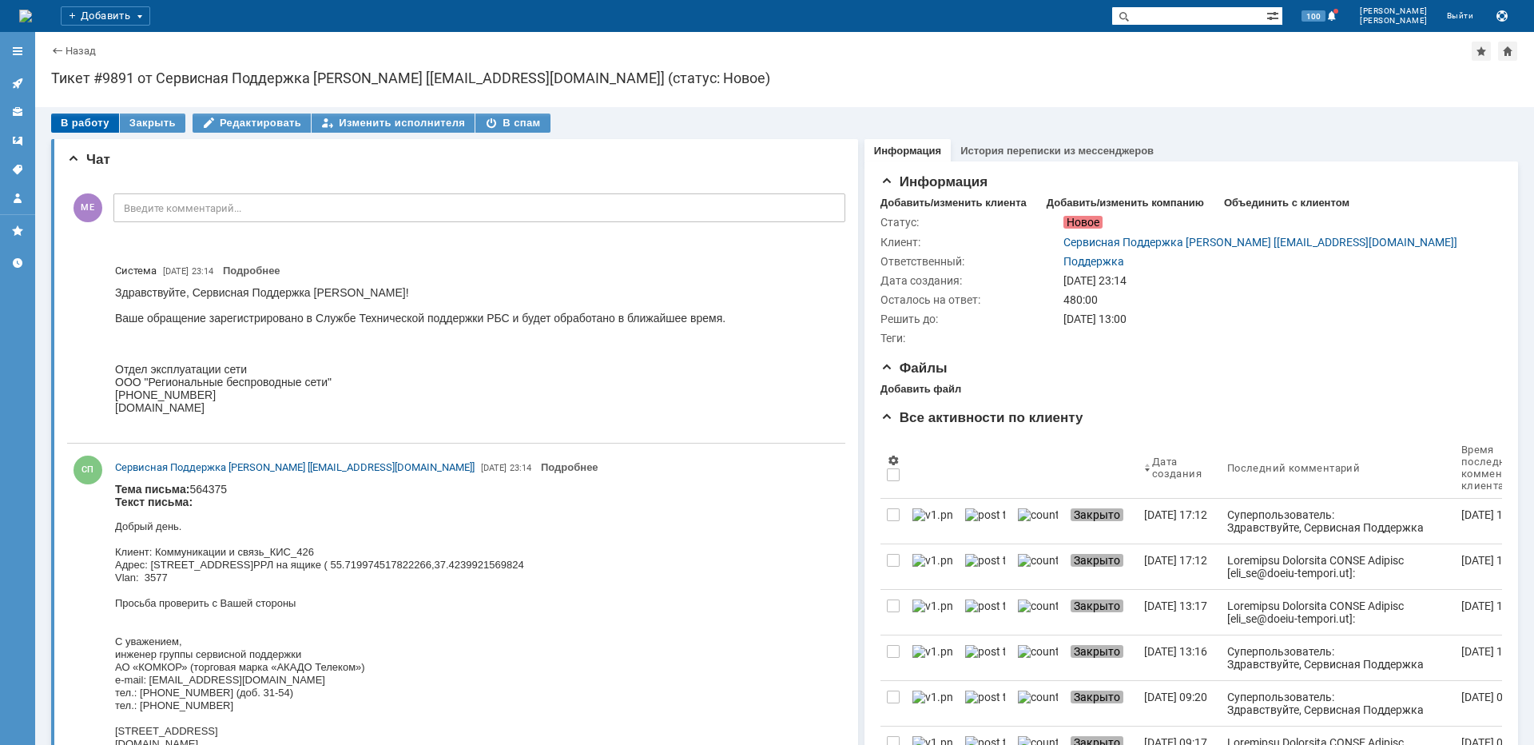
click at [87, 118] on div "В работу" at bounding box center [85, 122] width 68 height 19
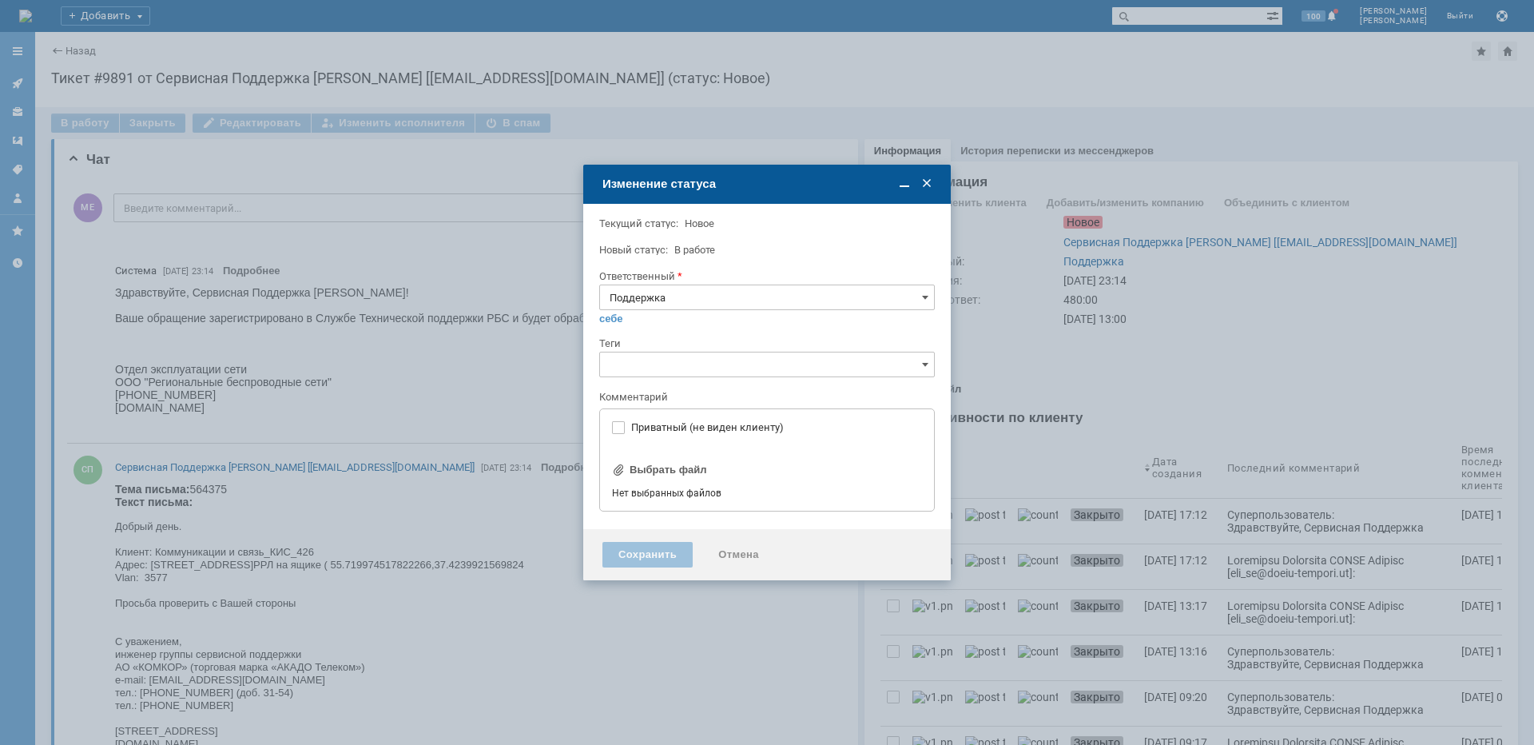
type input "[не указано]"
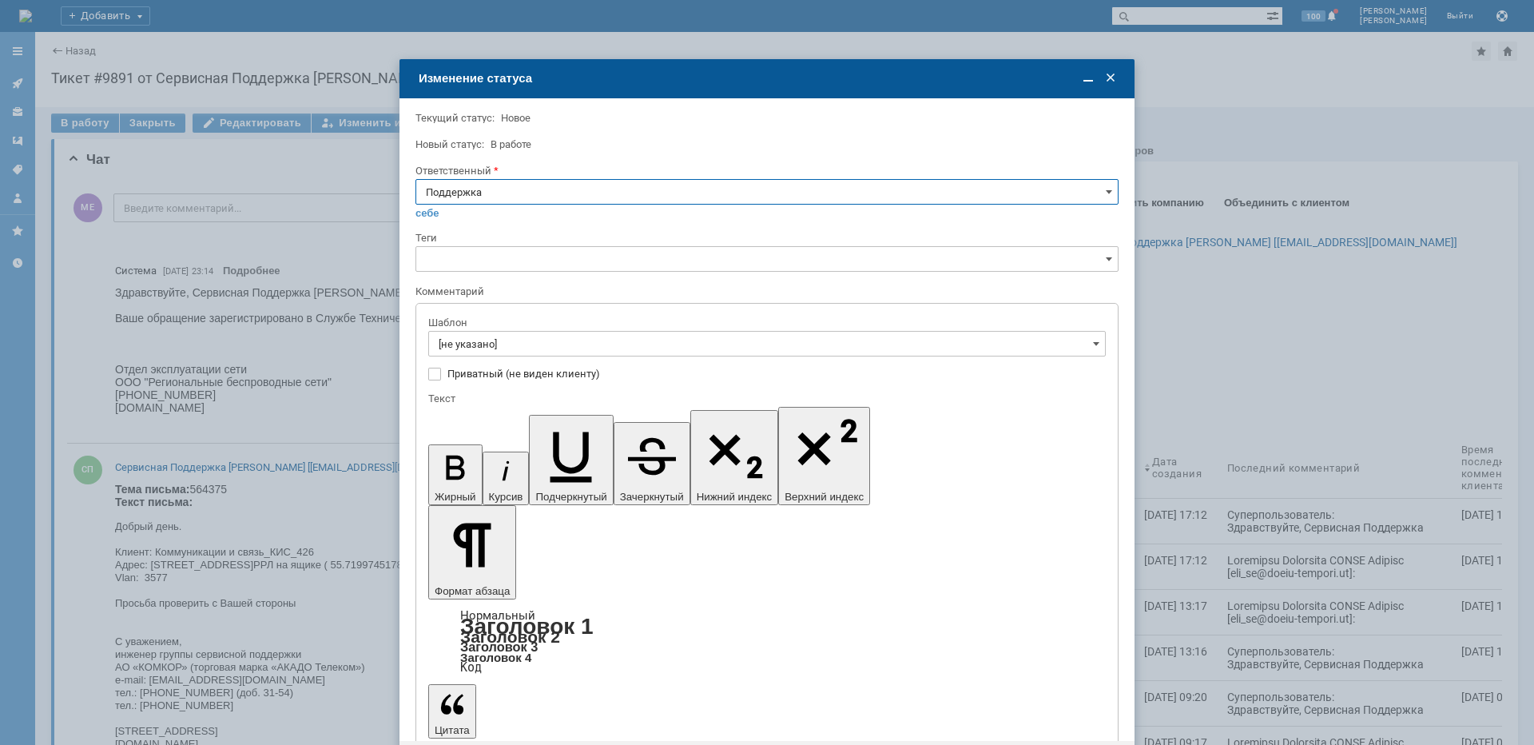
click at [532, 188] on input "Поддержка" at bounding box center [766, 192] width 703 height 26
click at [489, 350] on span "[PERSON_NAME]" at bounding box center [767, 353] width 682 height 13
type input "[PERSON_NAME]"
drag, startPoint x: 489, startPoint y: 342, endPoint x: 496, endPoint y: 349, distance: 10.2
click at [488, 342] on input "[не указано]" at bounding box center [766, 344] width 677 height 26
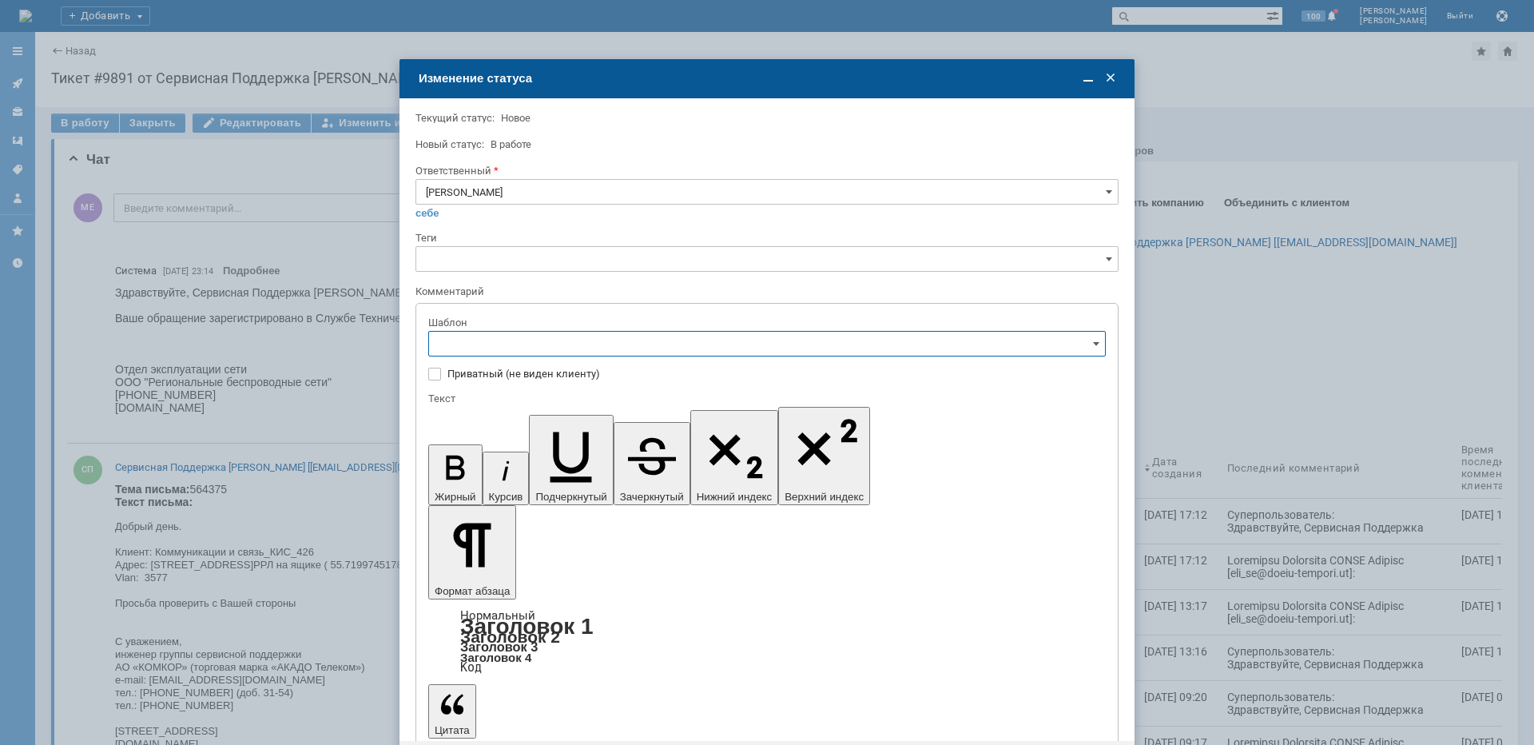
type input "[PERSON_NAME]"
drag, startPoint x: 551, startPoint y: 484, endPoint x: 119, endPoint y: 53, distance: 610.6
click at [551, 484] on div "[операторы] штатно маки" at bounding box center [767, 477] width 676 height 26
type input "[операторы] штатно маки"
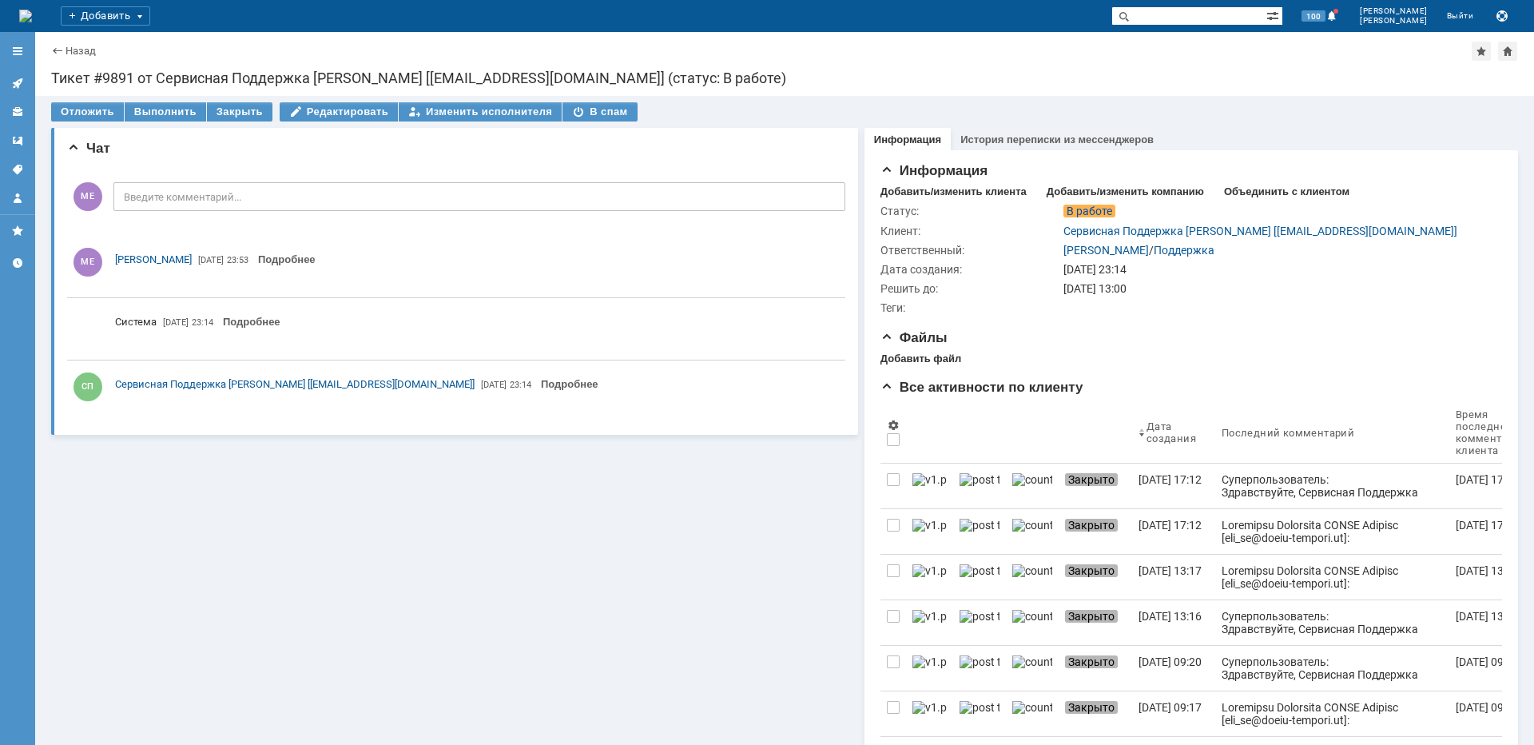
scroll to position [0, 0]
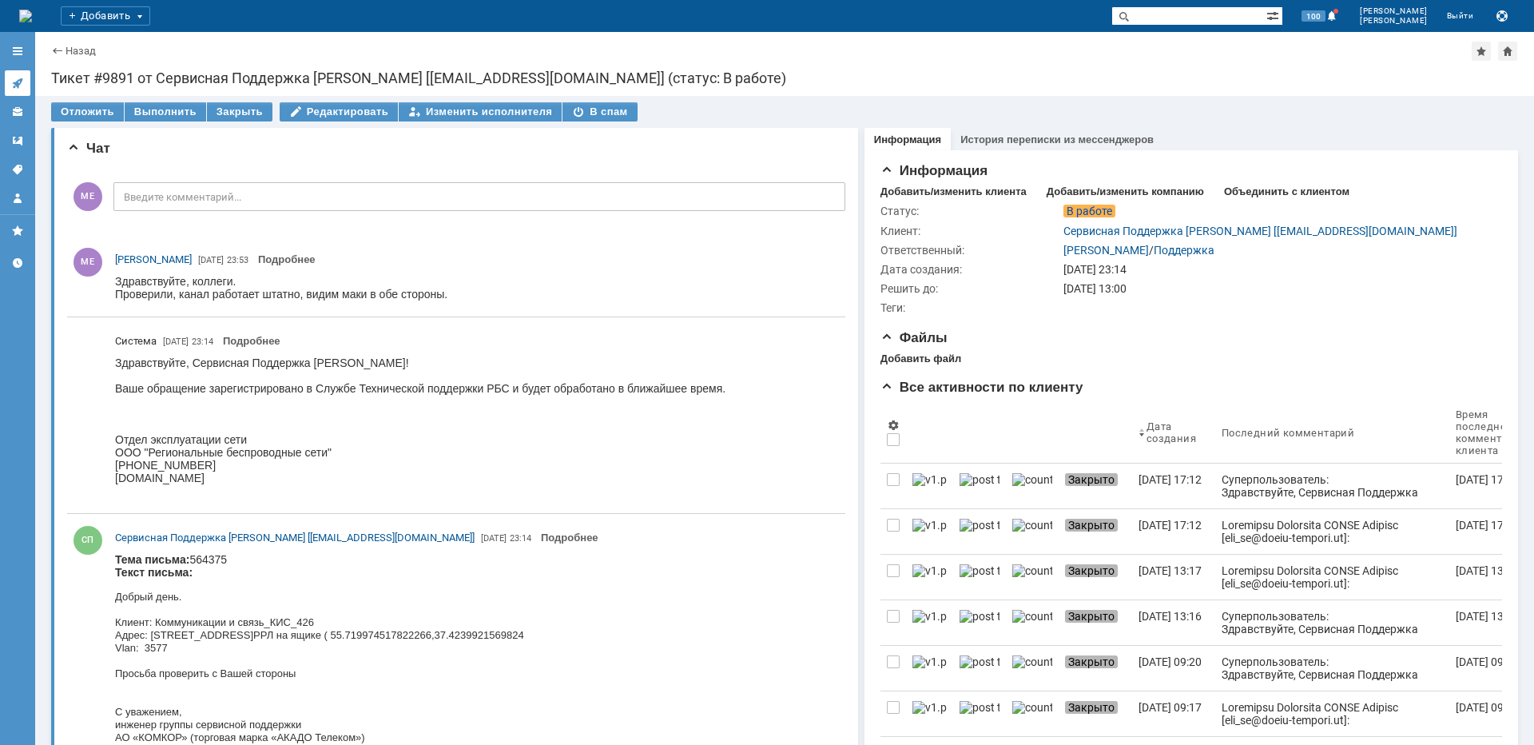
click at [13, 76] on link at bounding box center [18, 83] width 26 height 26
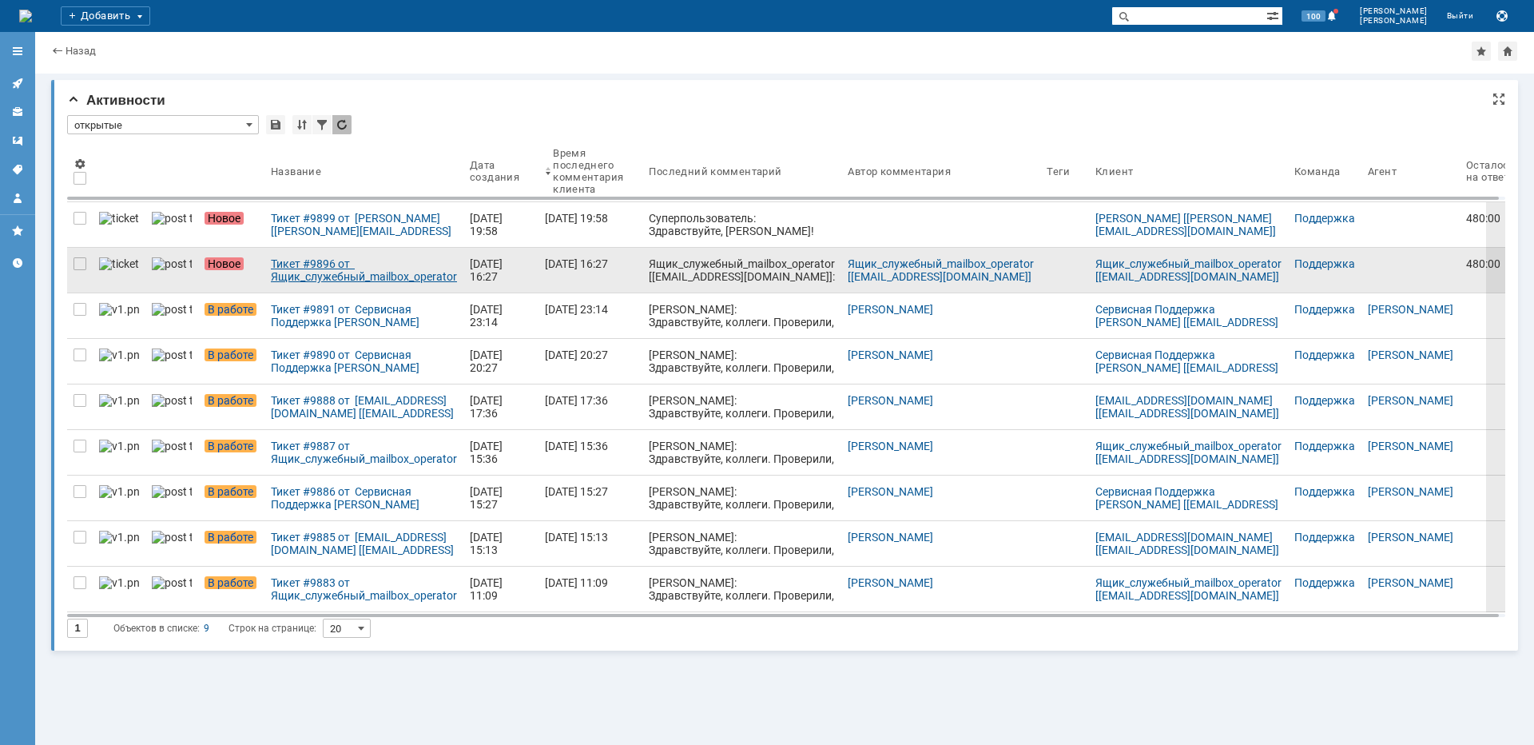
click at [335, 277] on div "Тикет #9896 от Ящик_служебный_mailbox_operator [[EMAIL_ADDRESS][DOMAIN_NAME]] (…" at bounding box center [364, 270] width 186 height 26
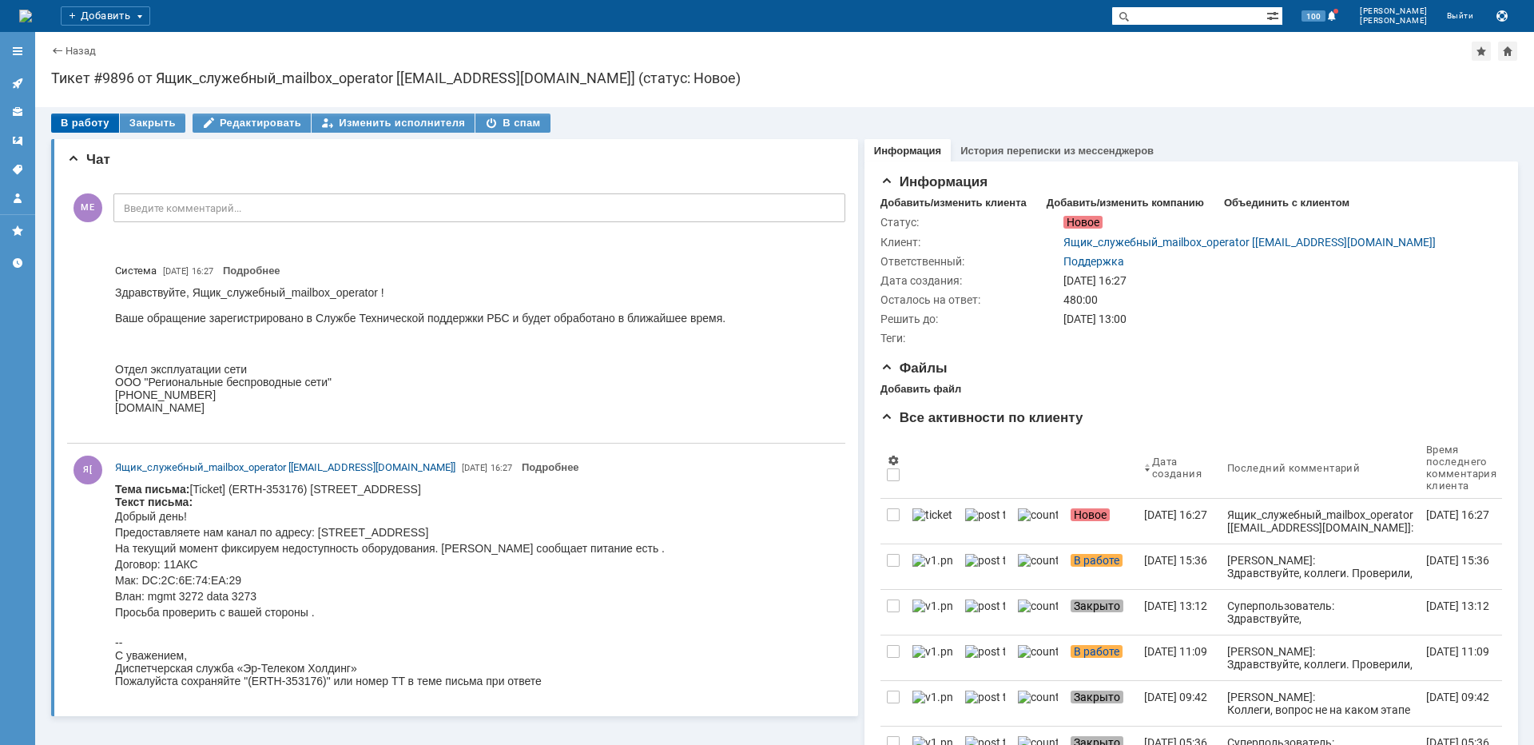
click at [96, 121] on div "В работу" at bounding box center [85, 122] width 68 height 19
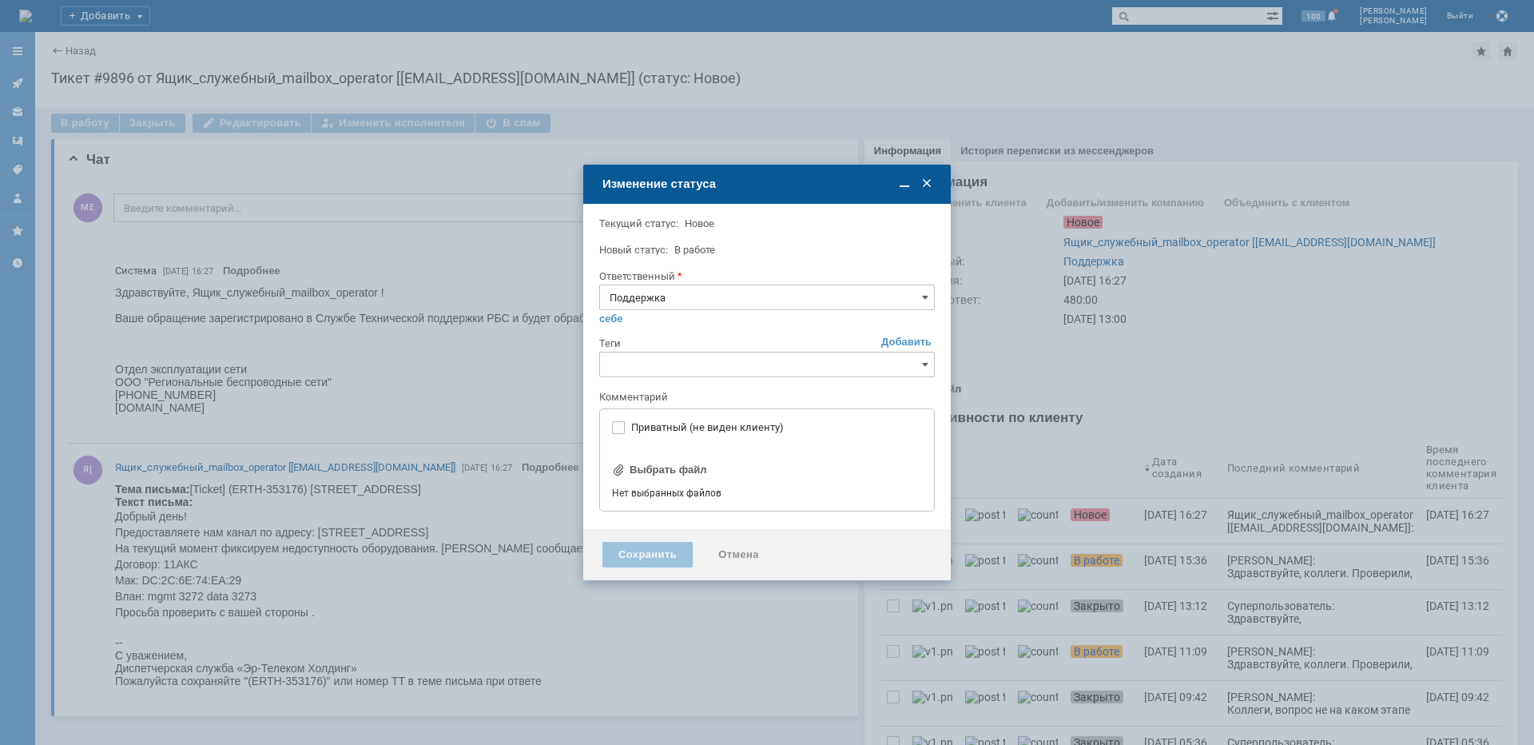
type input "[не указано]"
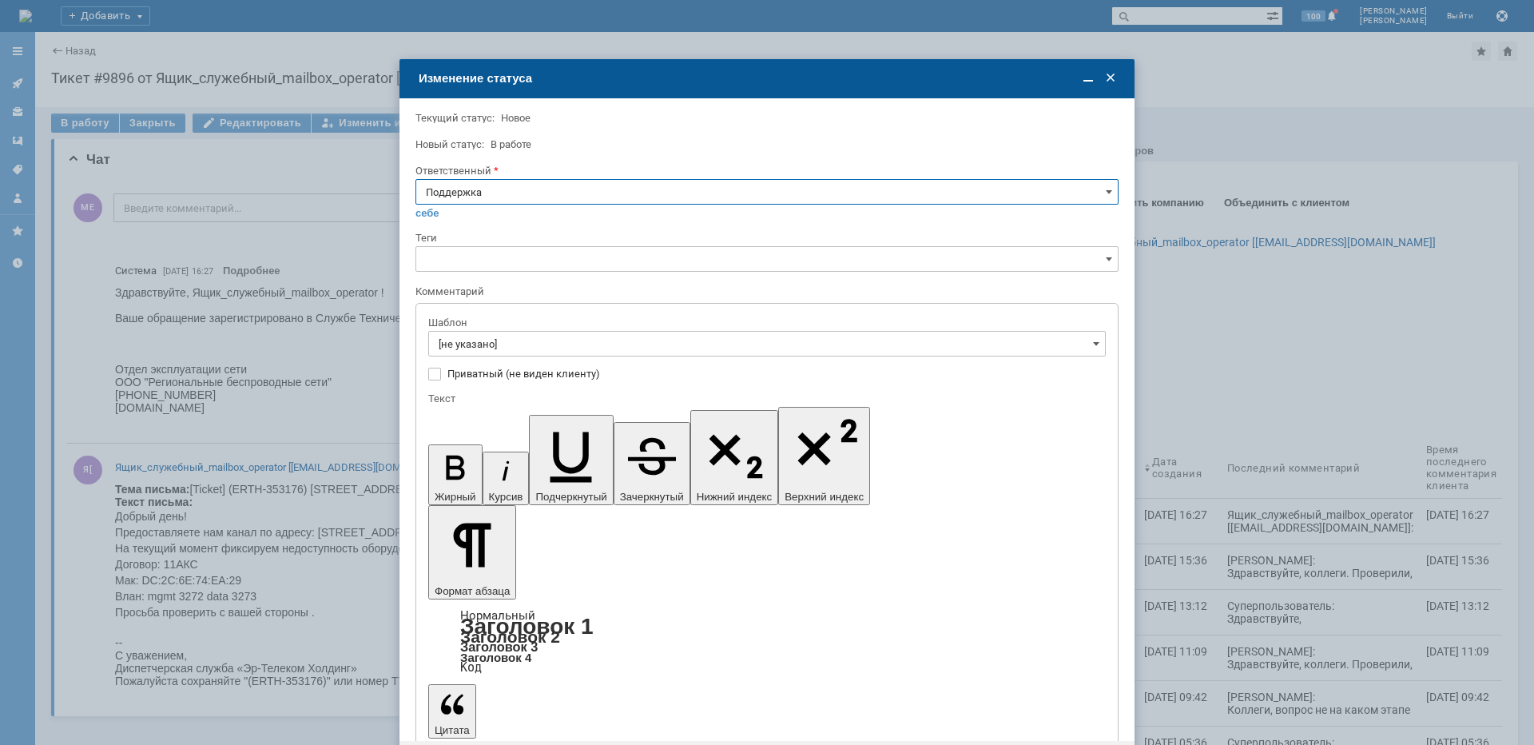
click at [501, 201] on input "Поддержка" at bounding box center [766, 192] width 703 height 26
click at [477, 348] on span "[PERSON_NAME]" at bounding box center [767, 353] width 682 height 13
type input "[PERSON_NAME]"
click at [476, 344] on input "[не указано]" at bounding box center [766, 344] width 677 height 26
type input "[PERSON_NAME]"
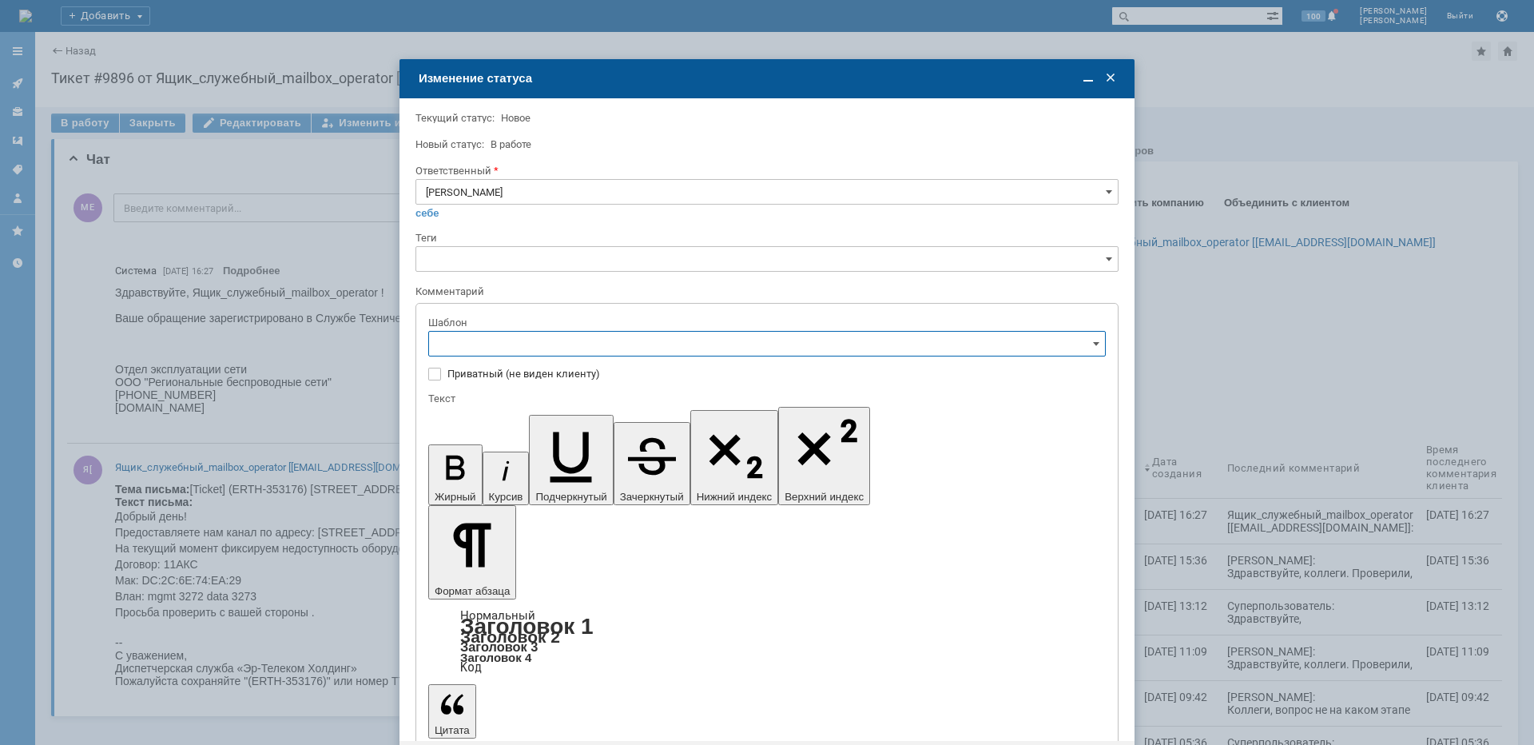
scroll to position [160, 0]
click at [550, 483] on span "[операторы] штатно маки" at bounding box center [767, 477] width 657 height 13
type input "[операторы] штатно маки"
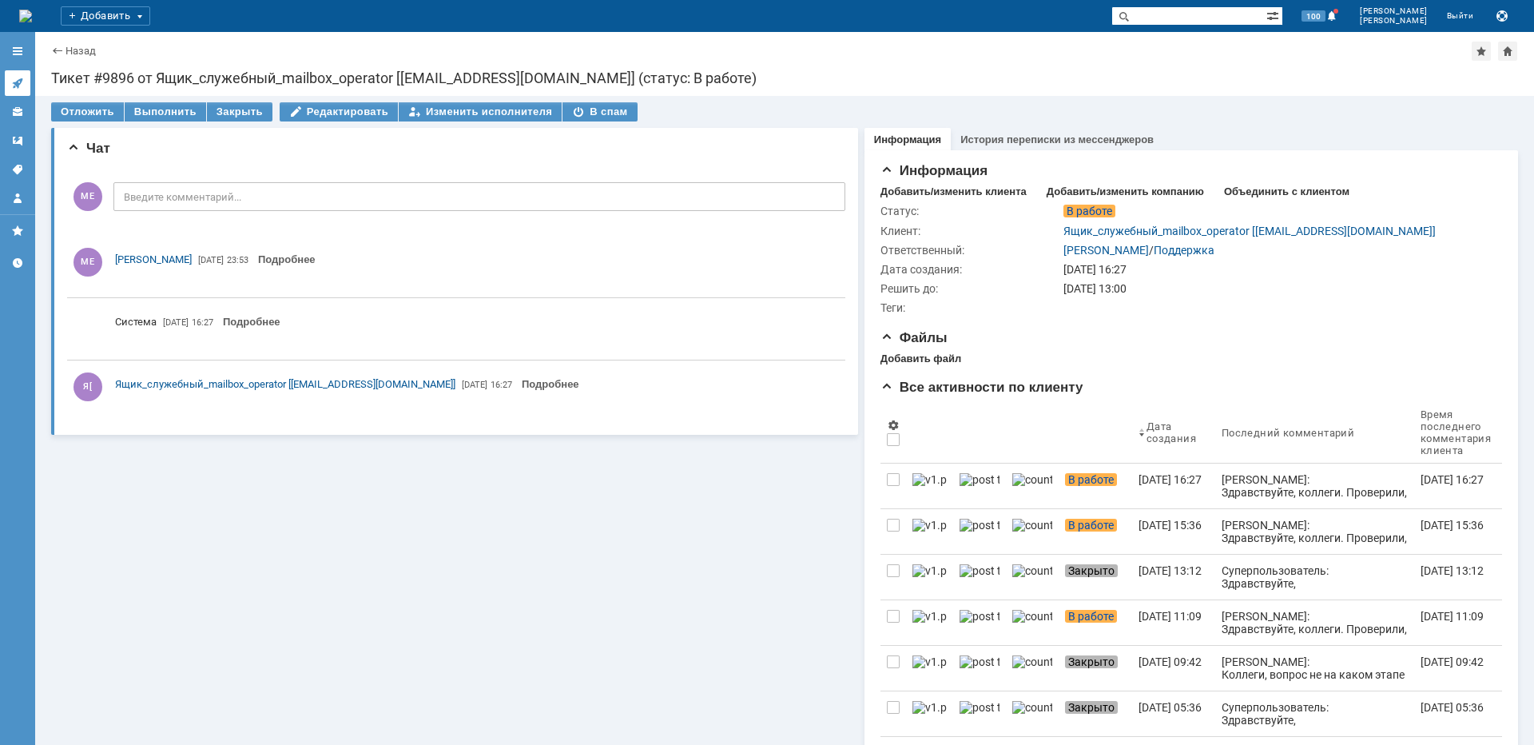
scroll to position [0, 0]
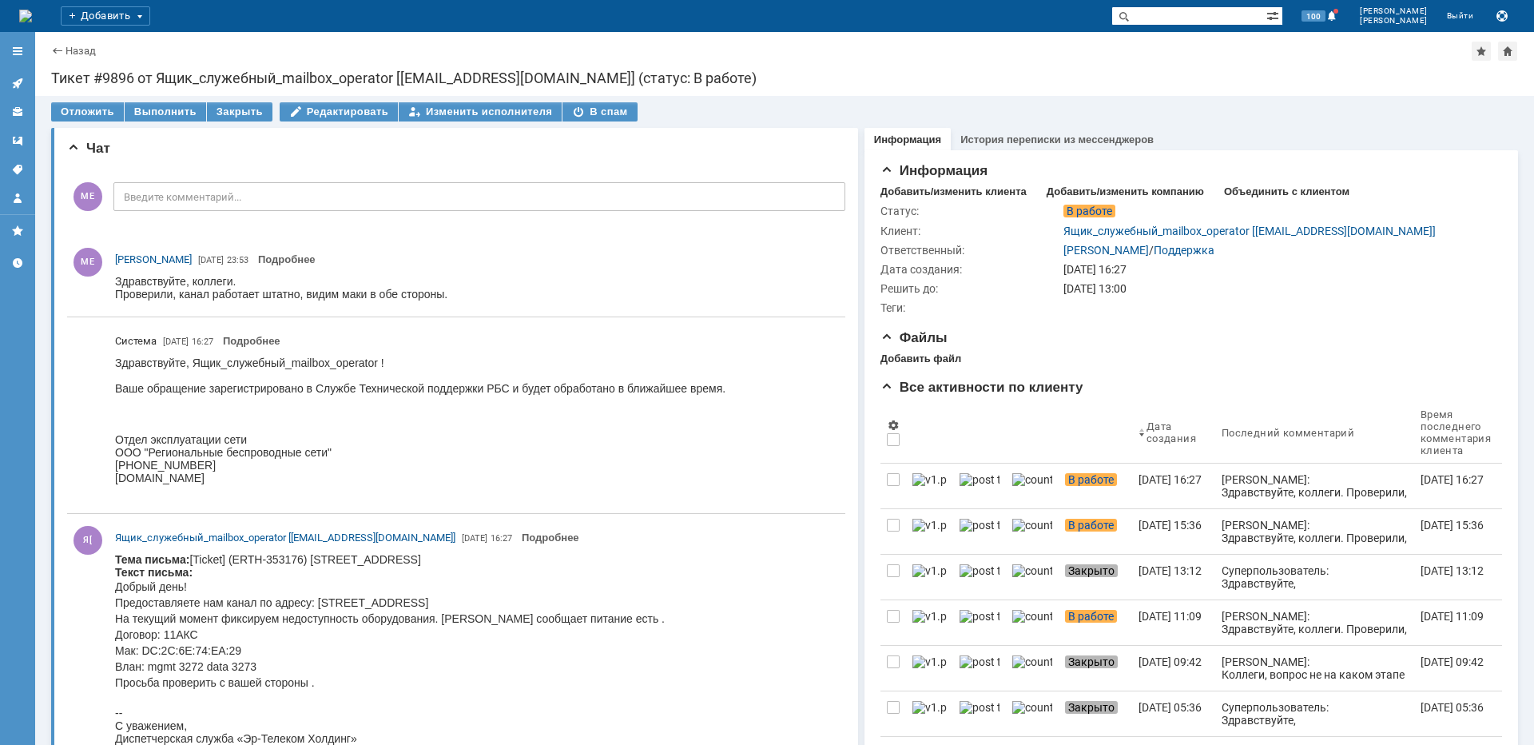
click at [15, 78] on icon at bounding box center [17, 83] width 13 height 13
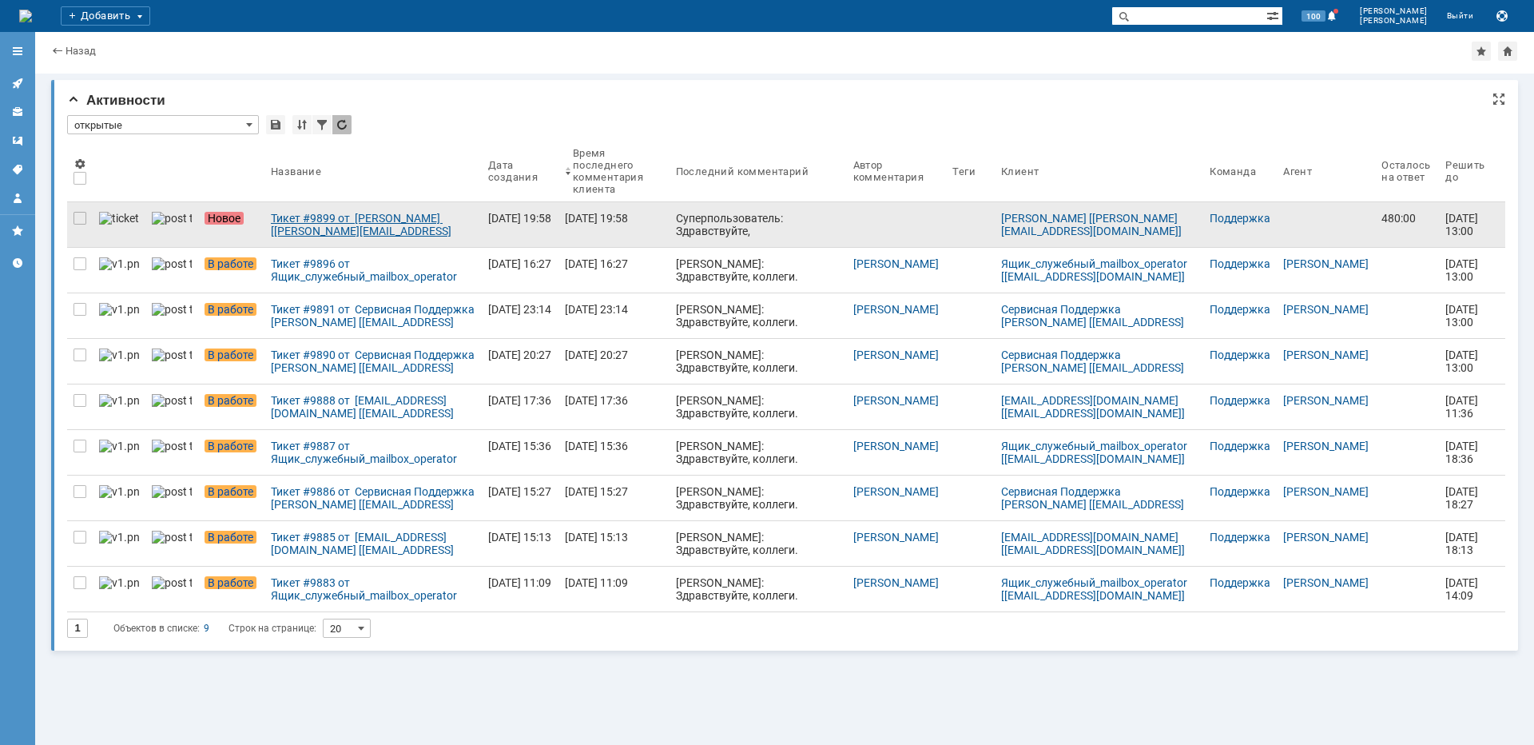
click at [359, 228] on div "Тикет #9899 от [PERSON_NAME] [[PERSON_NAME][EMAIL_ADDRESS][DOMAIN_NAME]] (стату…" at bounding box center [373, 225] width 205 height 26
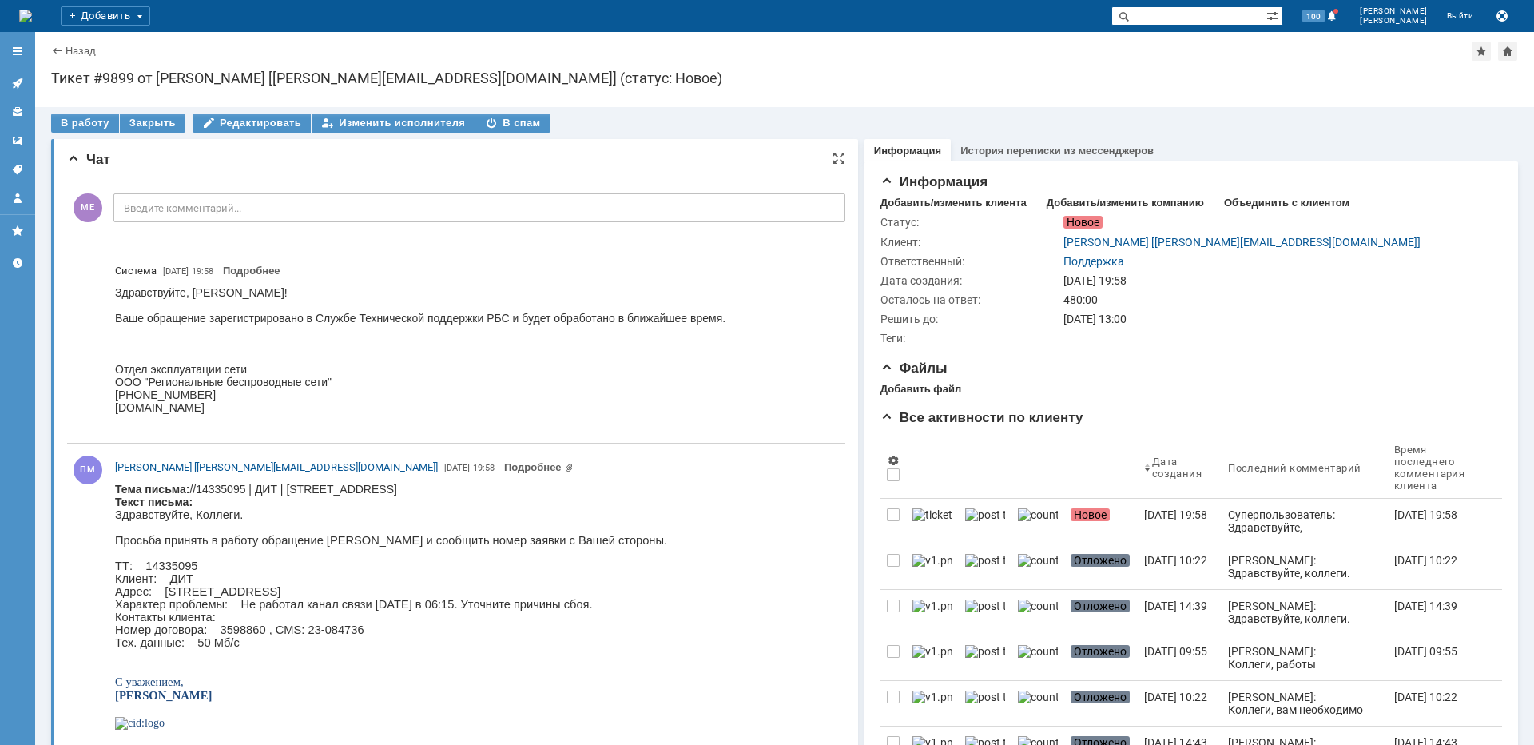
click at [563, 485] on body "Тема письма: //14335095 | ДИТ | [STREET_ADDRESS] Текст письма: Здравствуйте, [G…" at bounding box center [391, 653] width 552 height 341
copy body "Ленинский"
click at [85, 125] on div "В работу" at bounding box center [85, 122] width 68 height 19
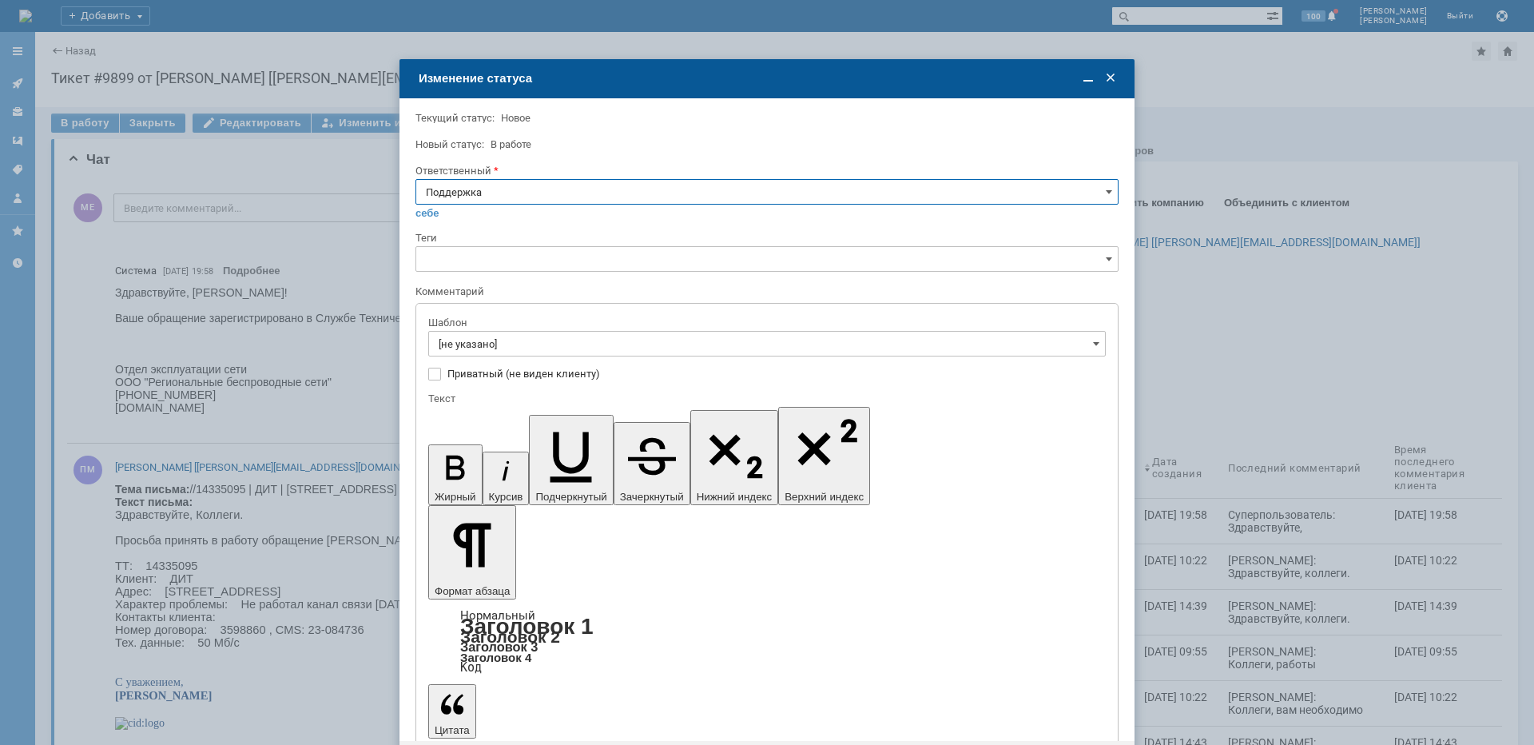
drag, startPoint x: 602, startPoint y: 183, endPoint x: 599, endPoint y: 202, distance: 19.3
click at [602, 184] on input "Поддержка" at bounding box center [766, 192] width 703 height 26
click at [514, 351] on span "[PERSON_NAME]" at bounding box center [767, 353] width 682 height 13
type input "[PERSON_NAME]"
click at [514, 349] on input "[не указано]" at bounding box center [766, 344] width 677 height 26
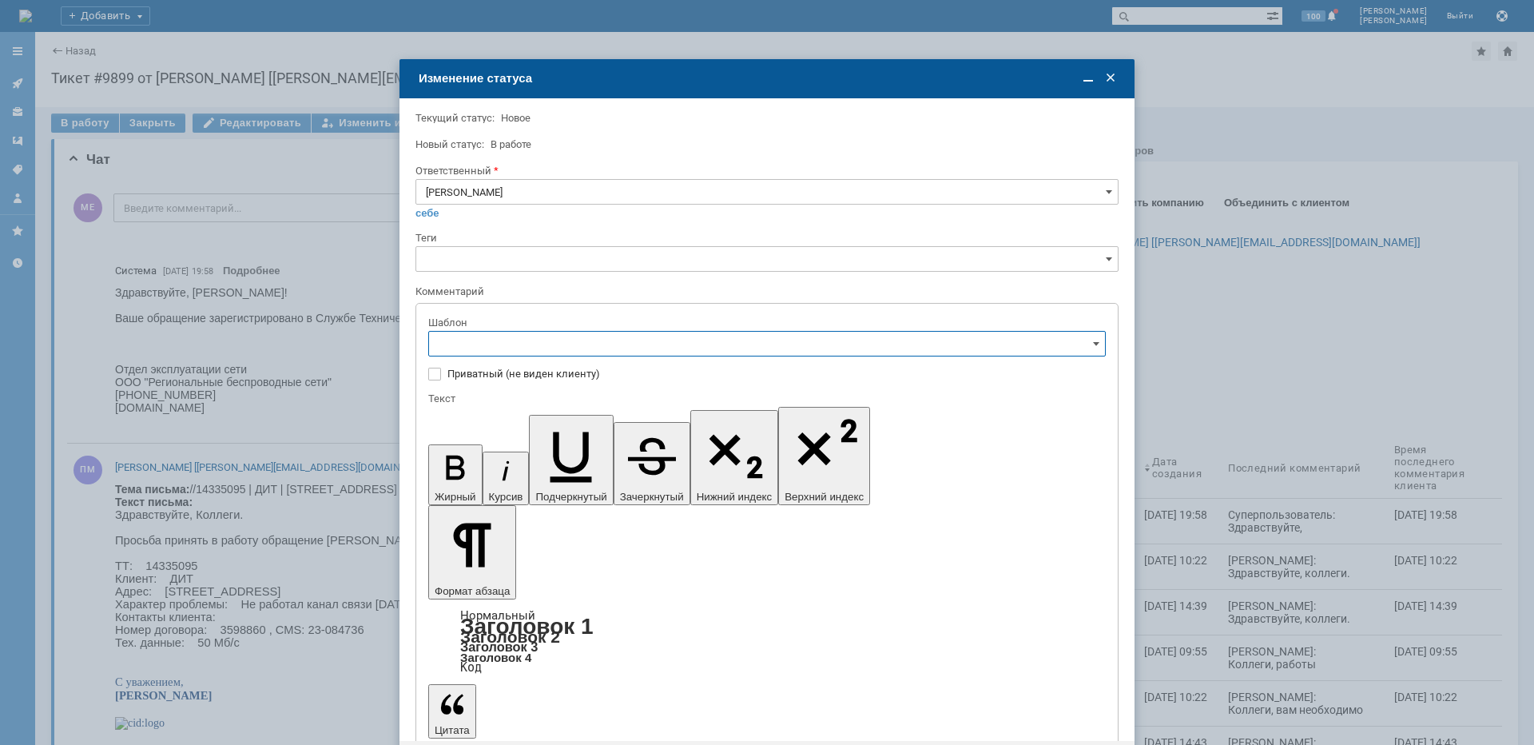
type input "[PERSON_NAME]"
click at [588, 453] on span "[операторы] штатно потерь нет" at bounding box center [767, 449] width 657 height 13
type input "[операторы] штатно потерь нет"
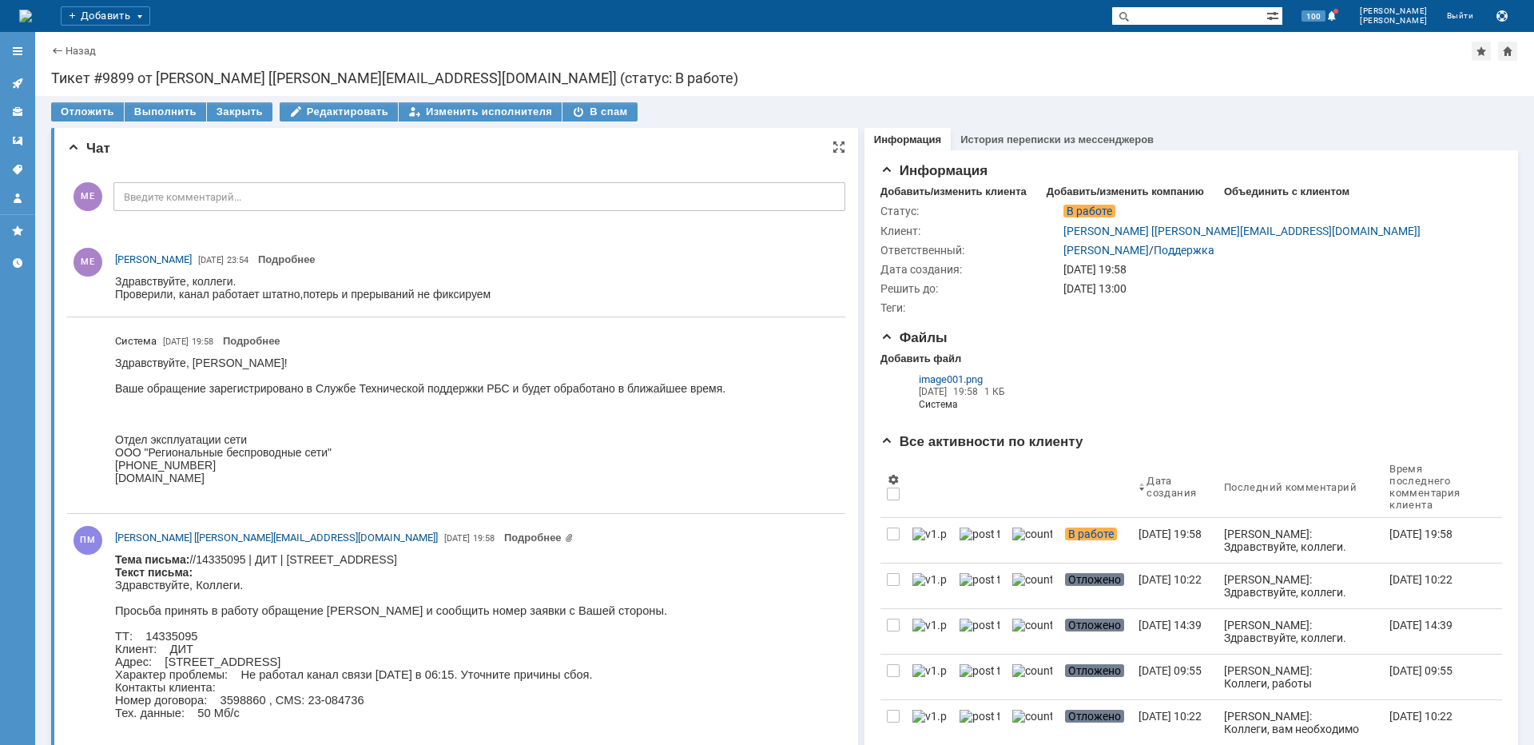
scroll to position [0, 0]
click at [19, 85] on icon at bounding box center [17, 83] width 13 height 13
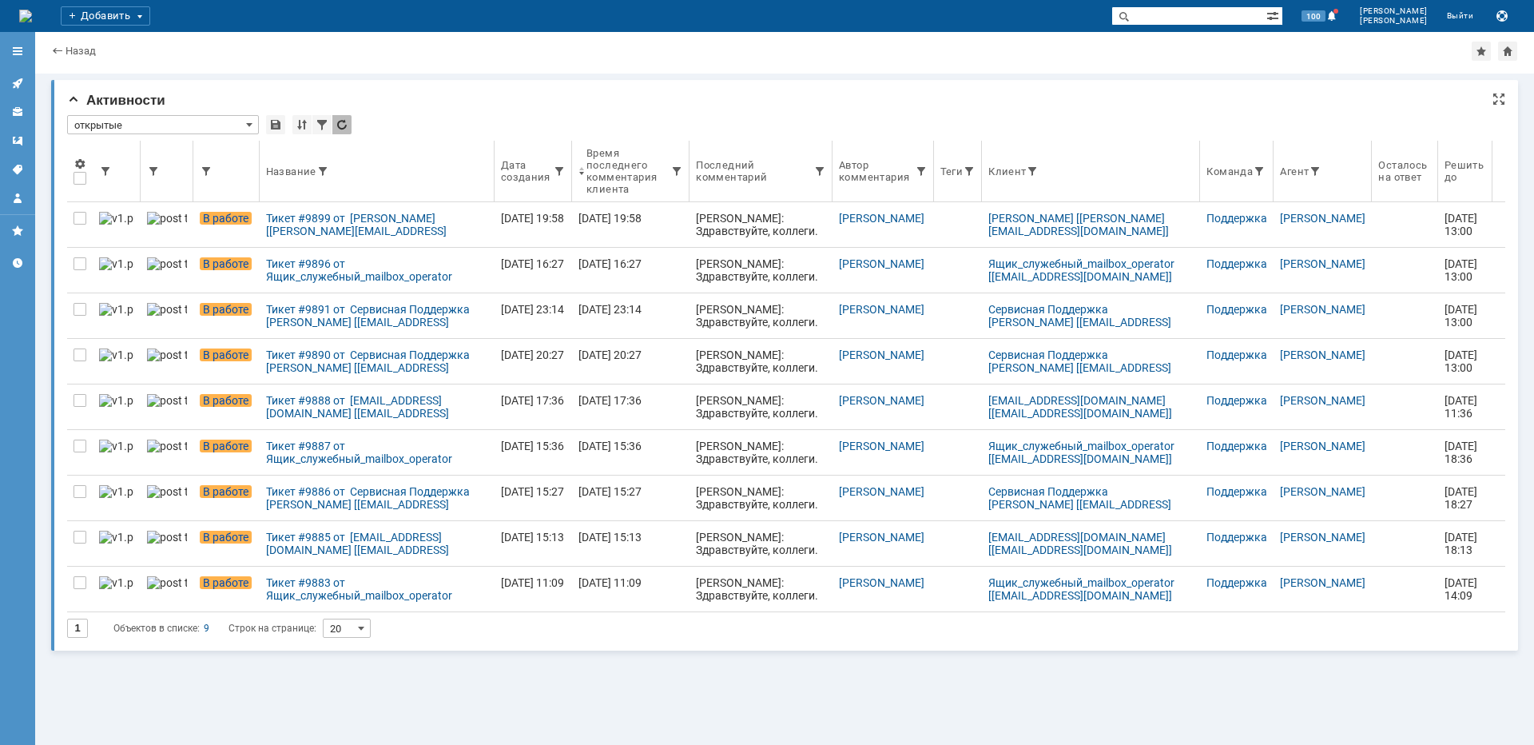
click at [83, 171] on th at bounding box center [80, 172] width 26 height 62
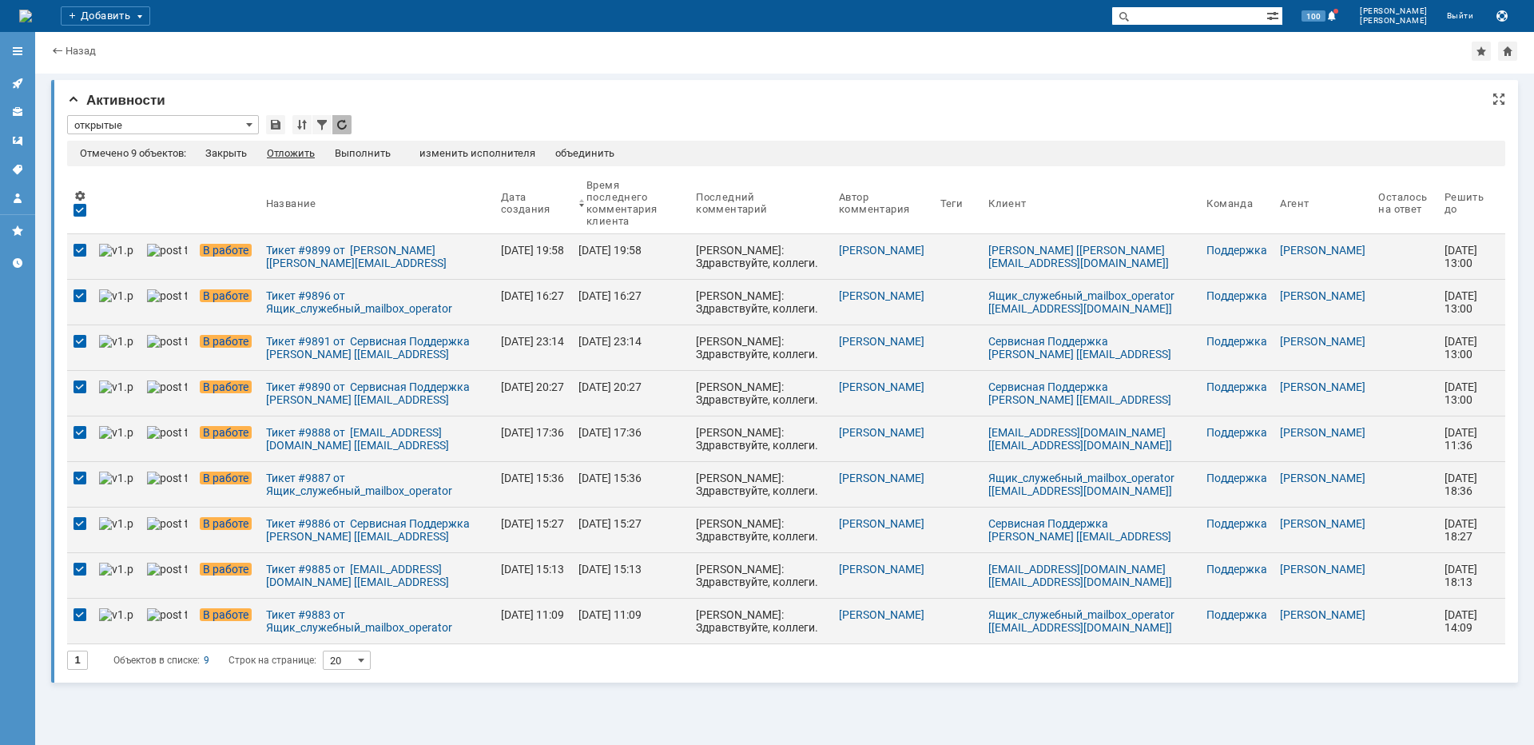
click at [306, 157] on div "Отложить" at bounding box center [291, 153] width 48 height 13
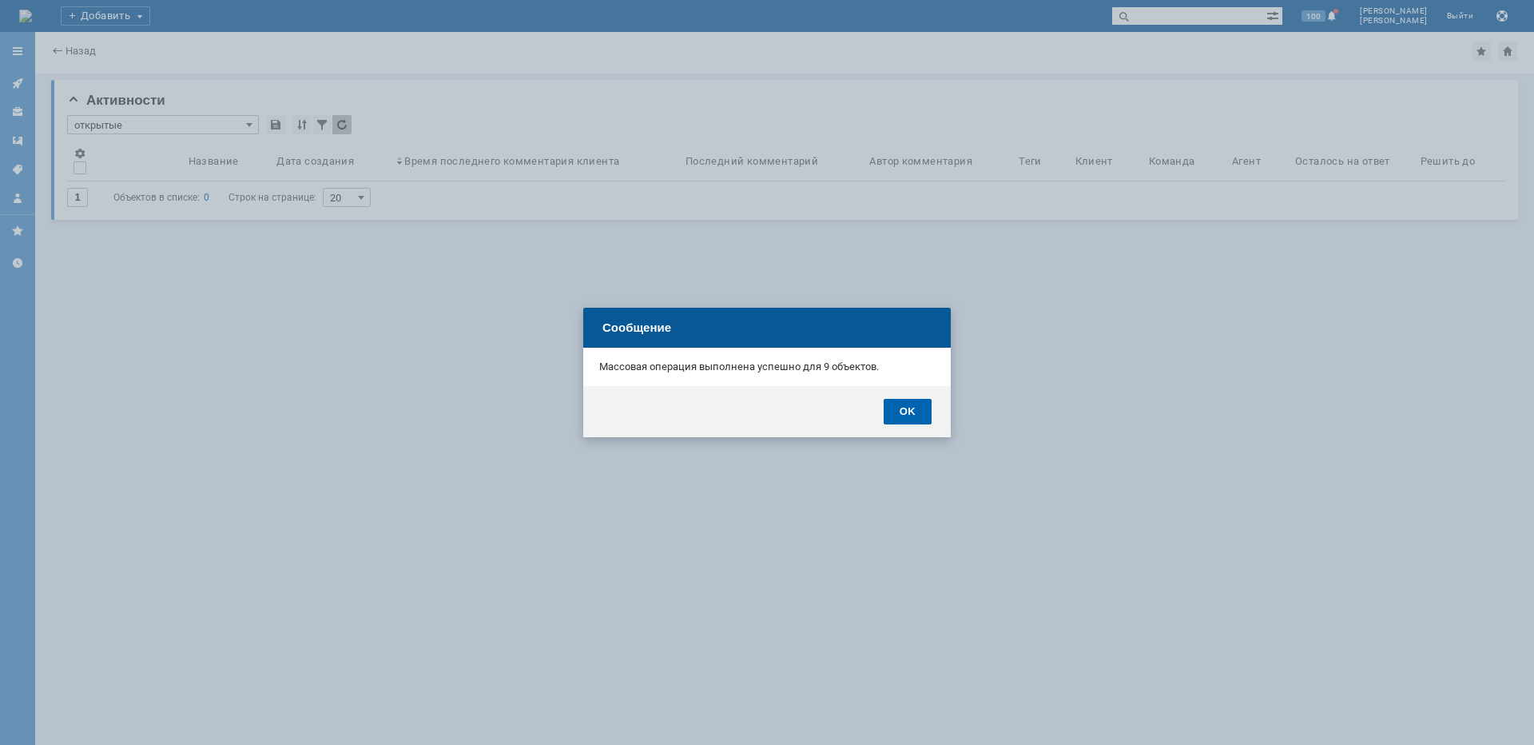
click at [914, 410] on div "OK" at bounding box center [908, 412] width 48 height 26
